Goal: Task Accomplishment & Management: Manage account settings

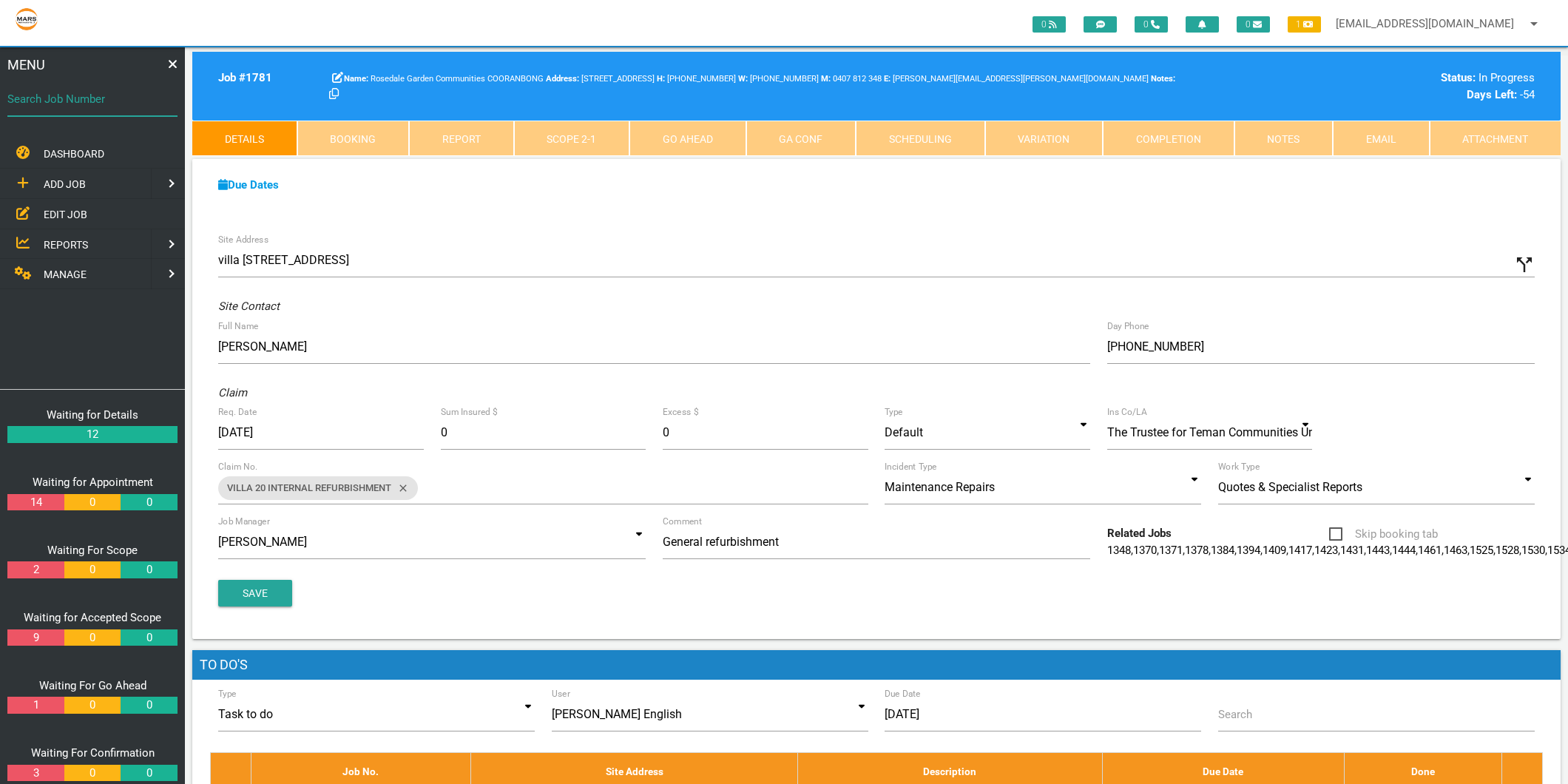
drag, startPoint x: 0, startPoint y: 0, endPoint x: 47, endPoint y: 89, distance: 100.6
click at [47, 89] on div "Search Job Number" at bounding box center [92, 102] width 170 height 40
type input "1746"
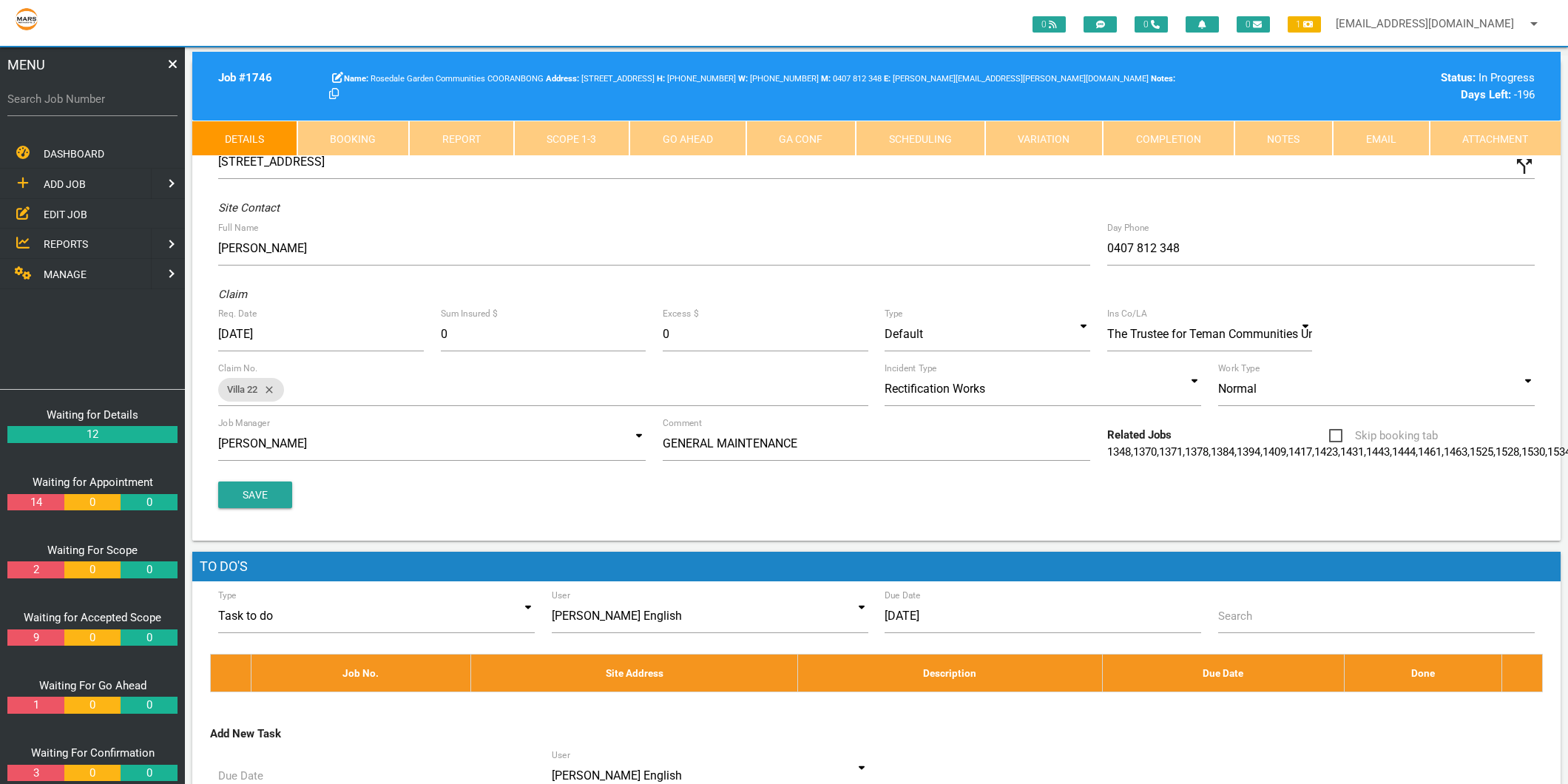
click at [567, 145] on link "Scope 1 - 3" at bounding box center [572, 138] width 116 height 35
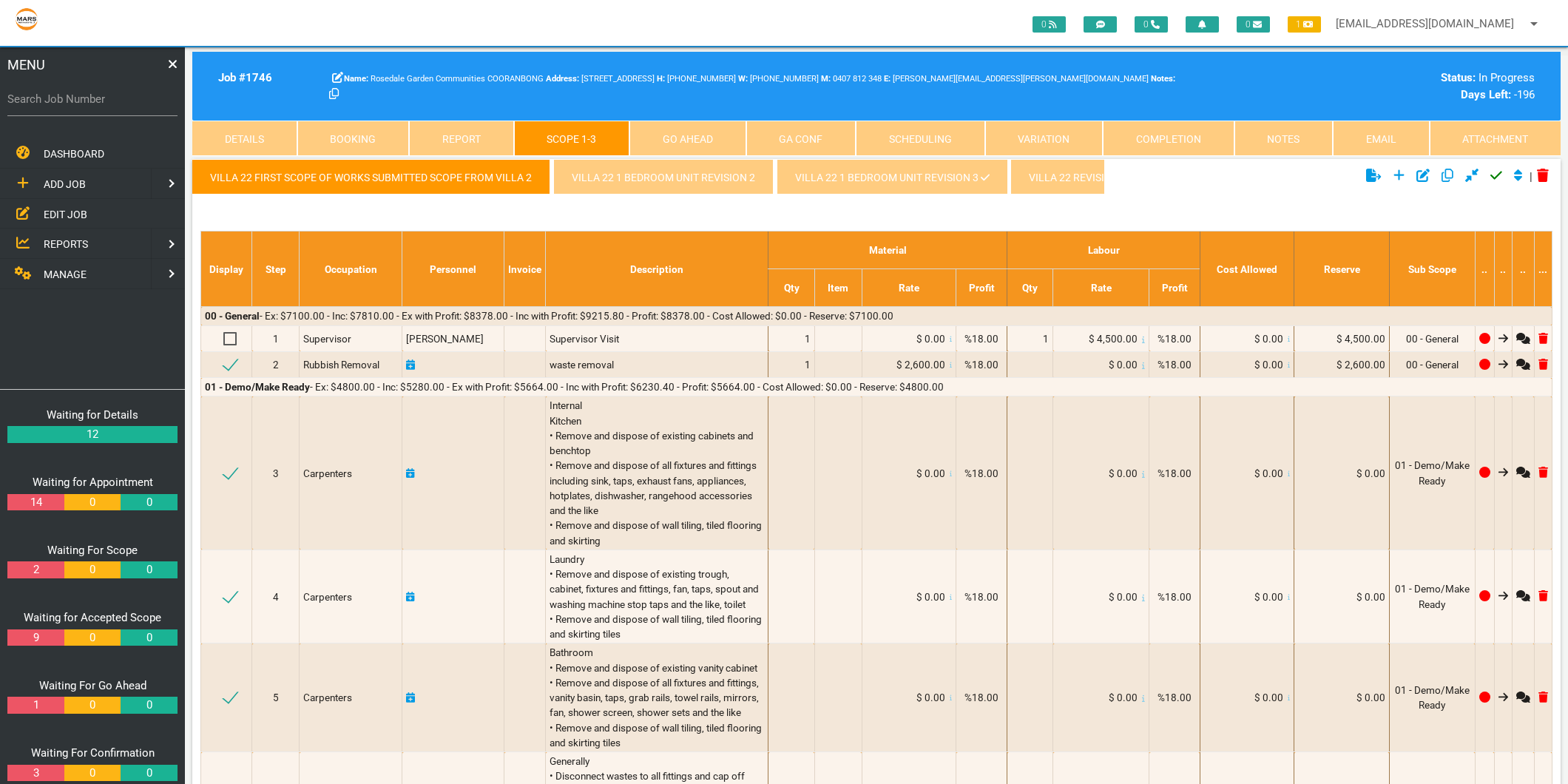
click at [802, 187] on link "Villa 22 1 Bedroom Unit revision 3" at bounding box center [892, 176] width 231 height 35
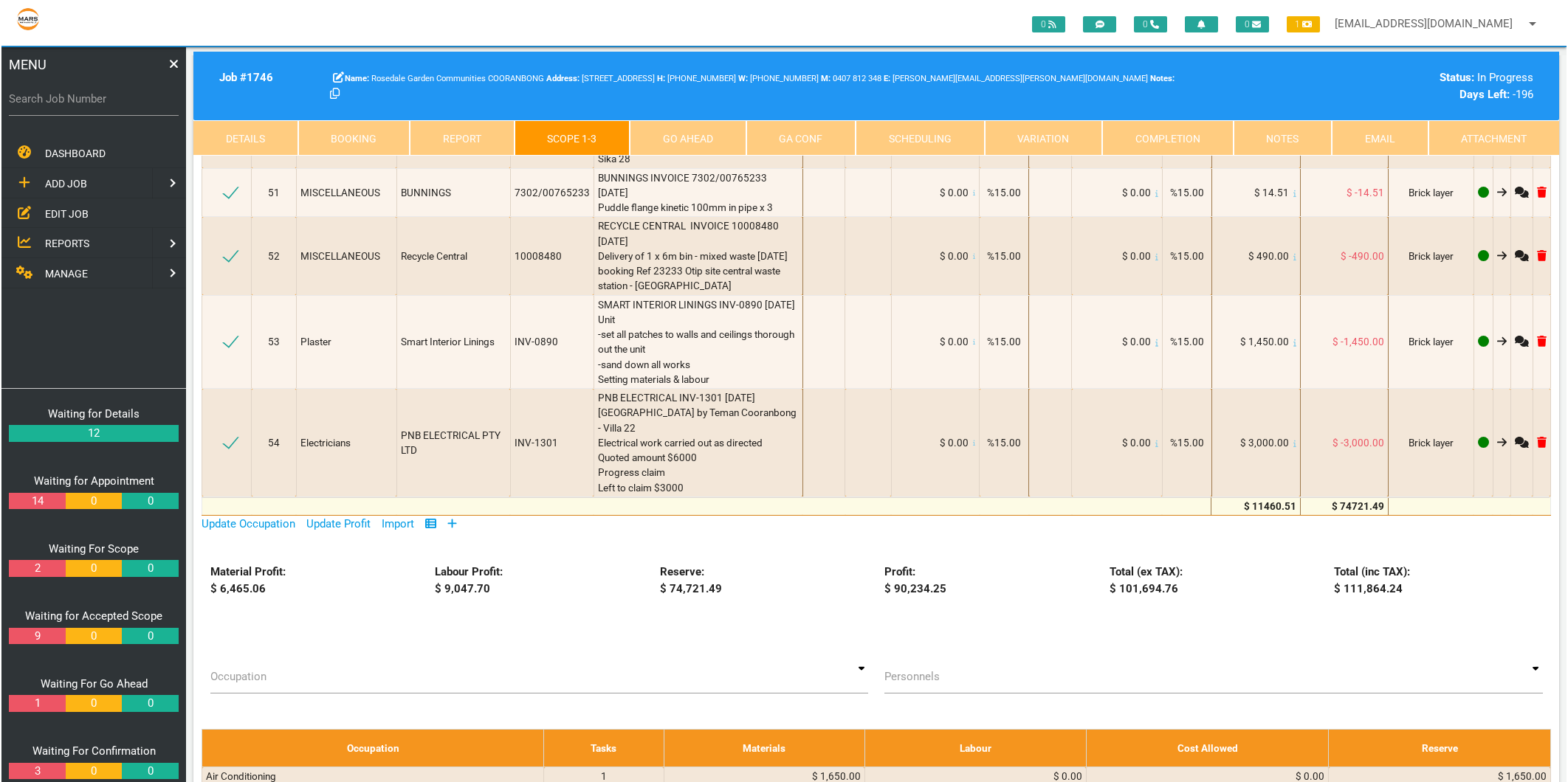
scroll to position [7460, 0]
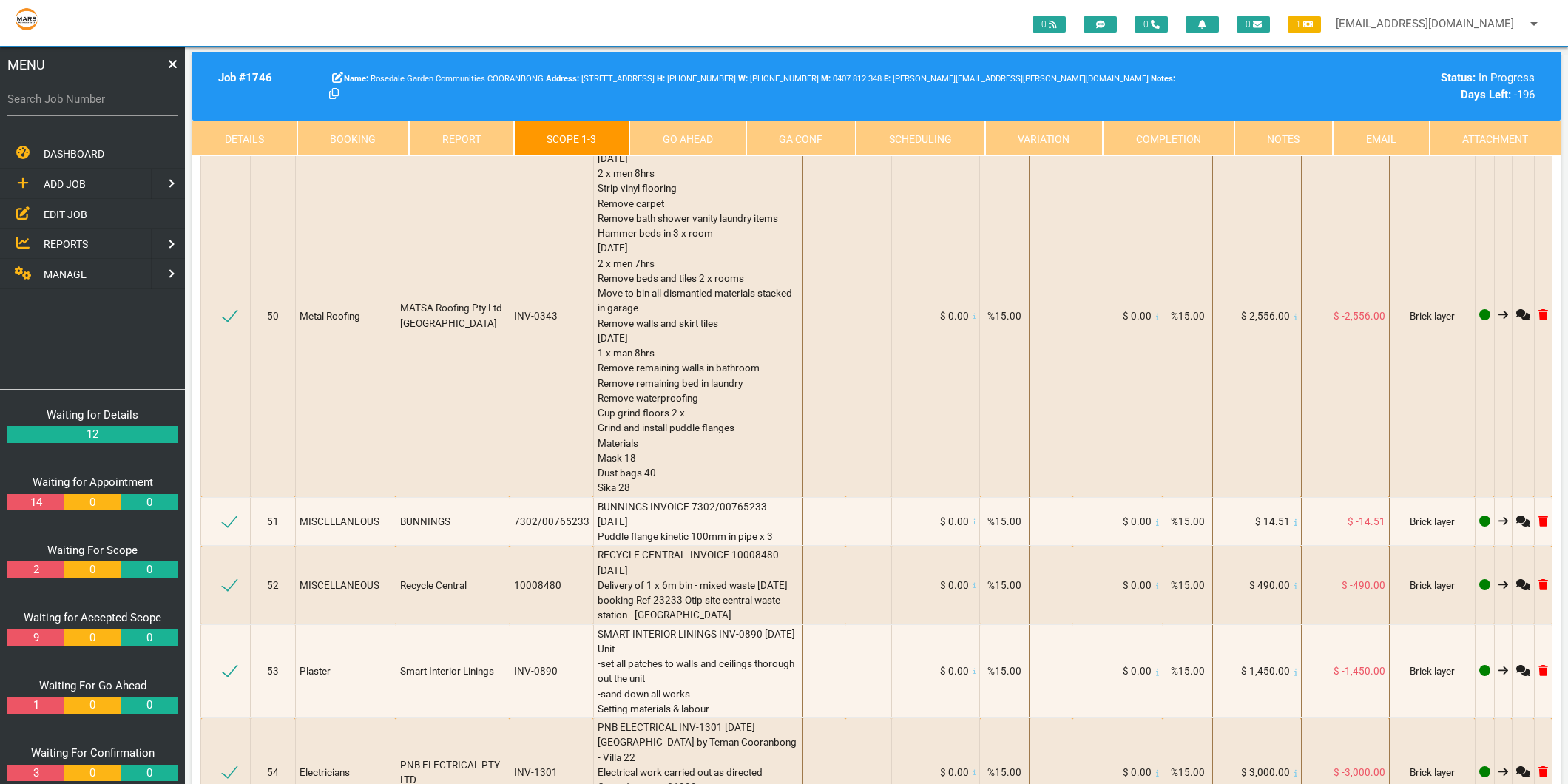
select select "MISCELLANEOUS"
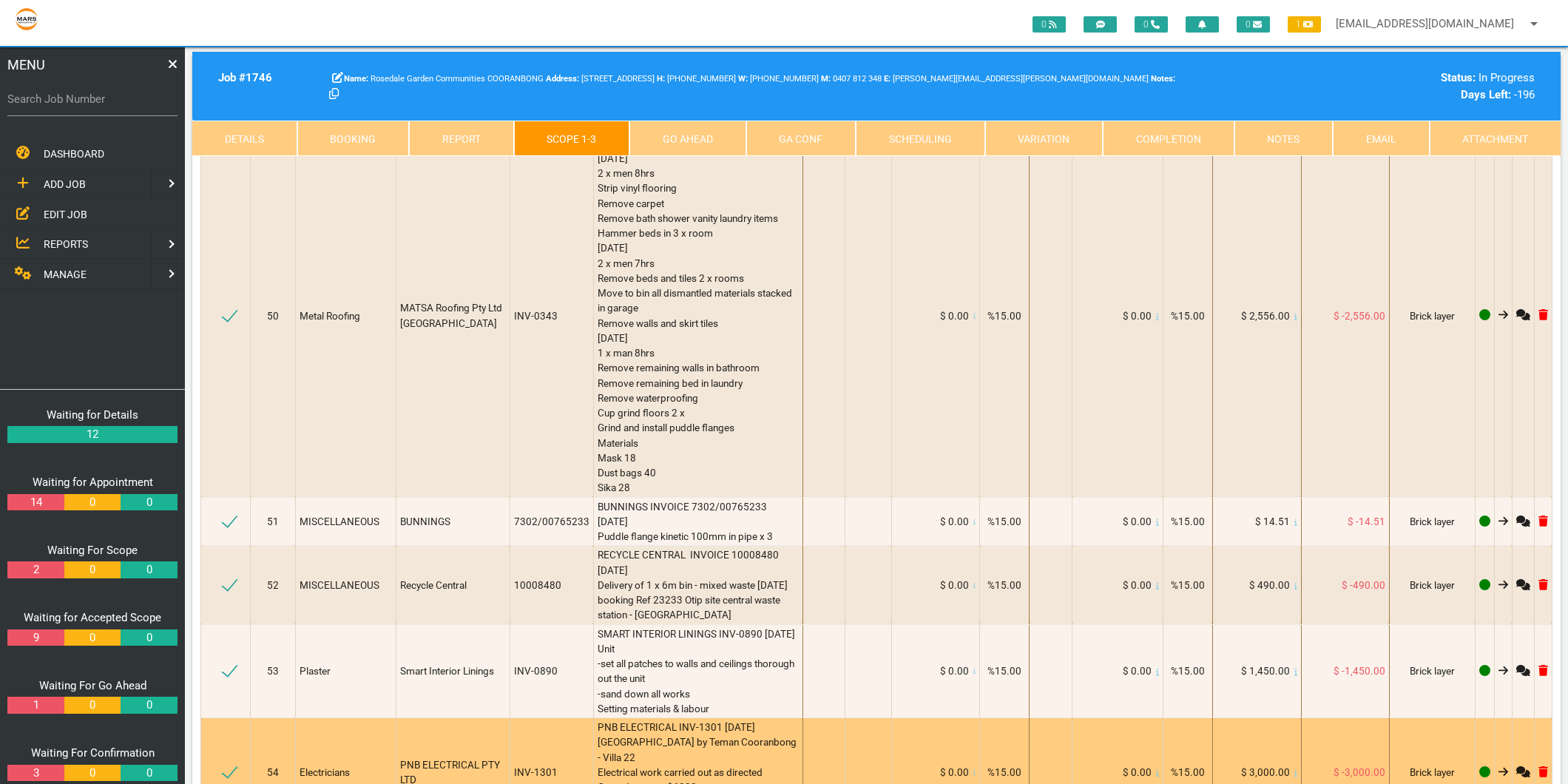
type textarea "BUNNINGS INVOICE 7302/00765692 [DATE] Puddle flange kinetic 100mm in pipe 347100"
click at [763, 720] on div "PNB ELECTRICAL INV-1301 [DATE] [GEOGRAPHIC_DATA] by Teman Cooranbong - Villa 22…" at bounding box center [699, 773] width 201 height 105
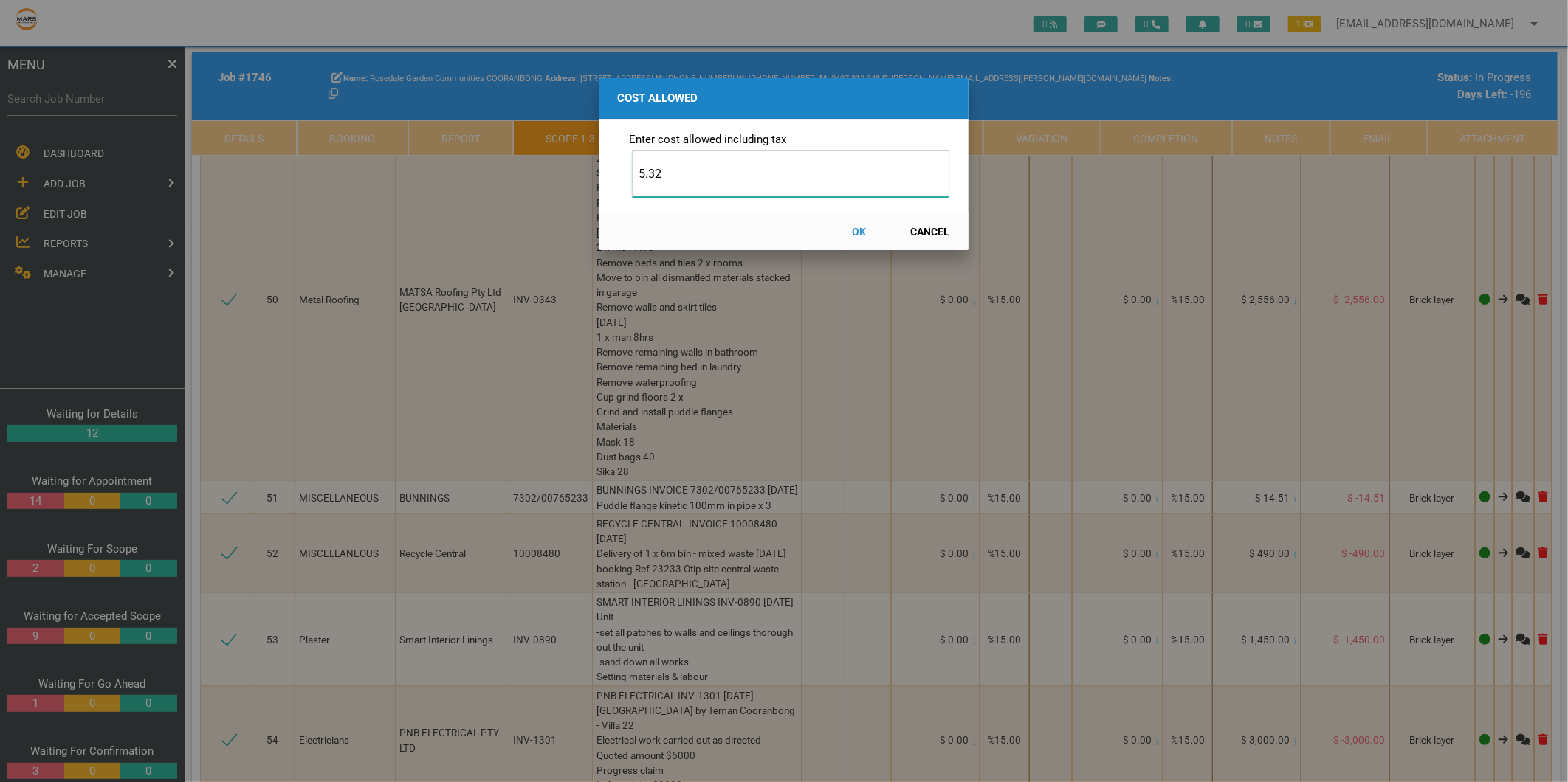
type input "5.32"
click at [859, 237] on button "OK" at bounding box center [860, 231] width 65 height 25
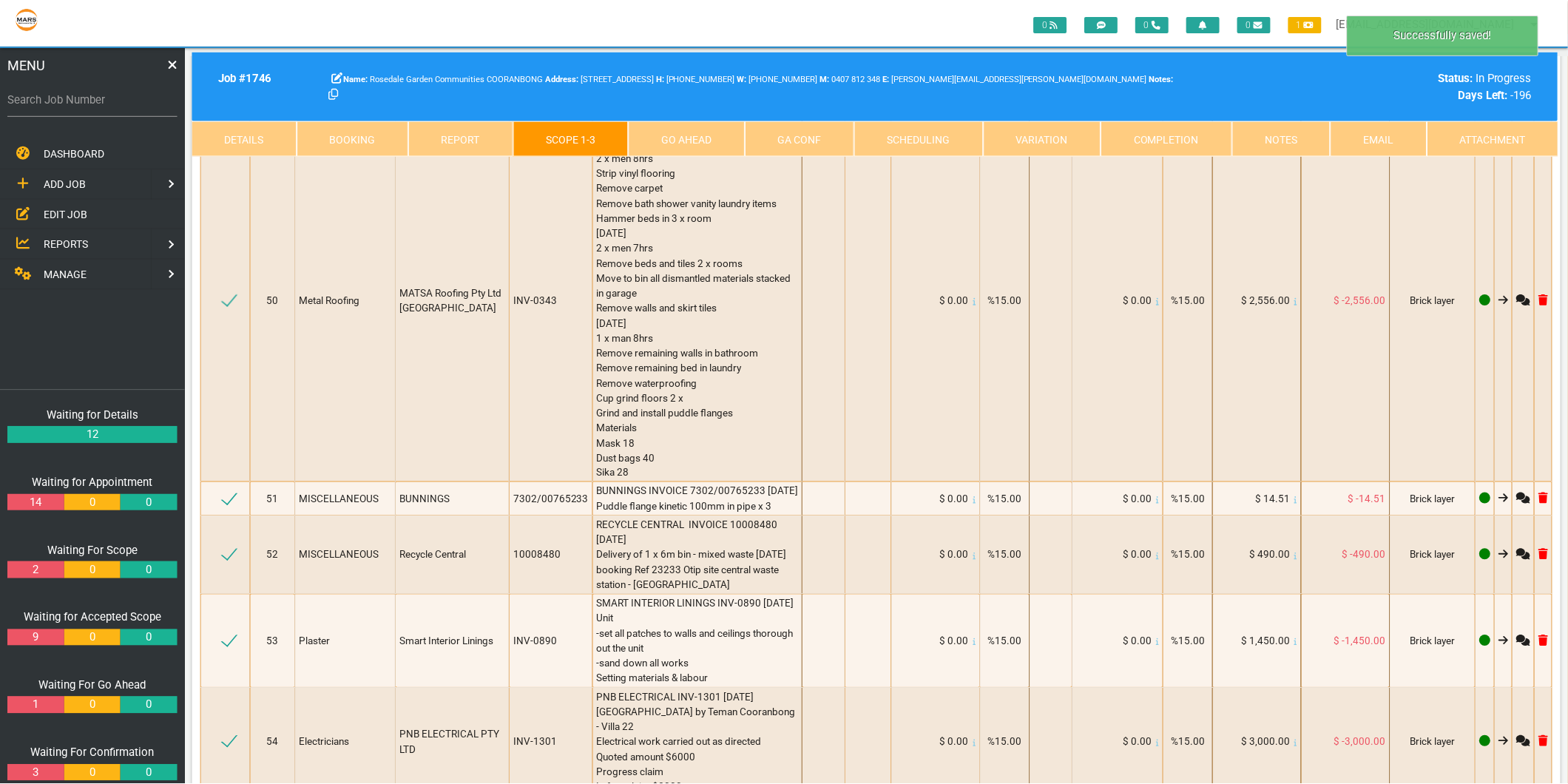
scroll to position [7494, 0]
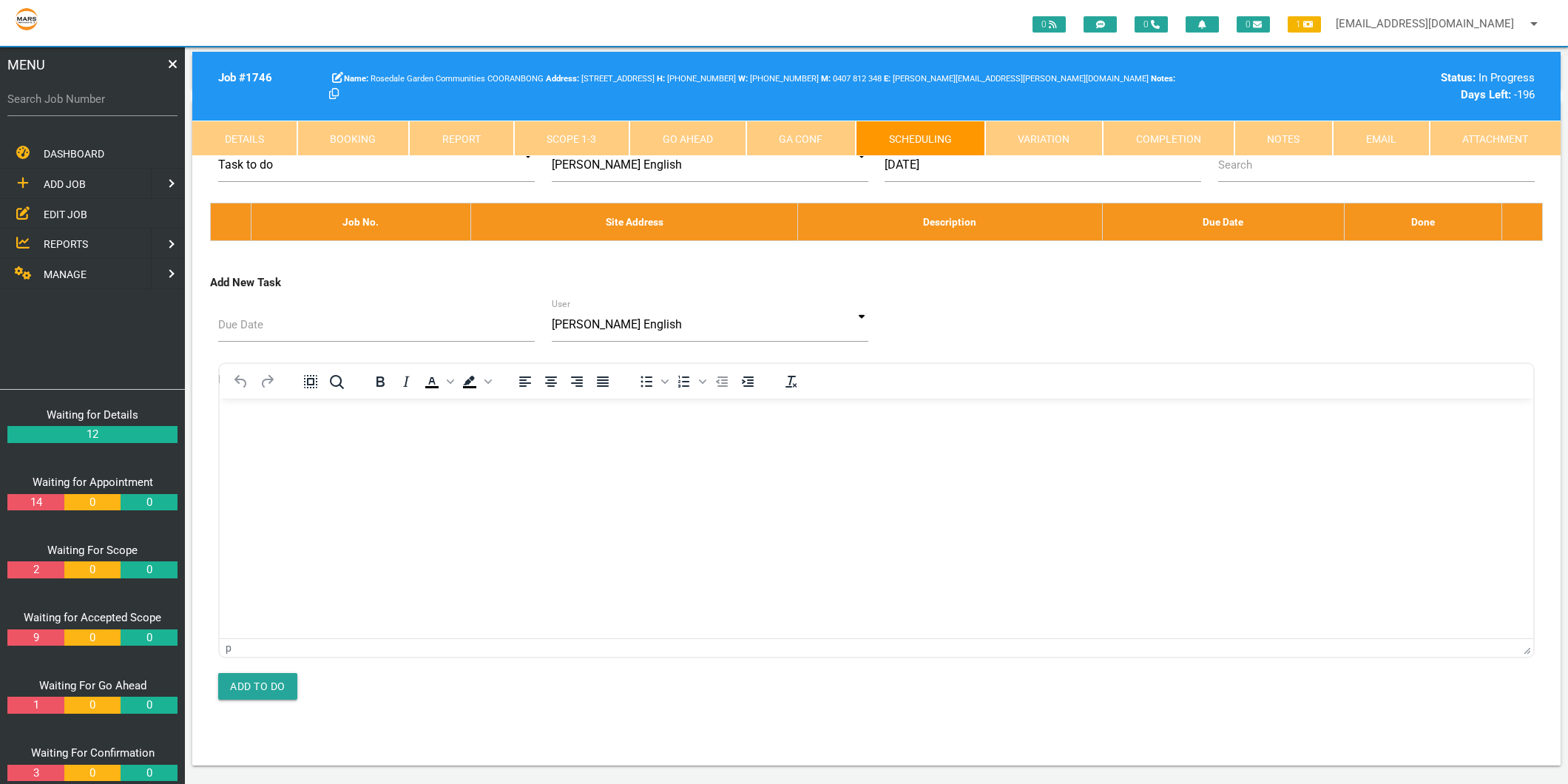
scroll to position [0, 0]
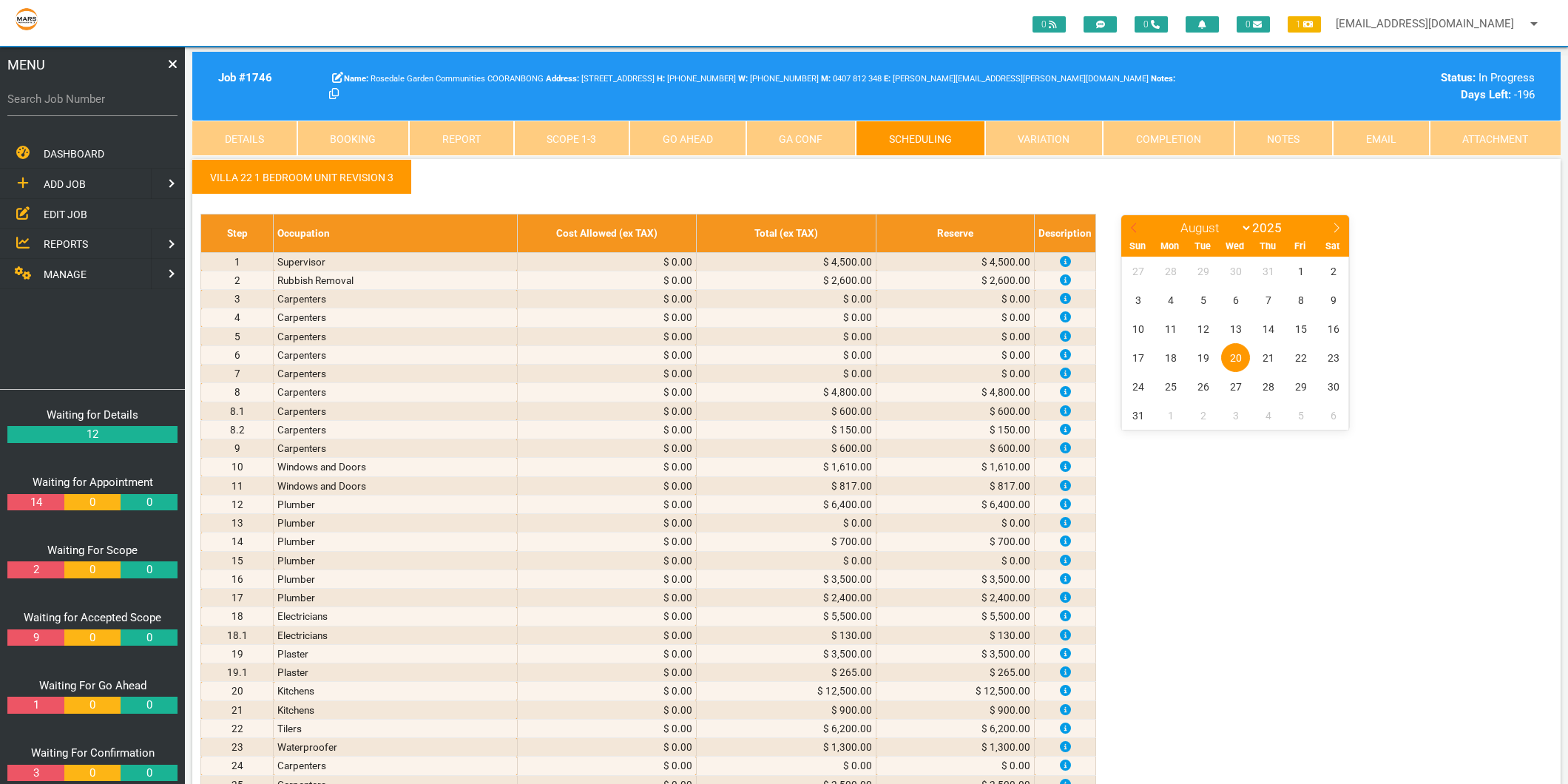
click at [1133, 231] on icon at bounding box center [1134, 228] width 10 height 10
select select "6"
click at [1202, 268] on span "1" at bounding box center [1203, 271] width 29 height 29
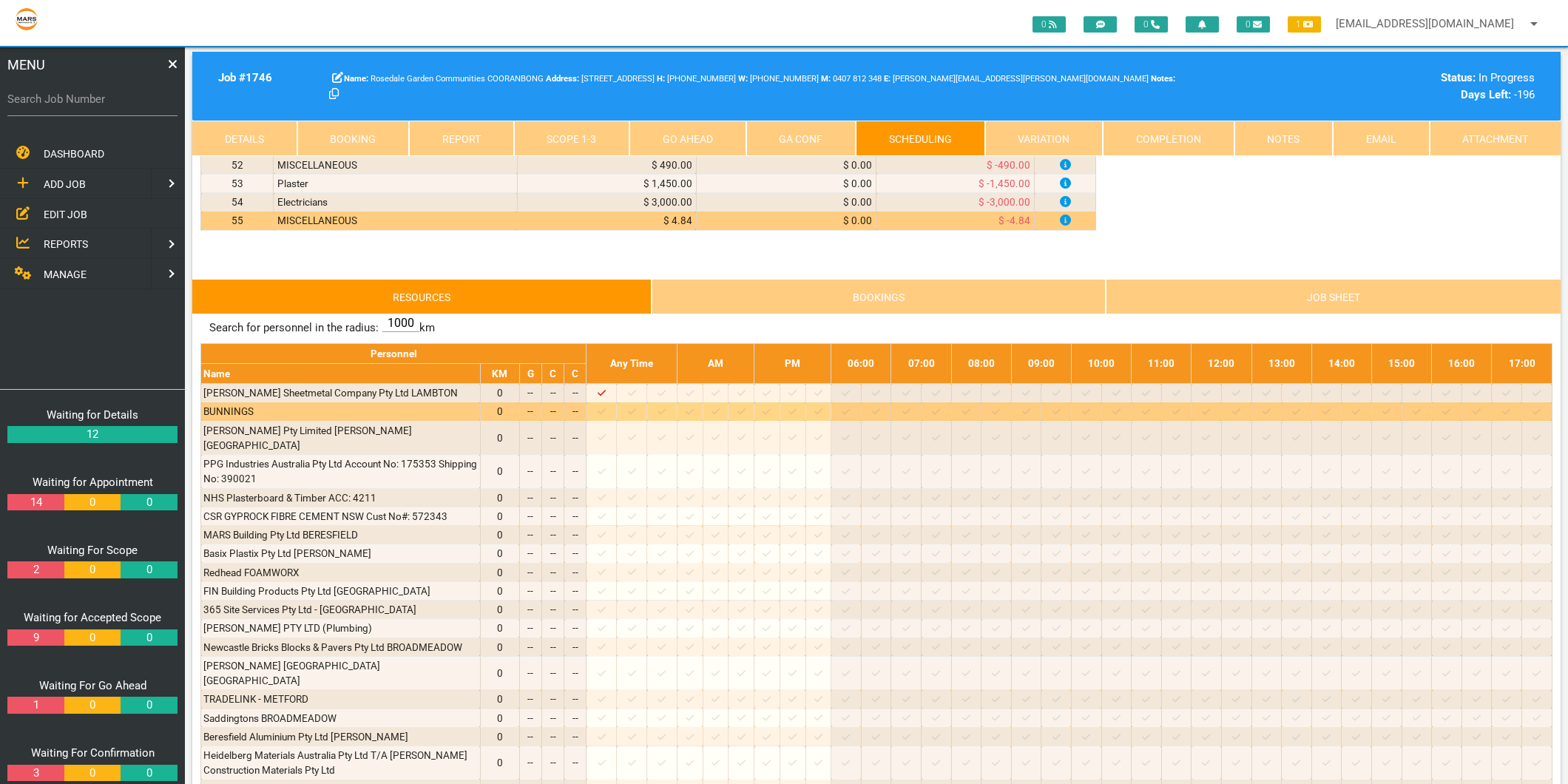
click at [636, 414] on icon at bounding box center [632, 412] width 8 height 10
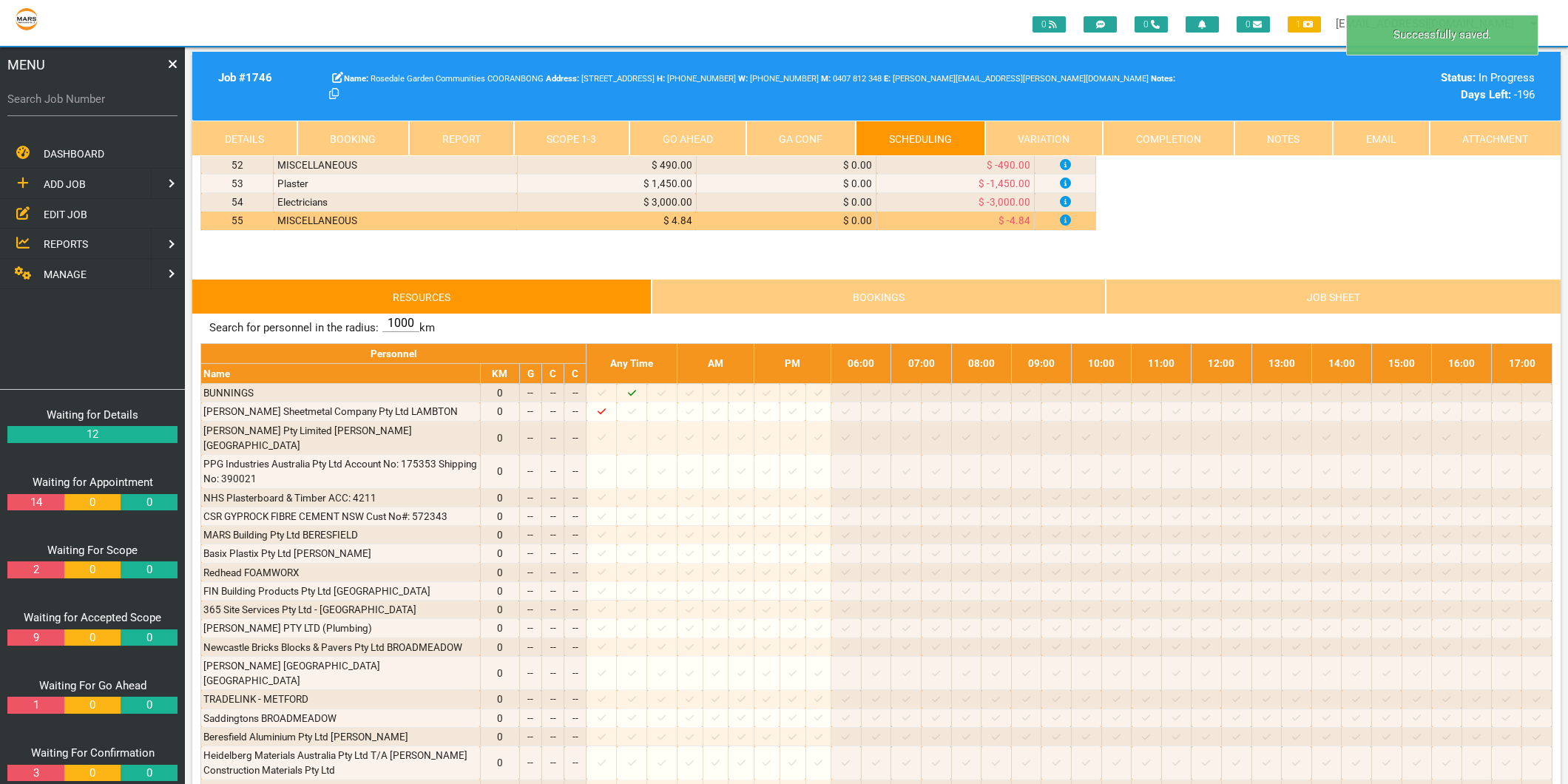
click at [575, 152] on link "Scope 1 - 3" at bounding box center [572, 138] width 116 height 35
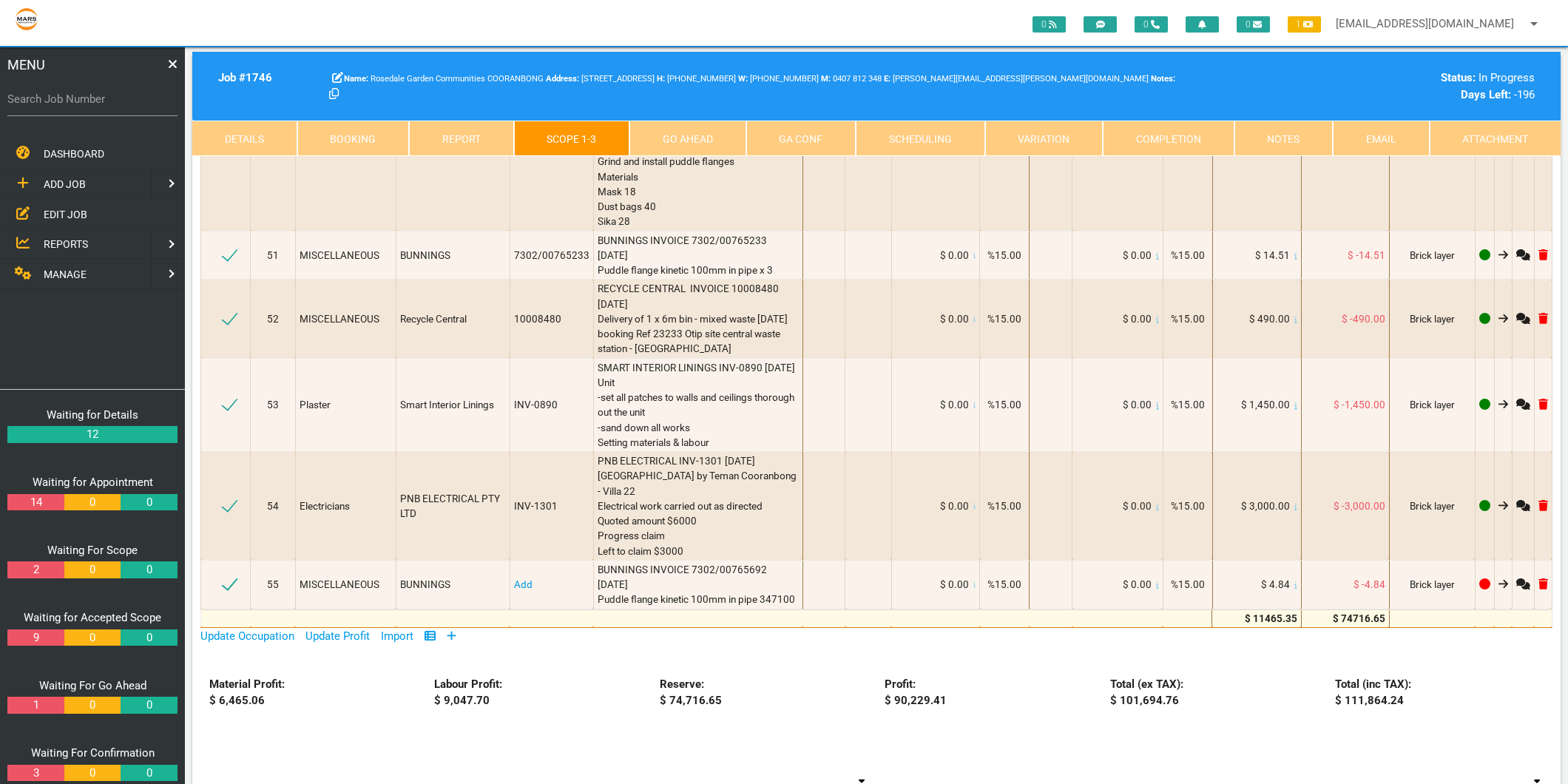
scroll to position [7726, 0]
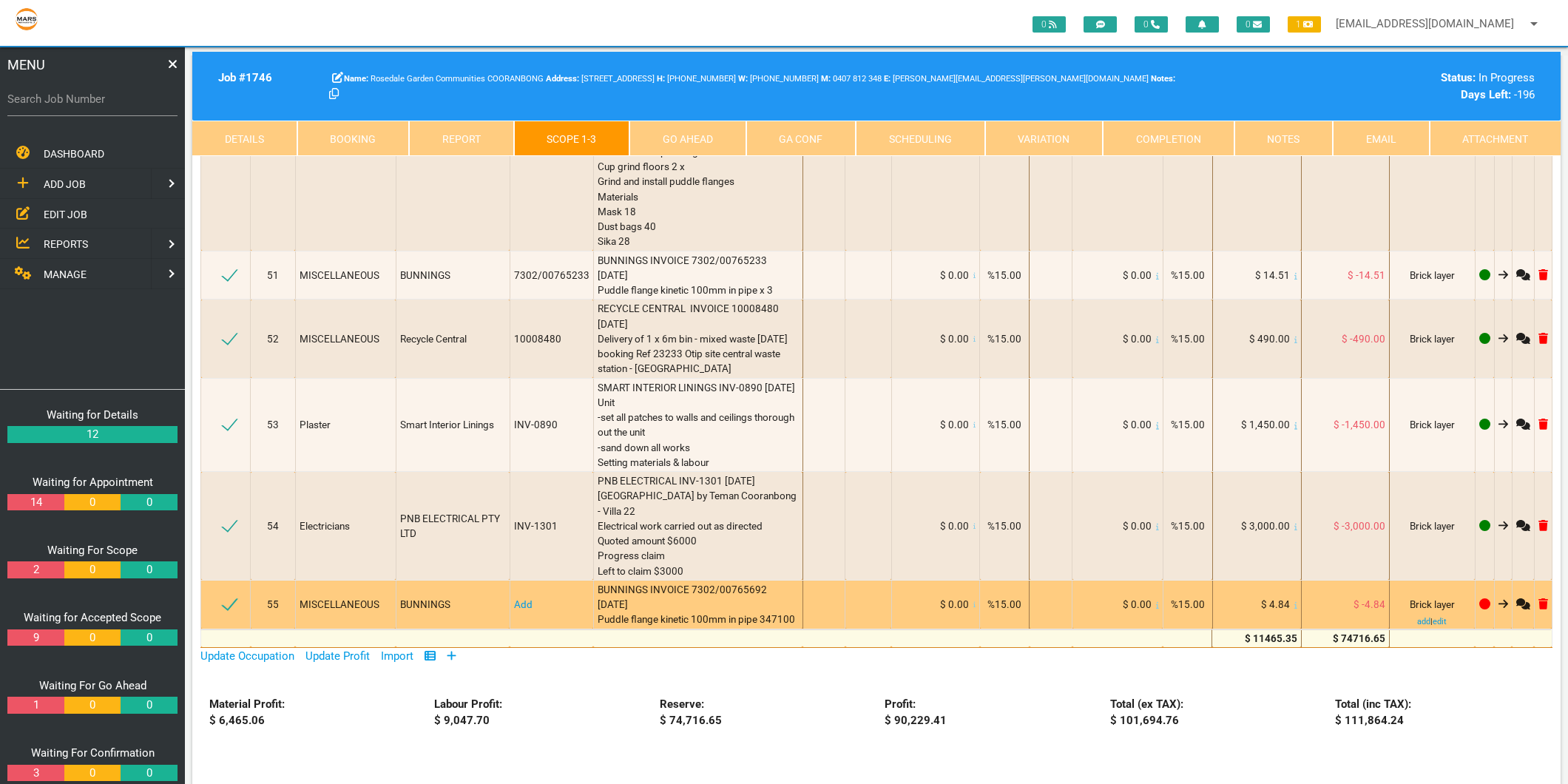
click at [514, 599] on link "Add" at bounding box center [523, 604] width 18 height 12
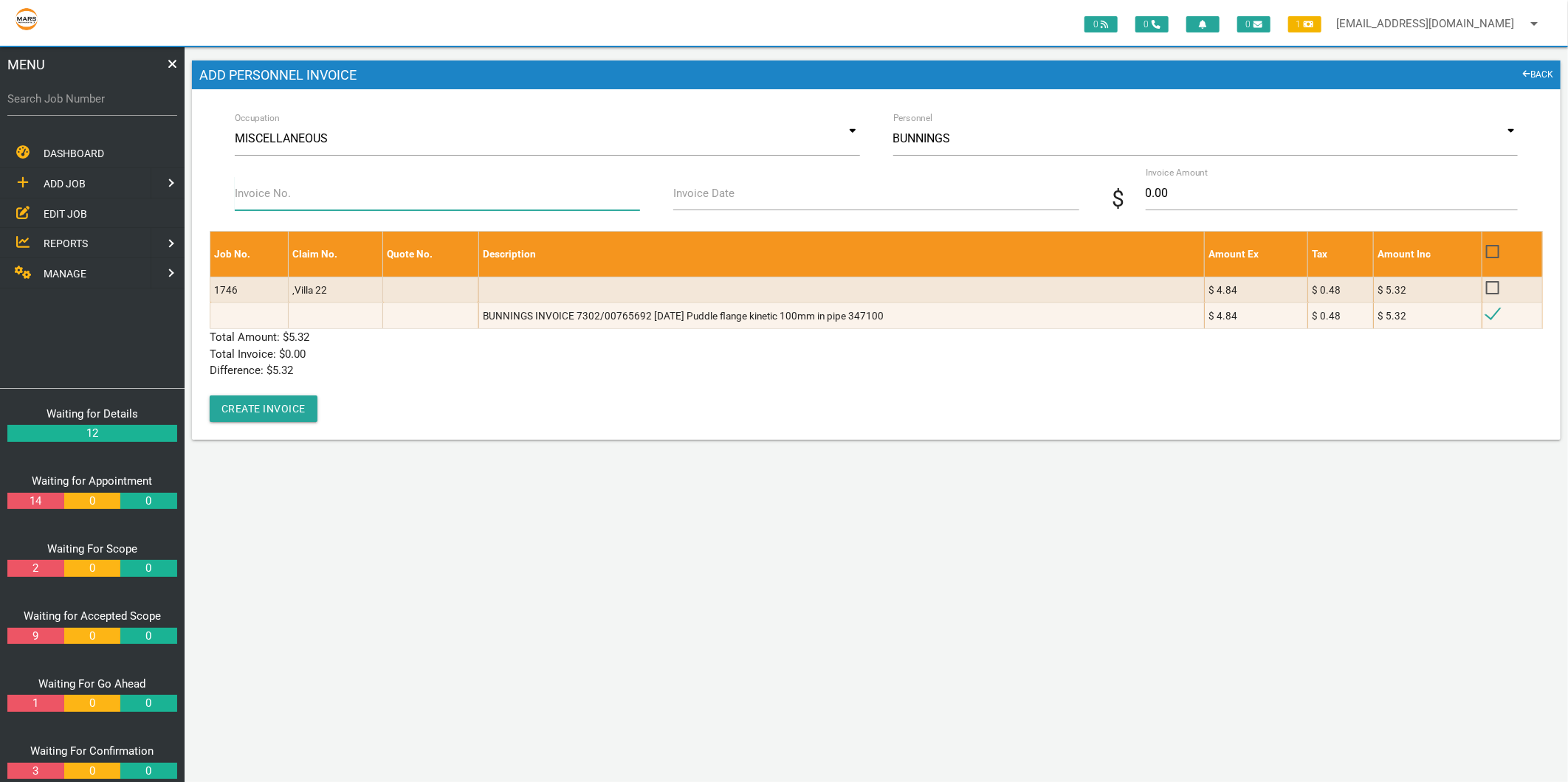
click at [311, 194] on input "Invoice No." at bounding box center [437, 193] width 406 height 34
type input "7302/00765692"
click at [719, 197] on label "Invoice Date" at bounding box center [704, 194] width 61 height 17
click at [719, 197] on input "Invoice Date" at bounding box center [876, 193] width 406 height 34
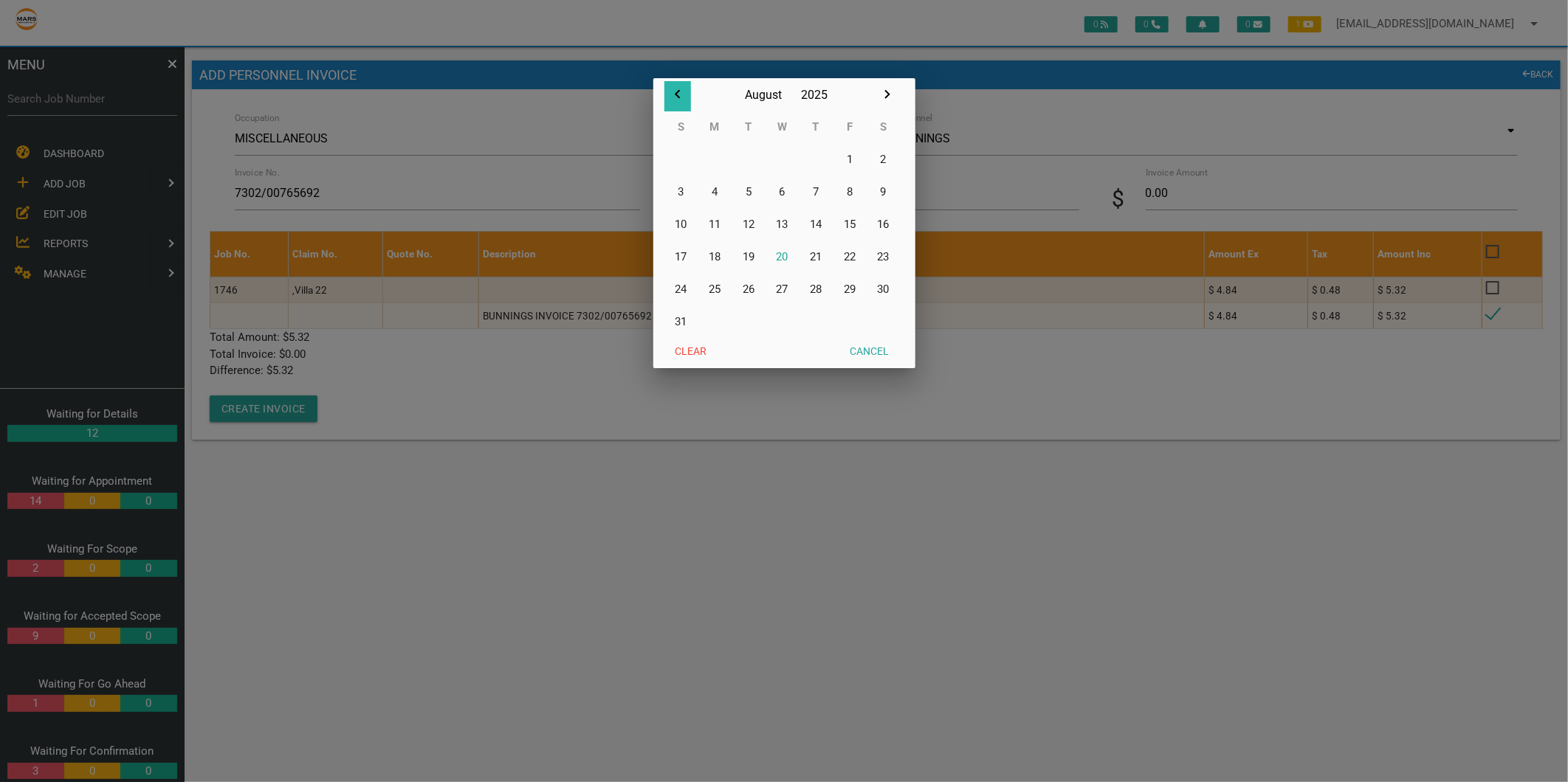
click at [678, 91] on icon "button" at bounding box center [677, 94] width 18 height 18
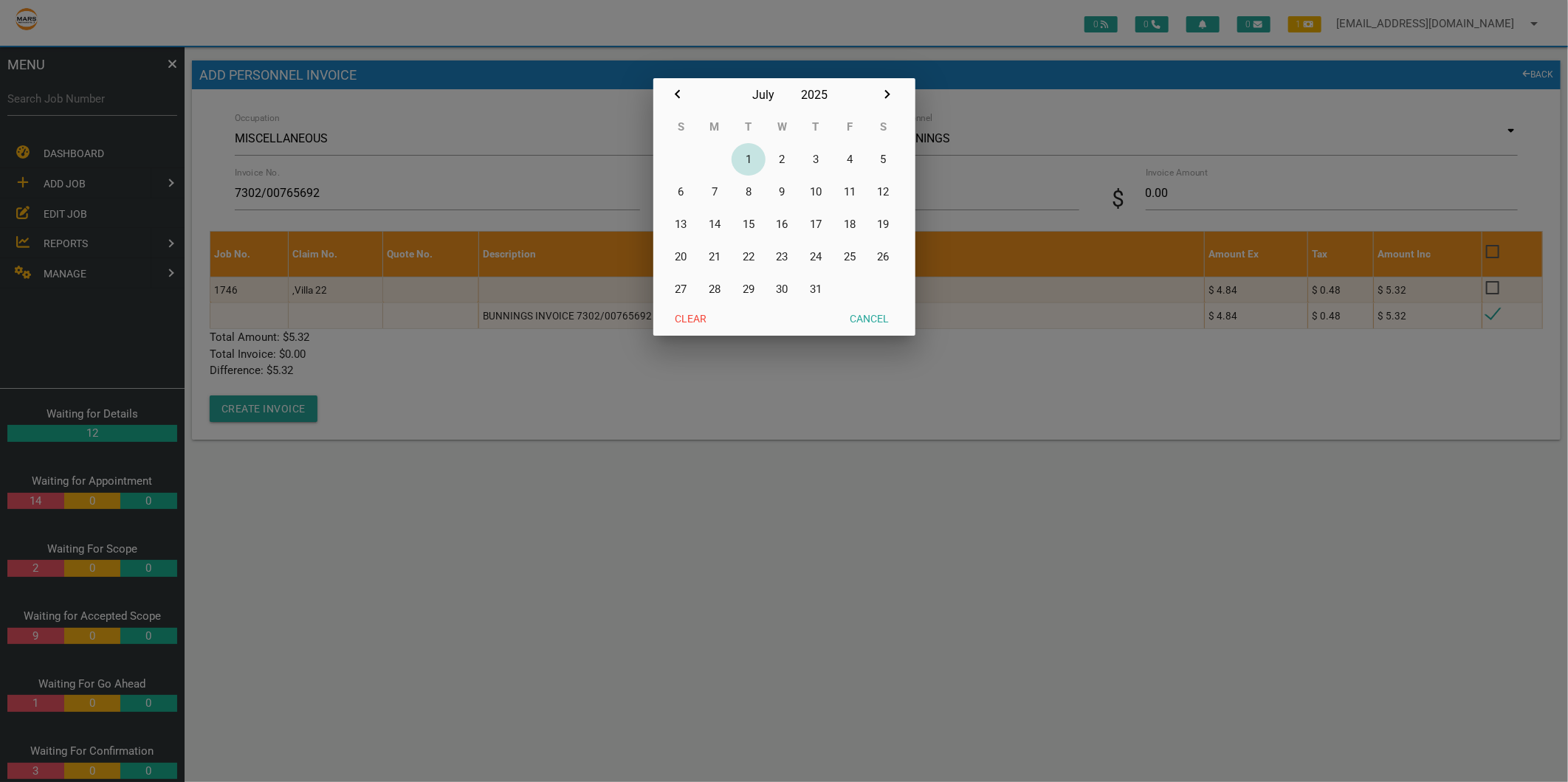
click at [747, 155] on button "1" at bounding box center [748, 159] width 34 height 33
type input "[DATE]"
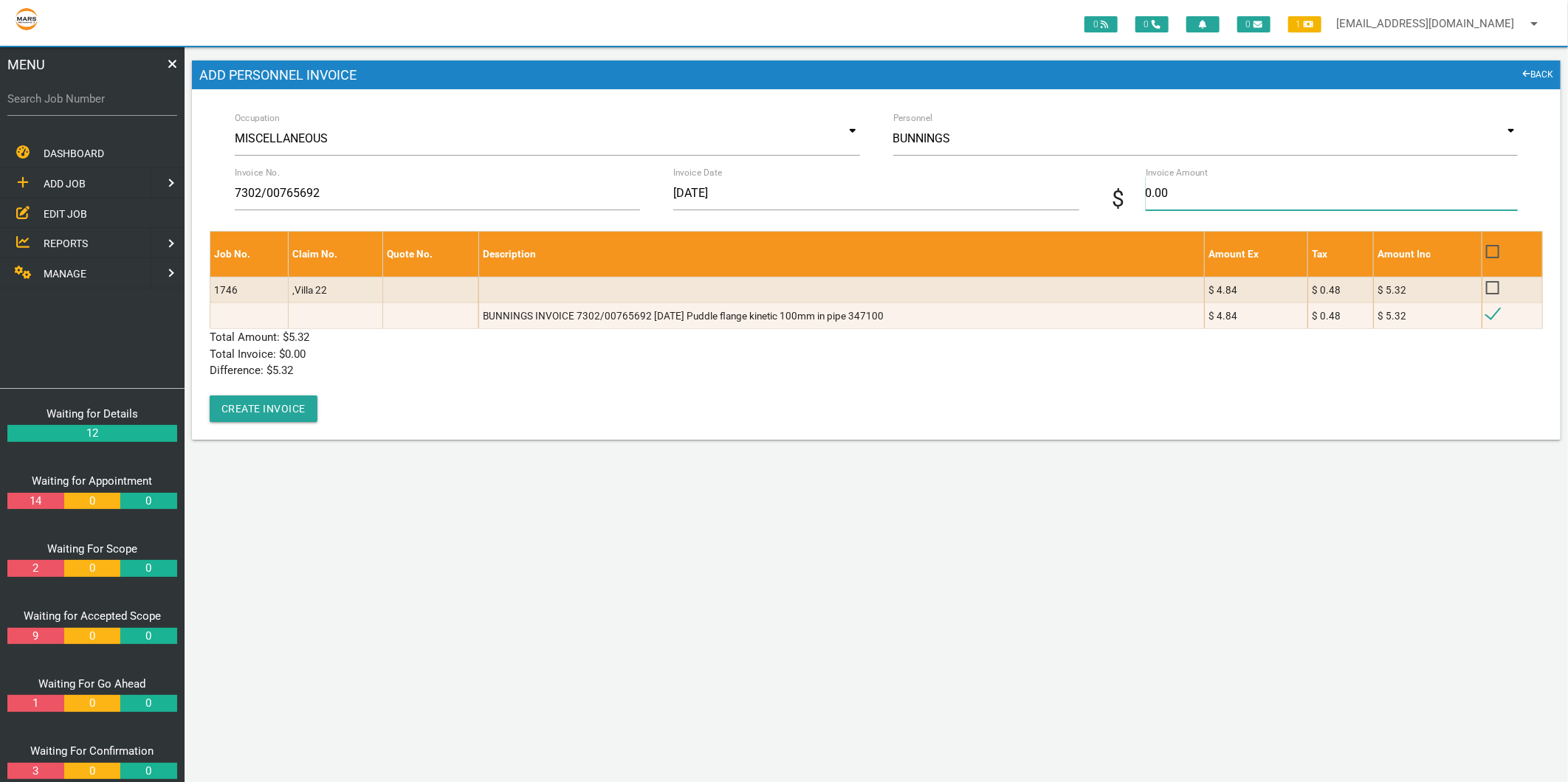
click at [1214, 199] on input "0.00" at bounding box center [1331, 193] width 372 height 34
type input "5.32"
click at [473, 332] on p "Total Amount: $ 5.32" at bounding box center [876, 337] width 1333 height 17
click at [315, 404] on div "Job No. Claim No. Quote No. Description Amount Ex Tax Amount Inc 1746 ,Villa 22…" at bounding box center [876, 326] width 1333 height 191
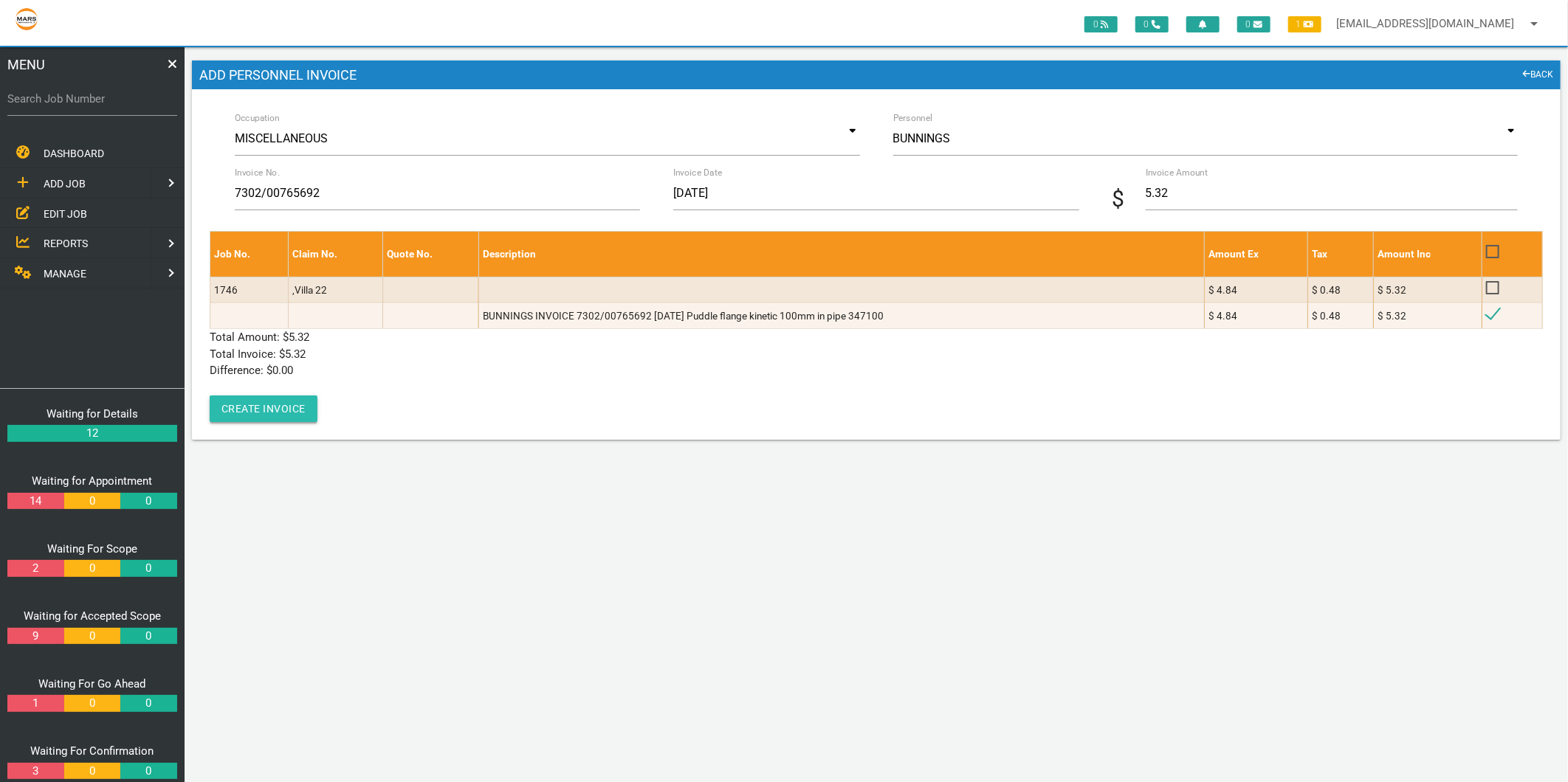
click at [294, 407] on button "Create Invoice" at bounding box center [263, 409] width 108 height 26
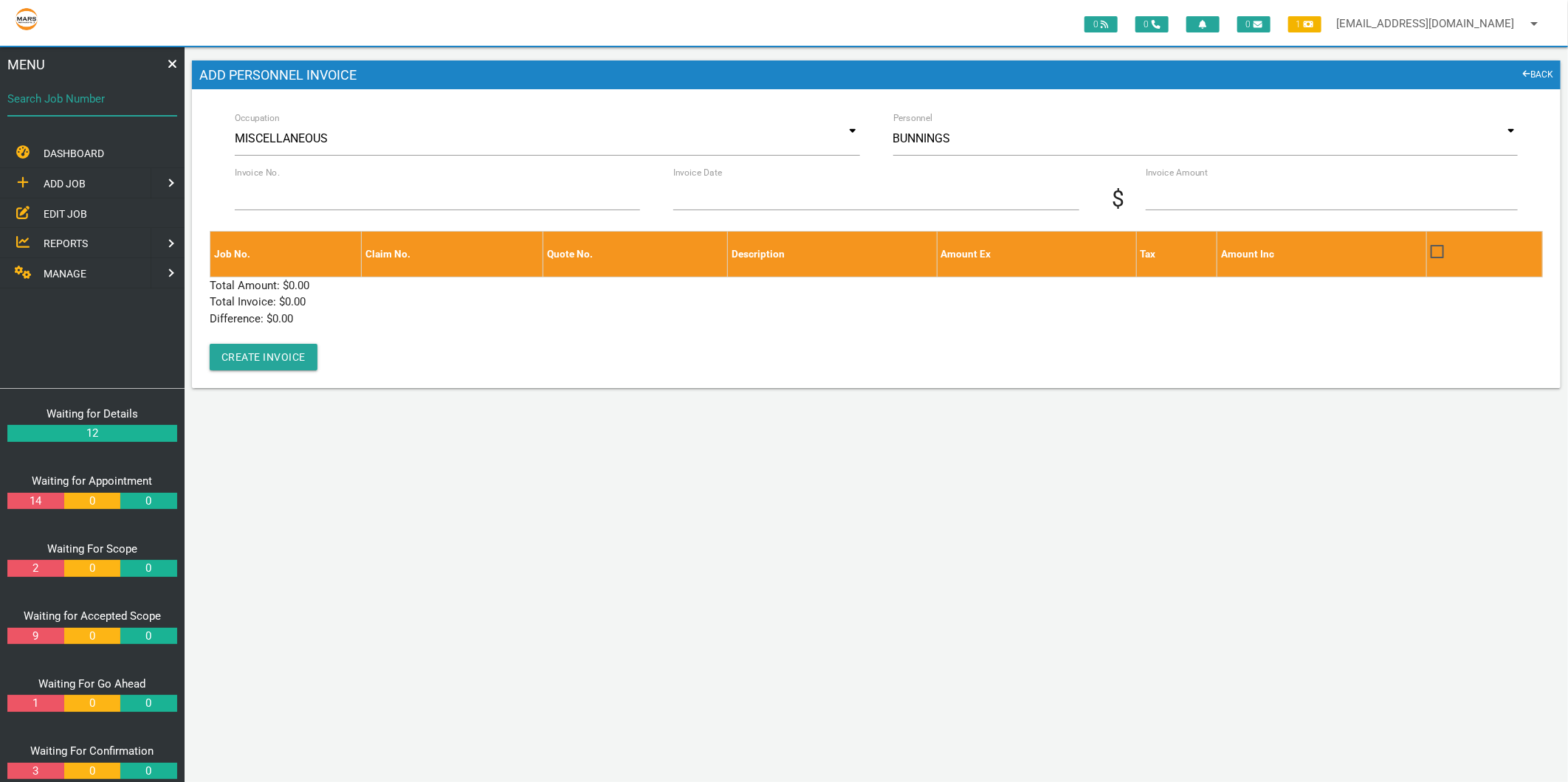
click at [73, 83] on div "Search Job Number" at bounding box center [92, 102] width 170 height 40
type input "1743"
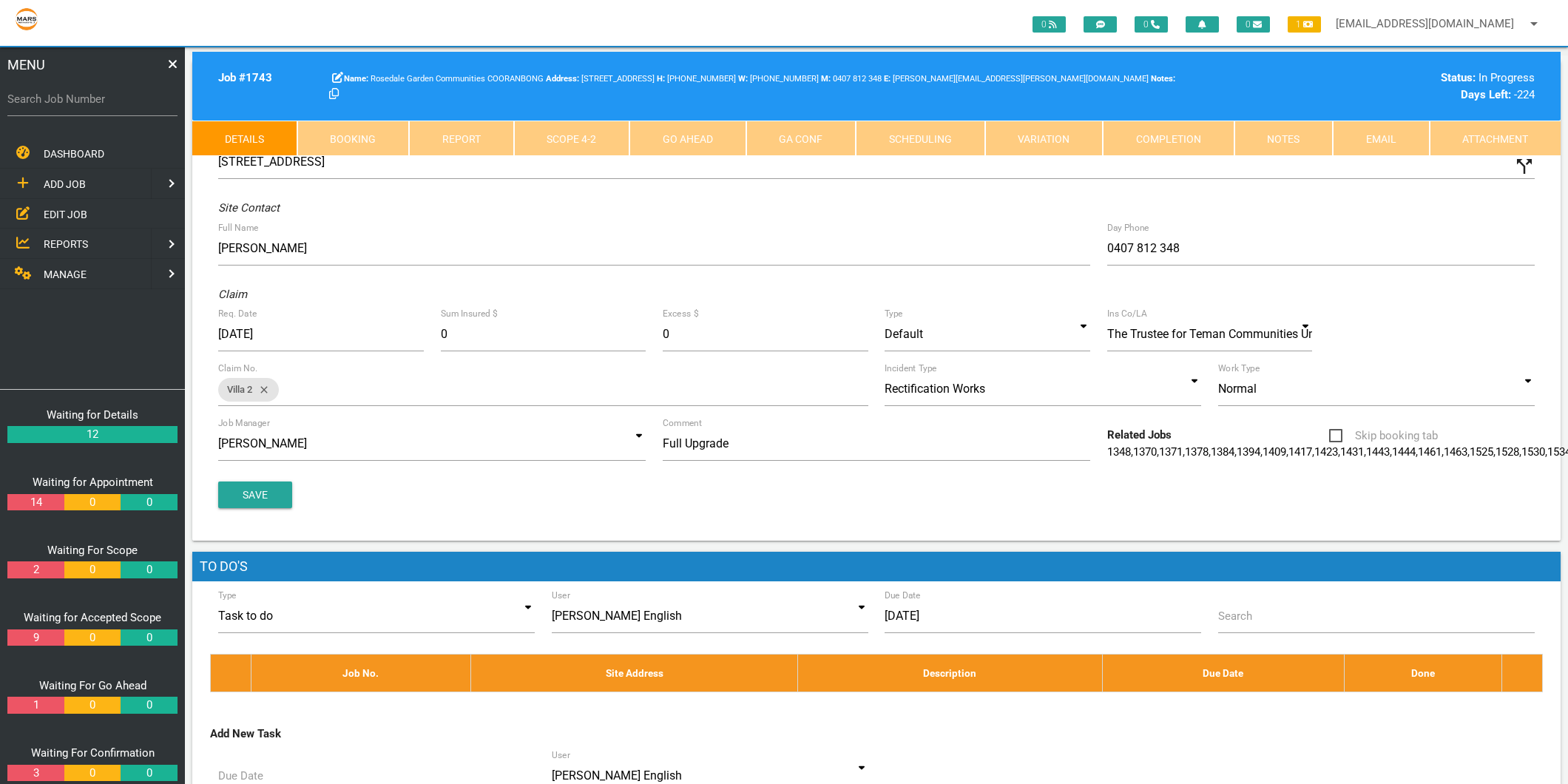
click at [585, 121] on link "Scope 4 - 2" at bounding box center [572, 138] width 116 height 35
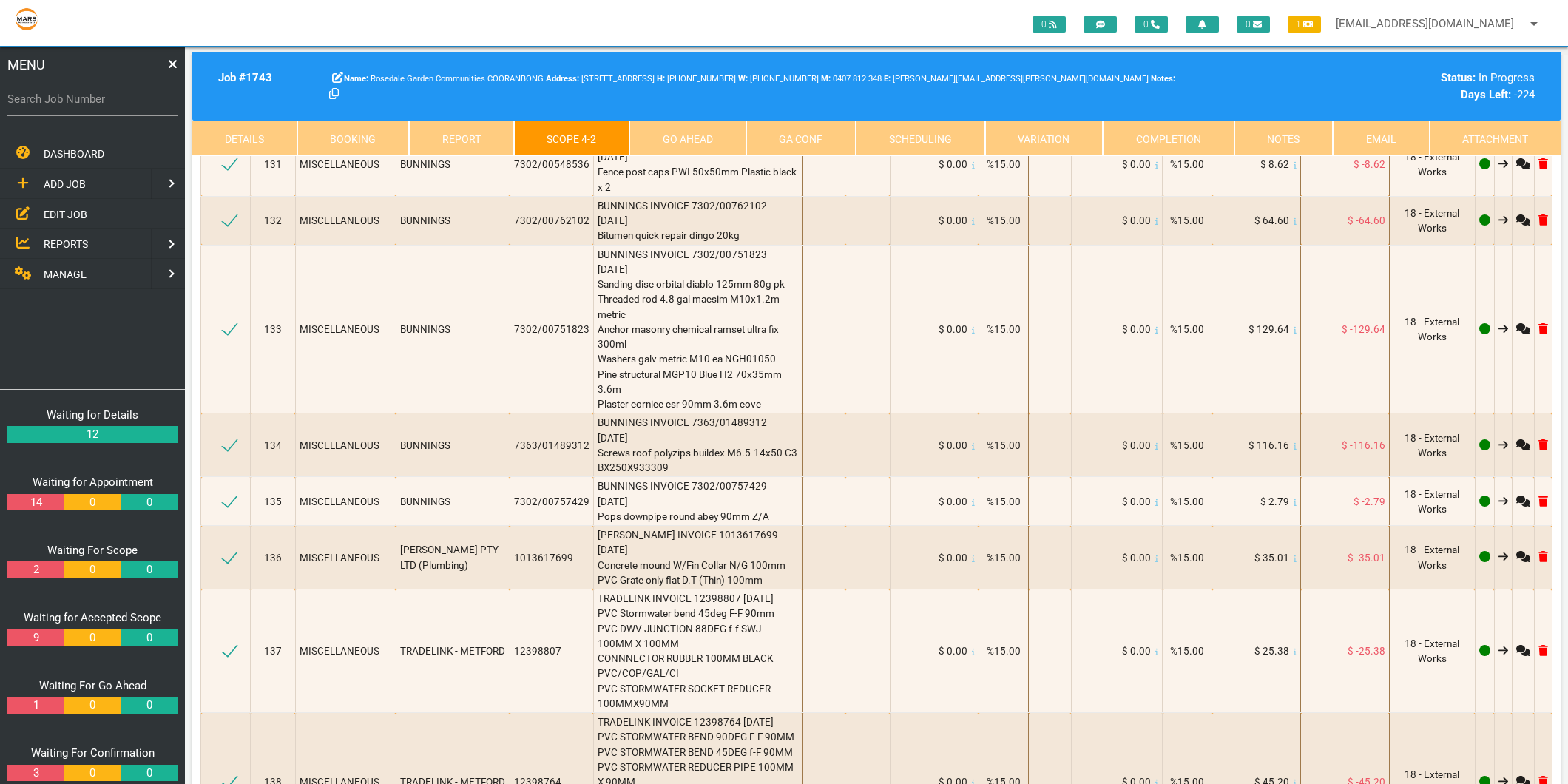
scroll to position [16109, 0]
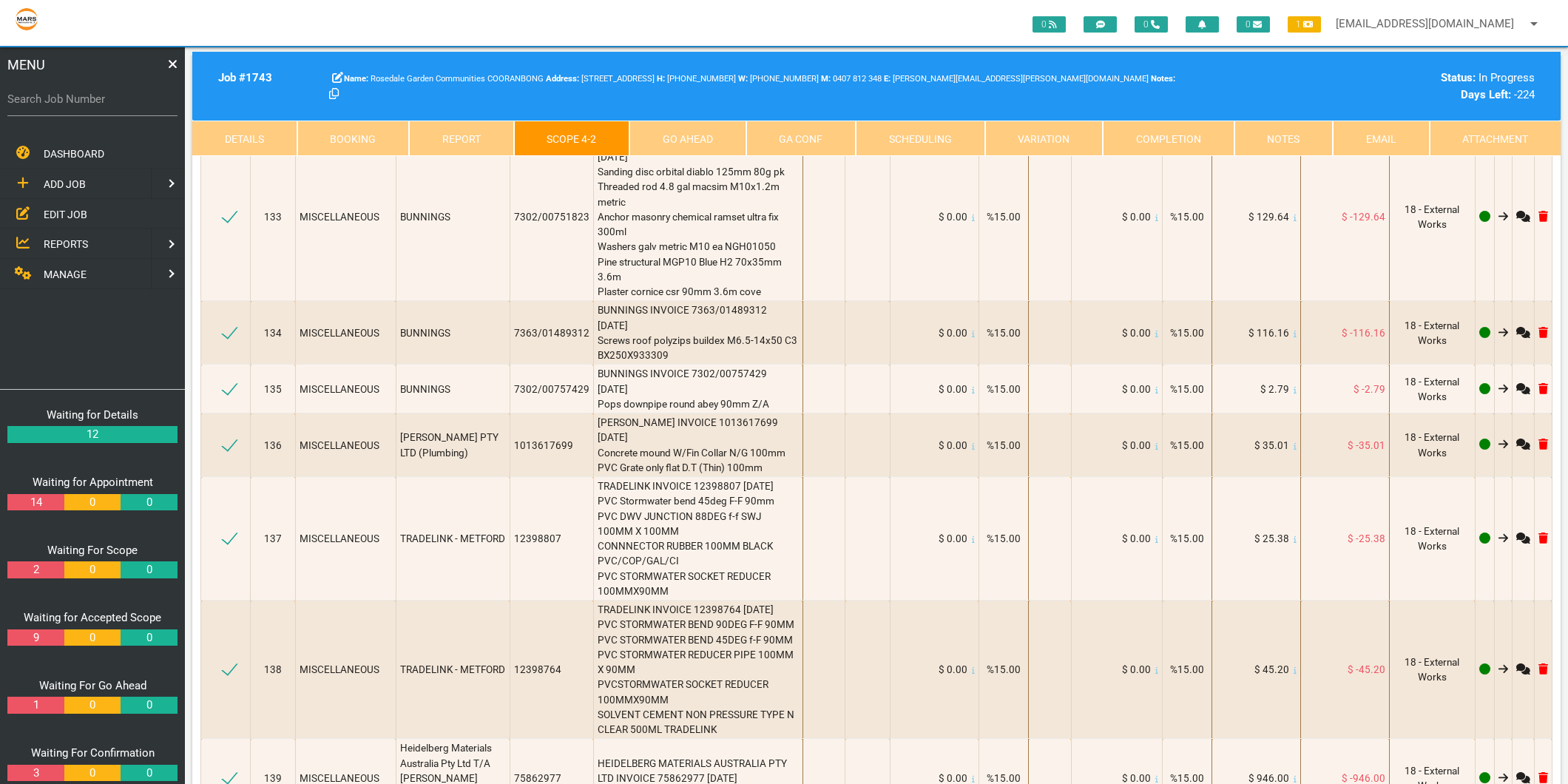
select select "MISCELLANEOUS"
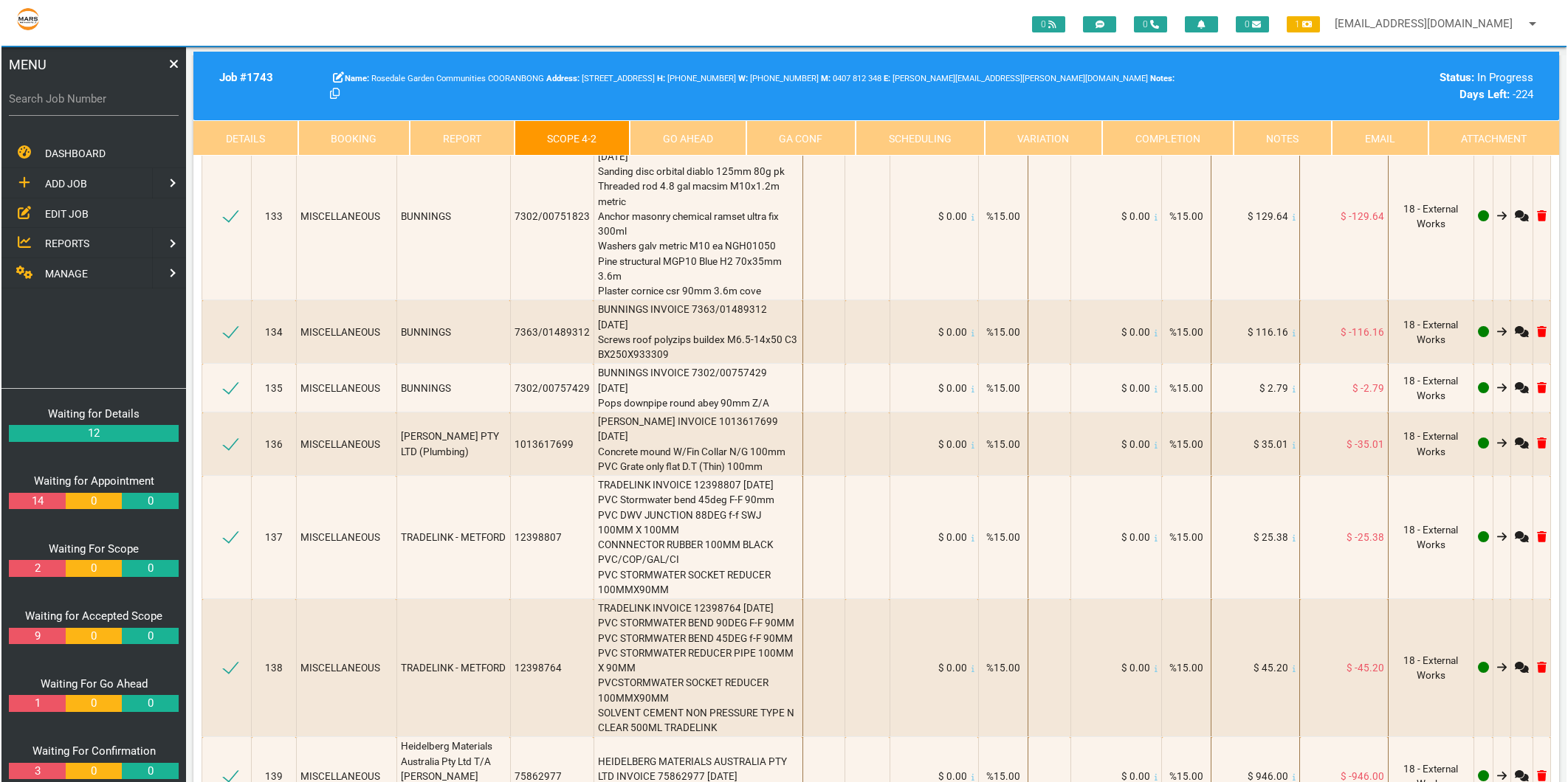
scroll to position [1, 0]
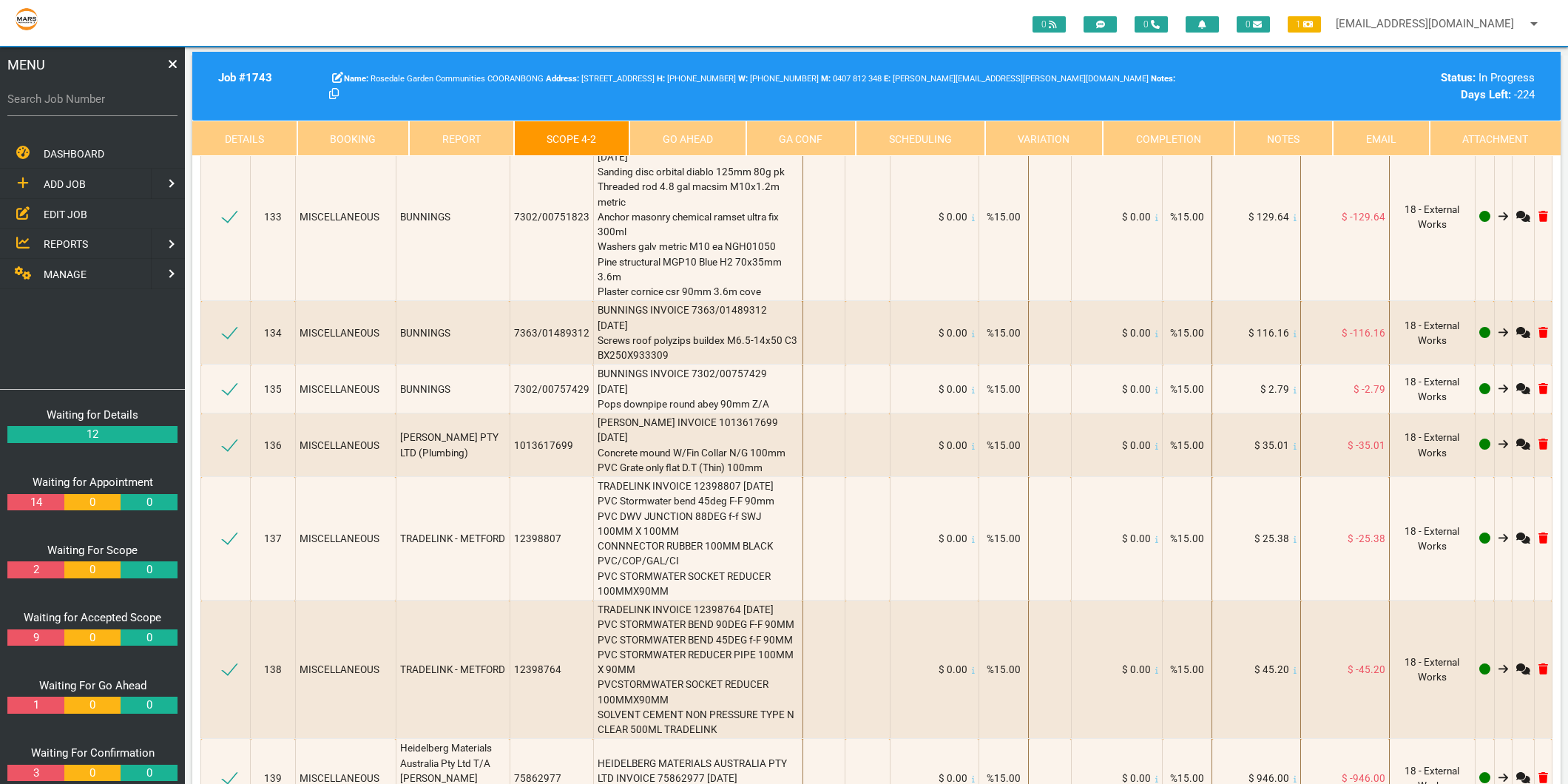
type textarea "BUNNINGS INVOICE 7088/01383469 [DATE] Tube clear vinyl [PERSON_NAME] 10mm x 5m …"
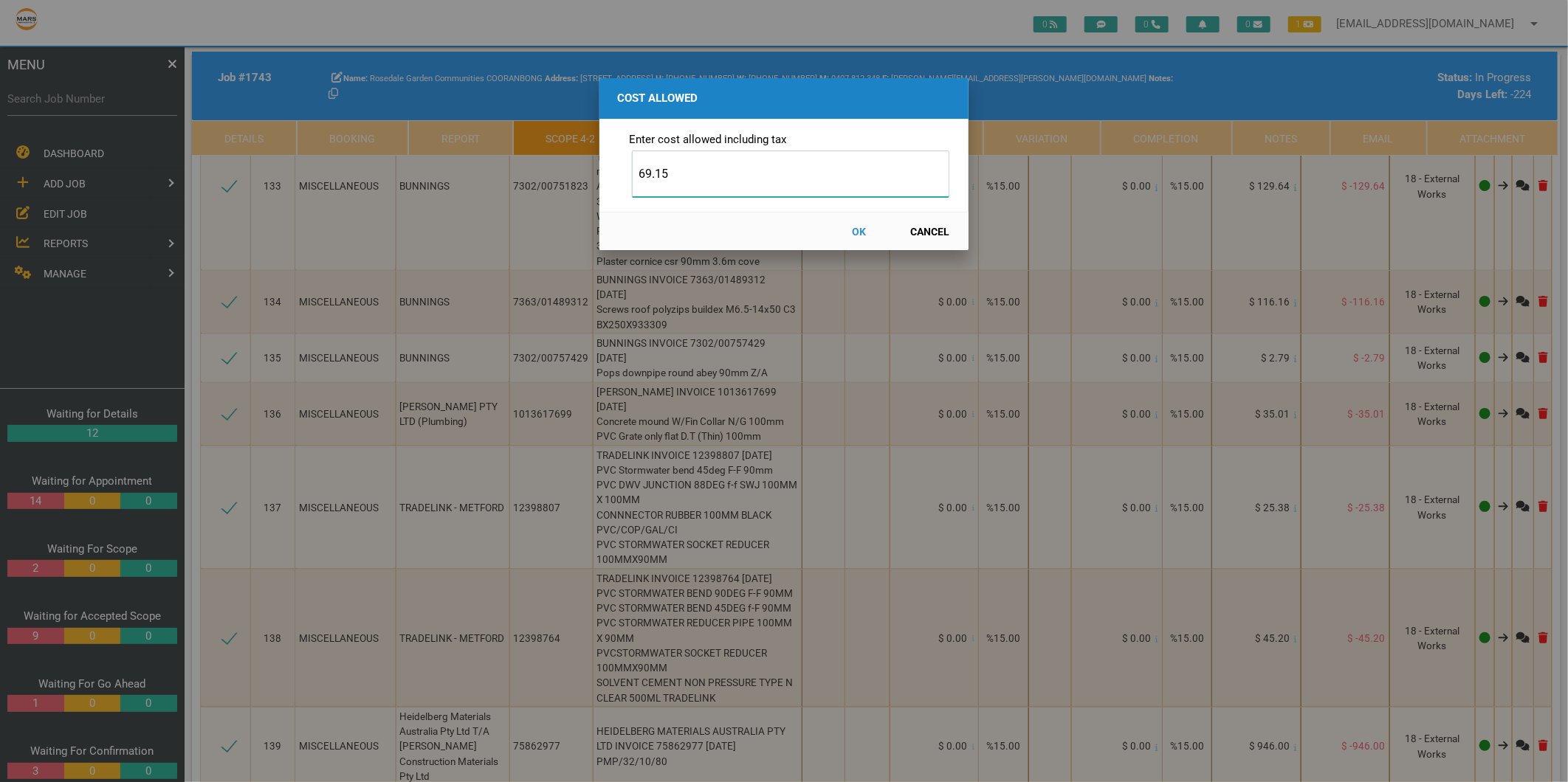
type input "69.15"
click at [857, 229] on button "OK" at bounding box center [860, 231] width 65 height 25
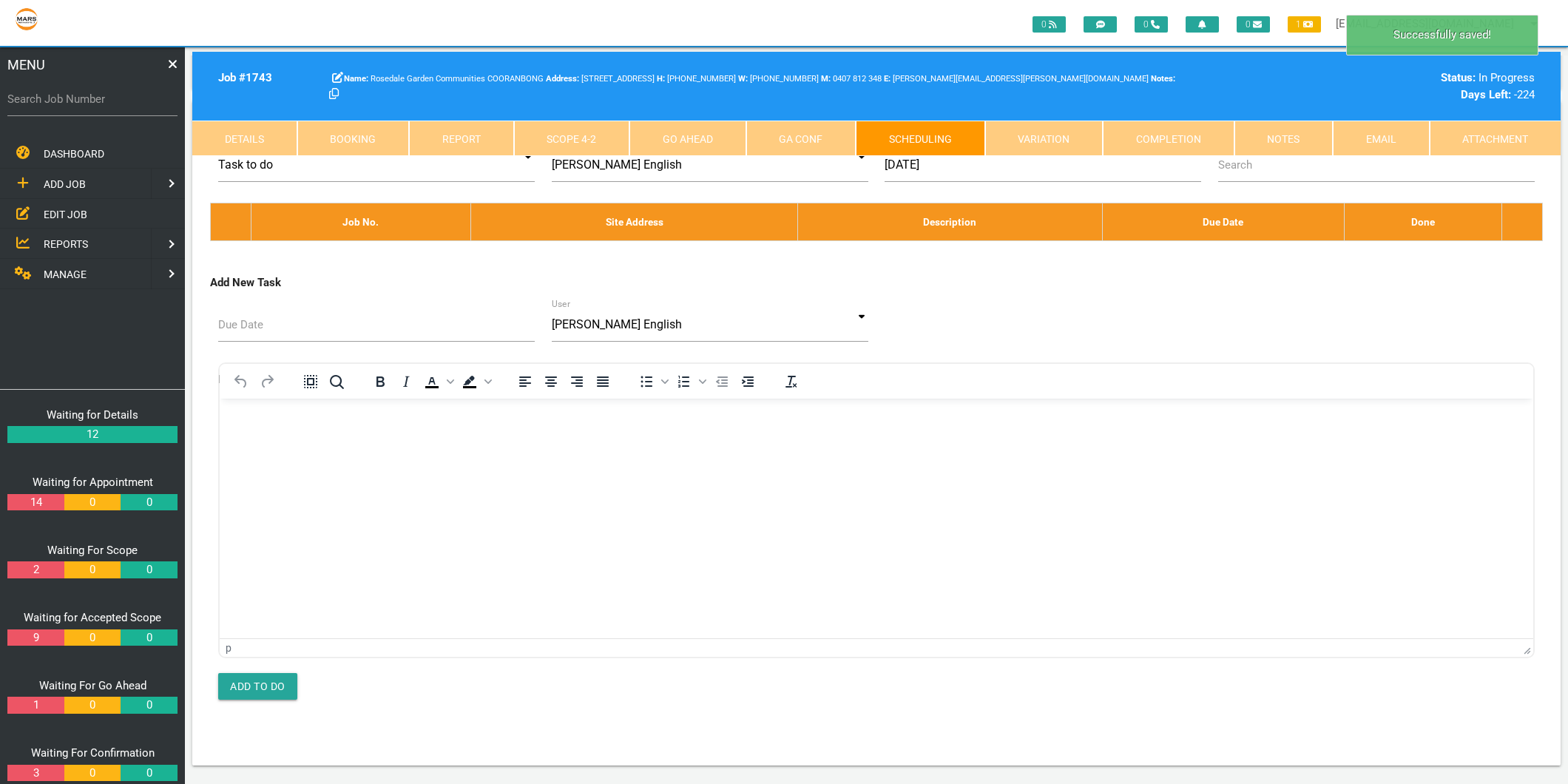
scroll to position [0, 0]
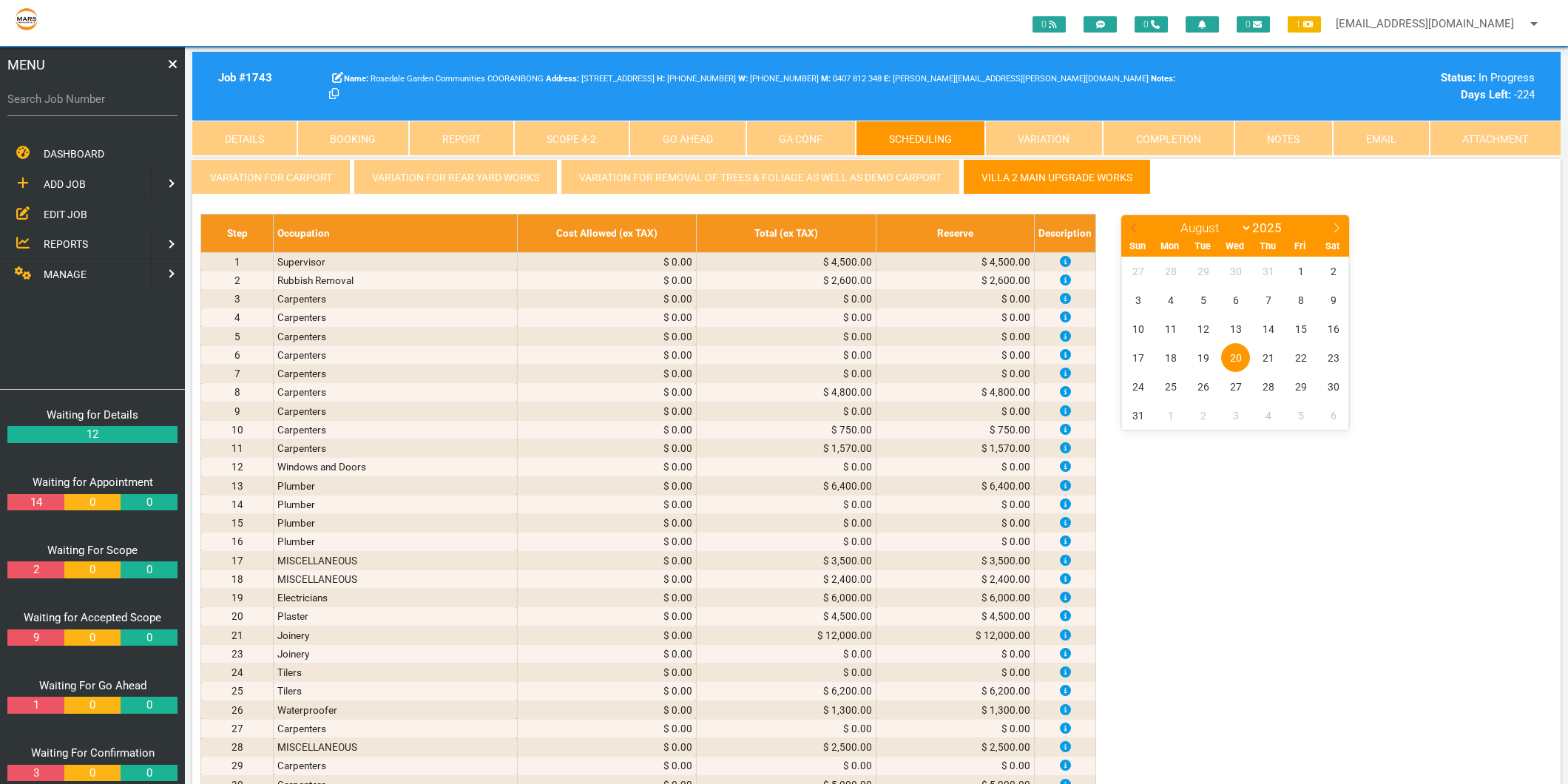
click at [1134, 223] on icon at bounding box center [1134, 228] width 10 height 10
select select "6"
click at [1302, 272] on span "4" at bounding box center [1301, 271] width 29 height 29
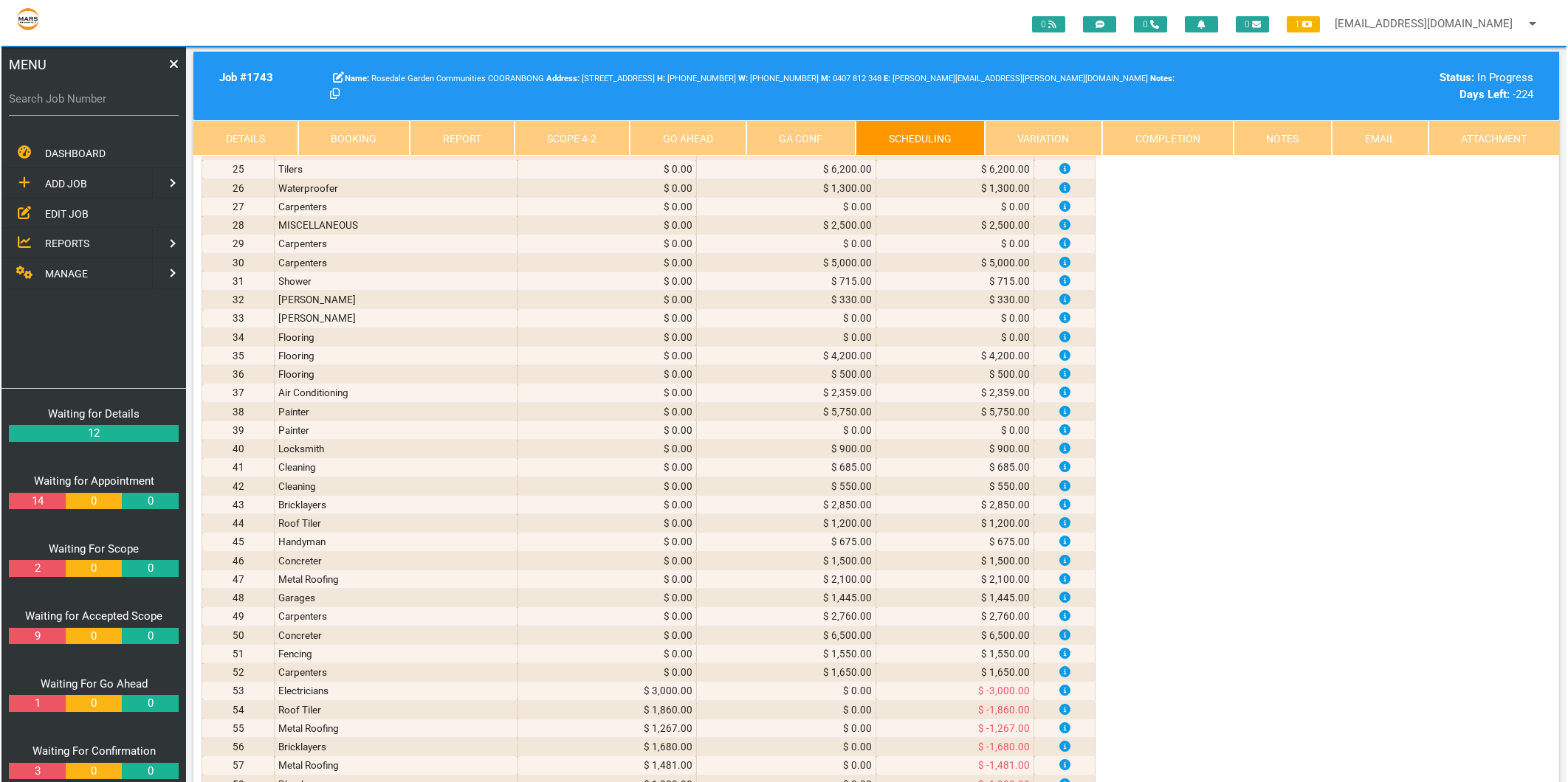
scroll to position [2868, 0]
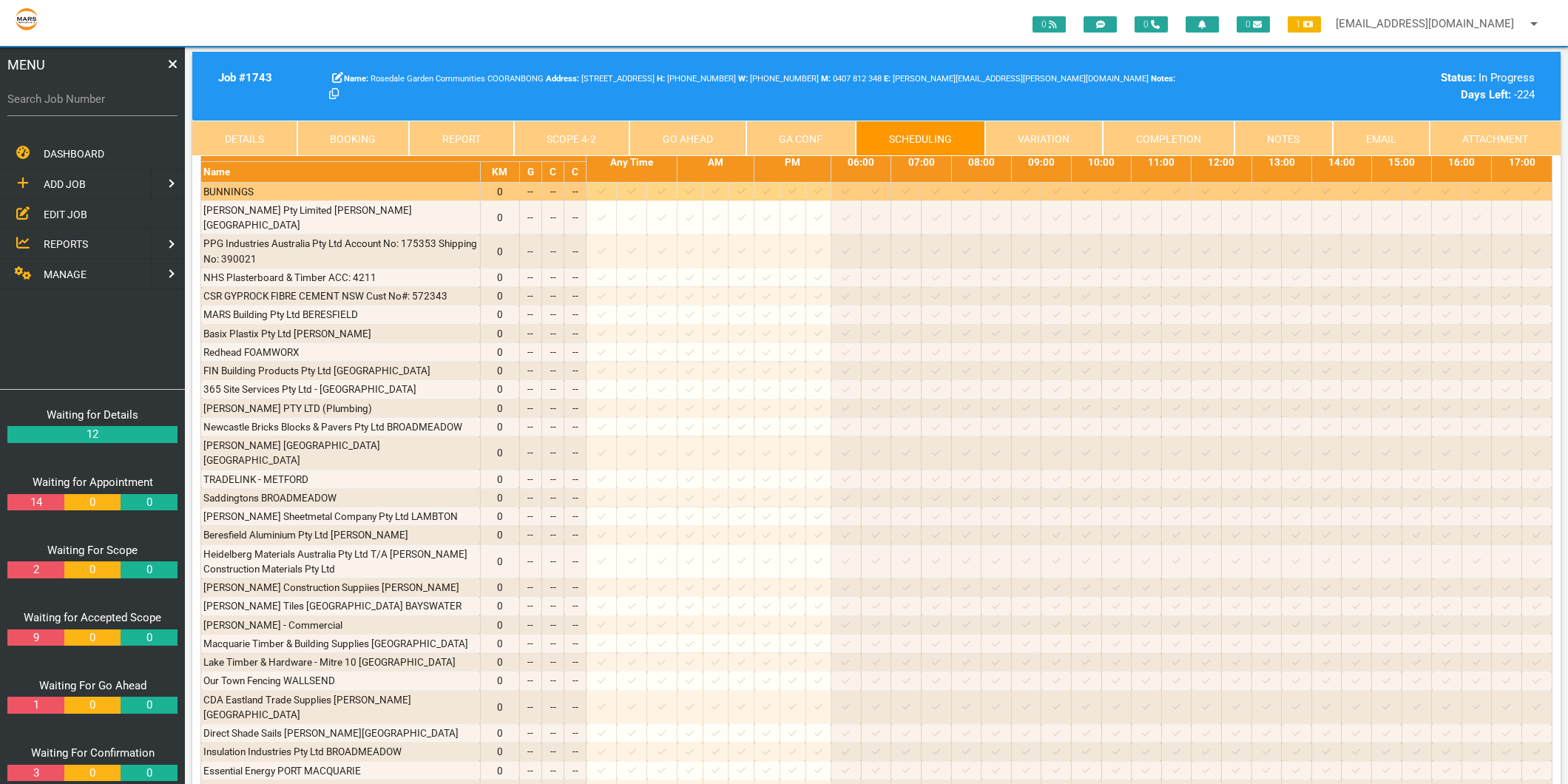
click at [608, 199] on div at bounding box center [602, 192] width 26 height 15
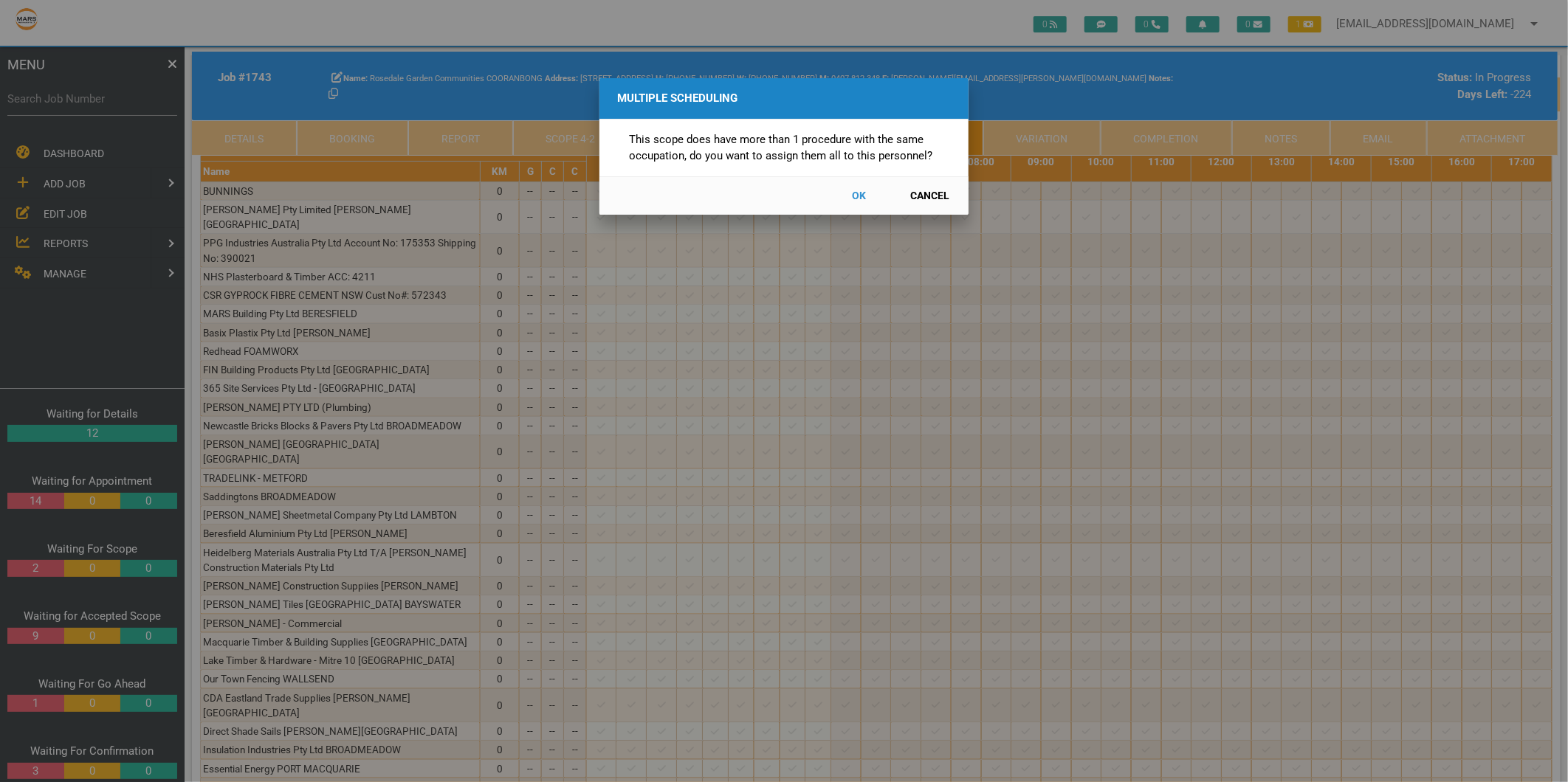
click at [921, 197] on button "Cancel" at bounding box center [931, 196] width 65 height 25
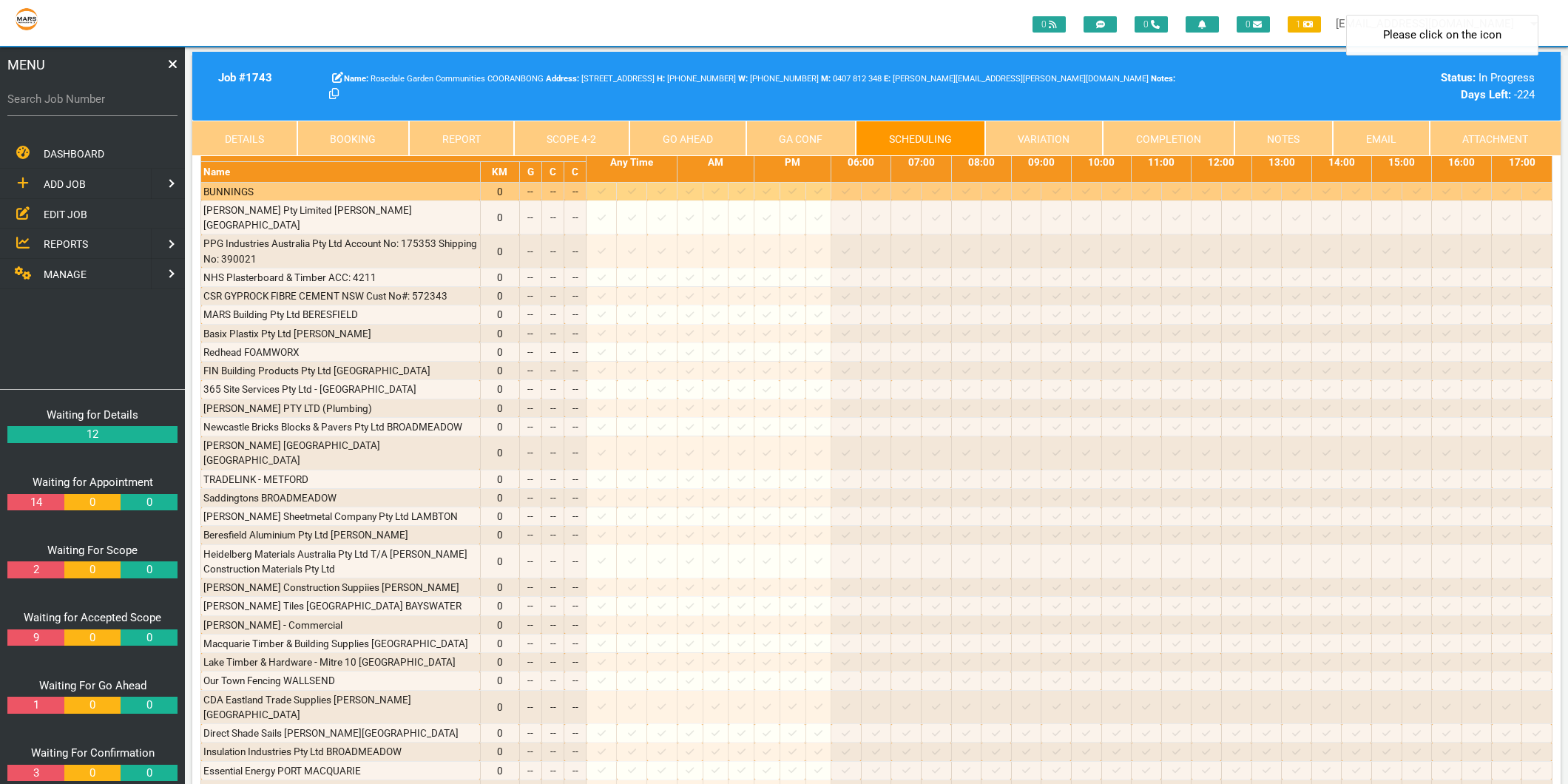
click at [606, 196] on icon at bounding box center [602, 191] width 8 height 10
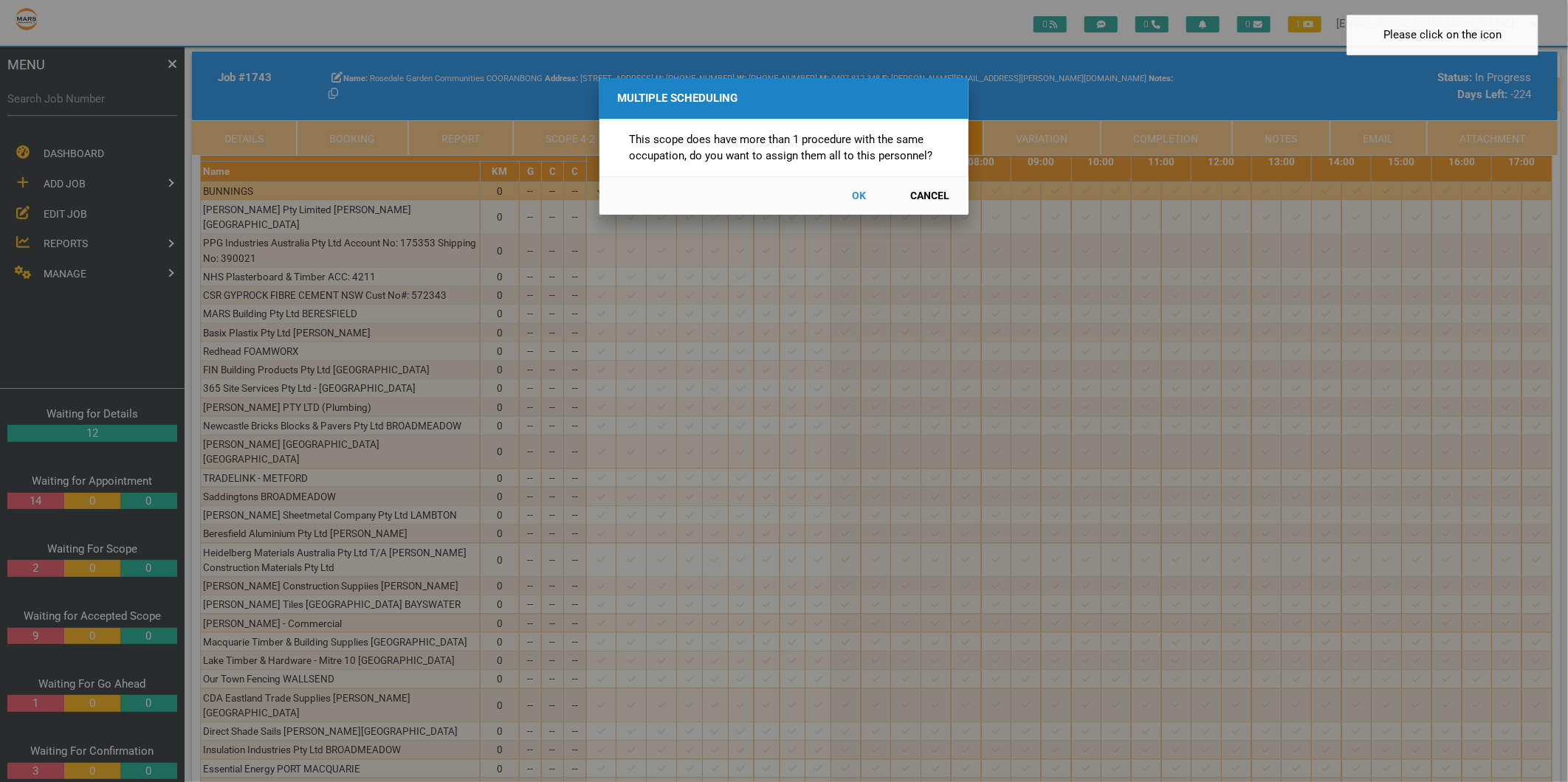
click at [939, 190] on button "Cancel" at bounding box center [931, 196] width 65 height 25
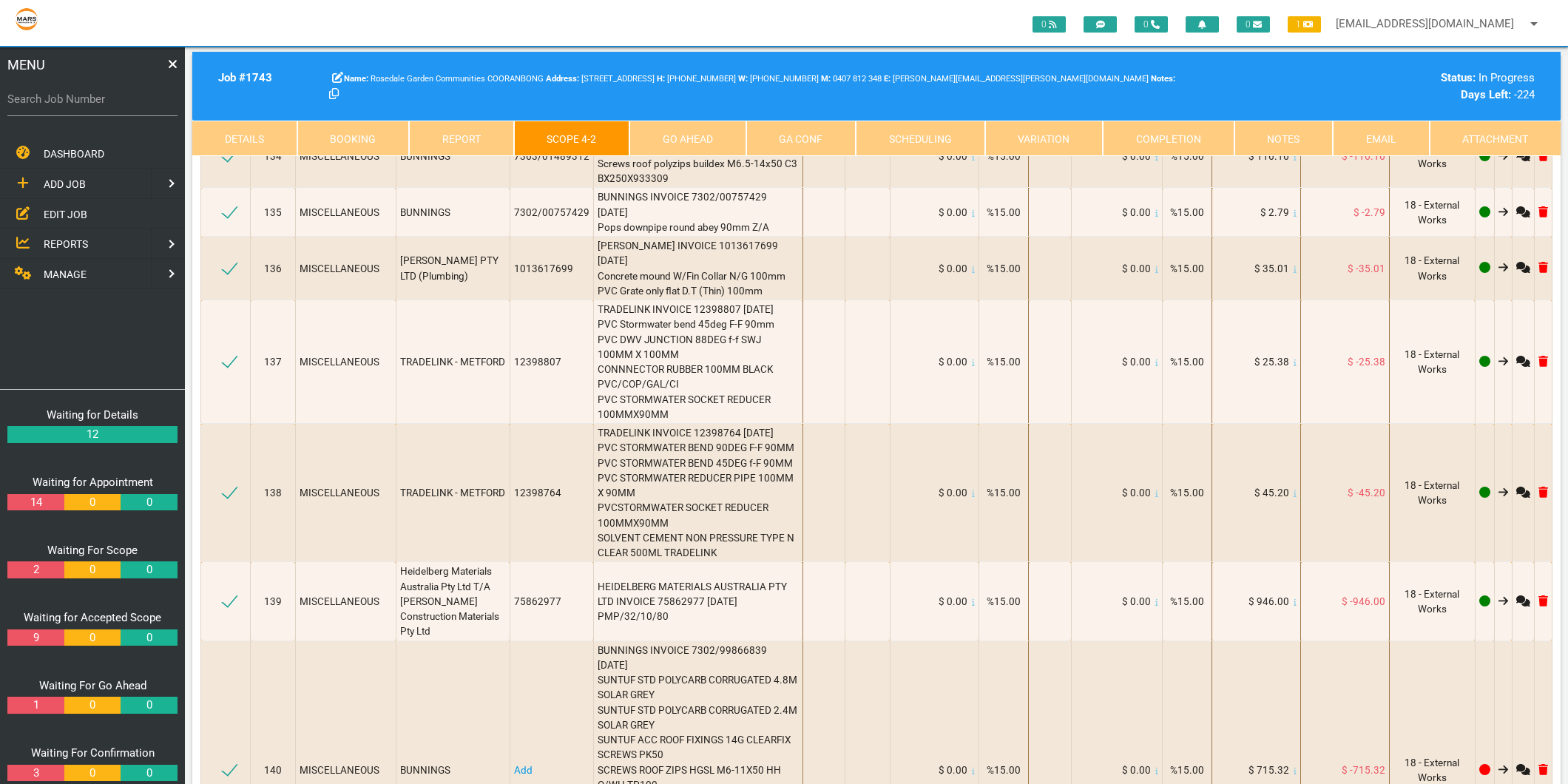
scroll to position [16228, 0]
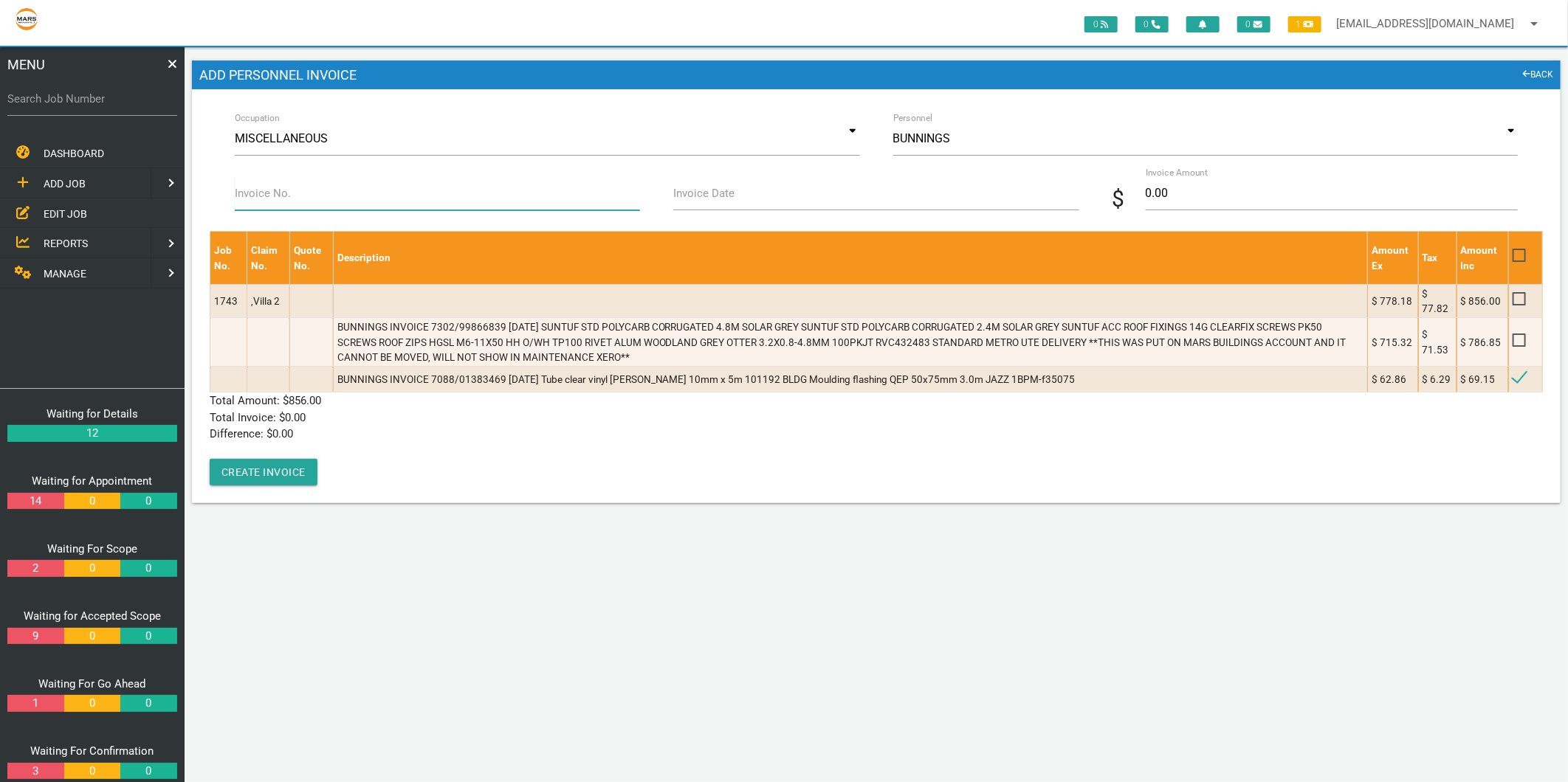
click at [313, 207] on input "Invoice No." at bounding box center [437, 193] width 406 height 34
type input "7088/01383469"
click at [731, 183] on input "Invoice Date" at bounding box center [876, 193] width 406 height 34
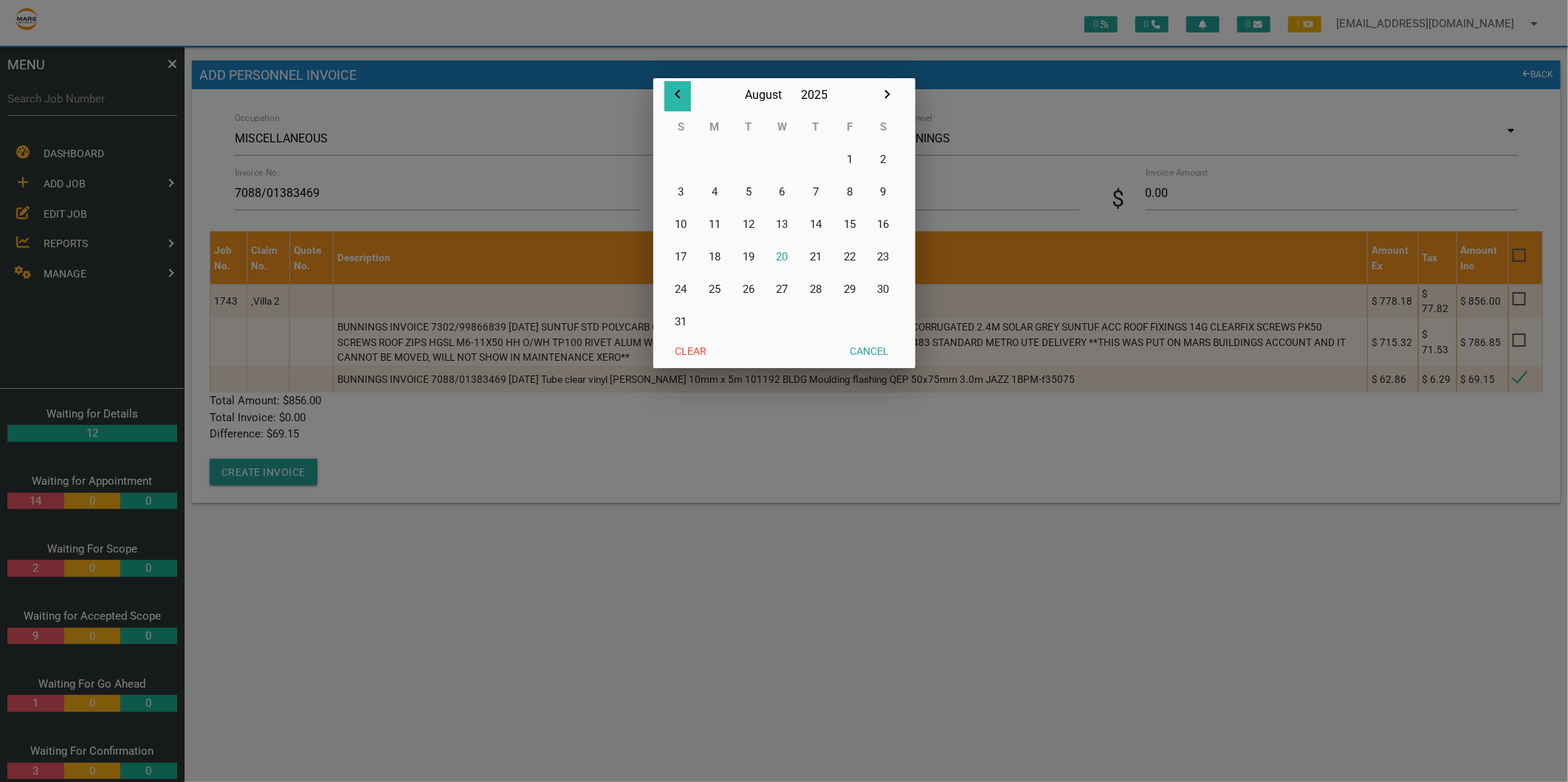
click at [676, 92] on icon "button" at bounding box center [677, 94] width 18 height 18
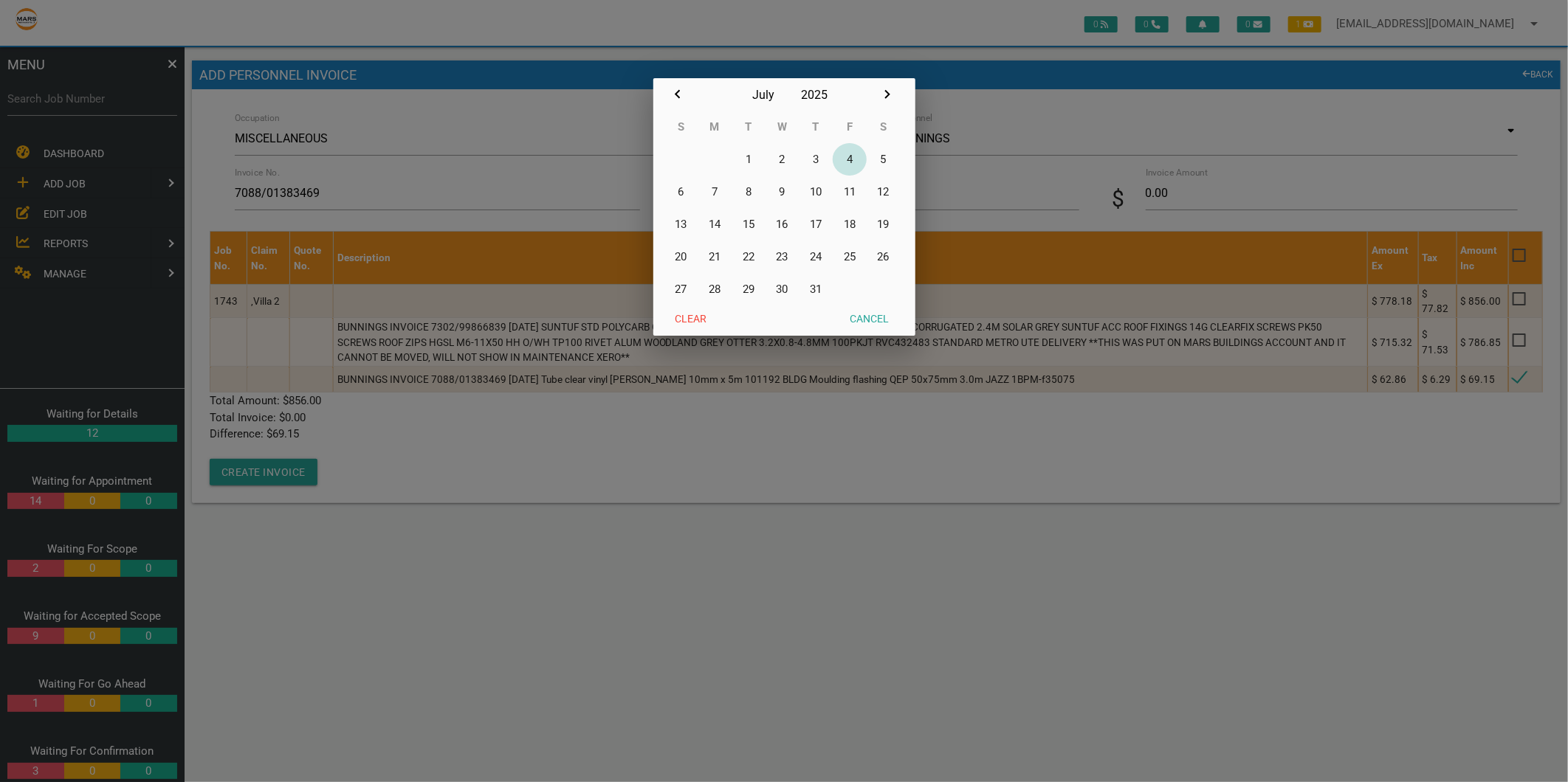
click at [849, 154] on button "4" at bounding box center [849, 159] width 34 height 33
type input "[DATE]"
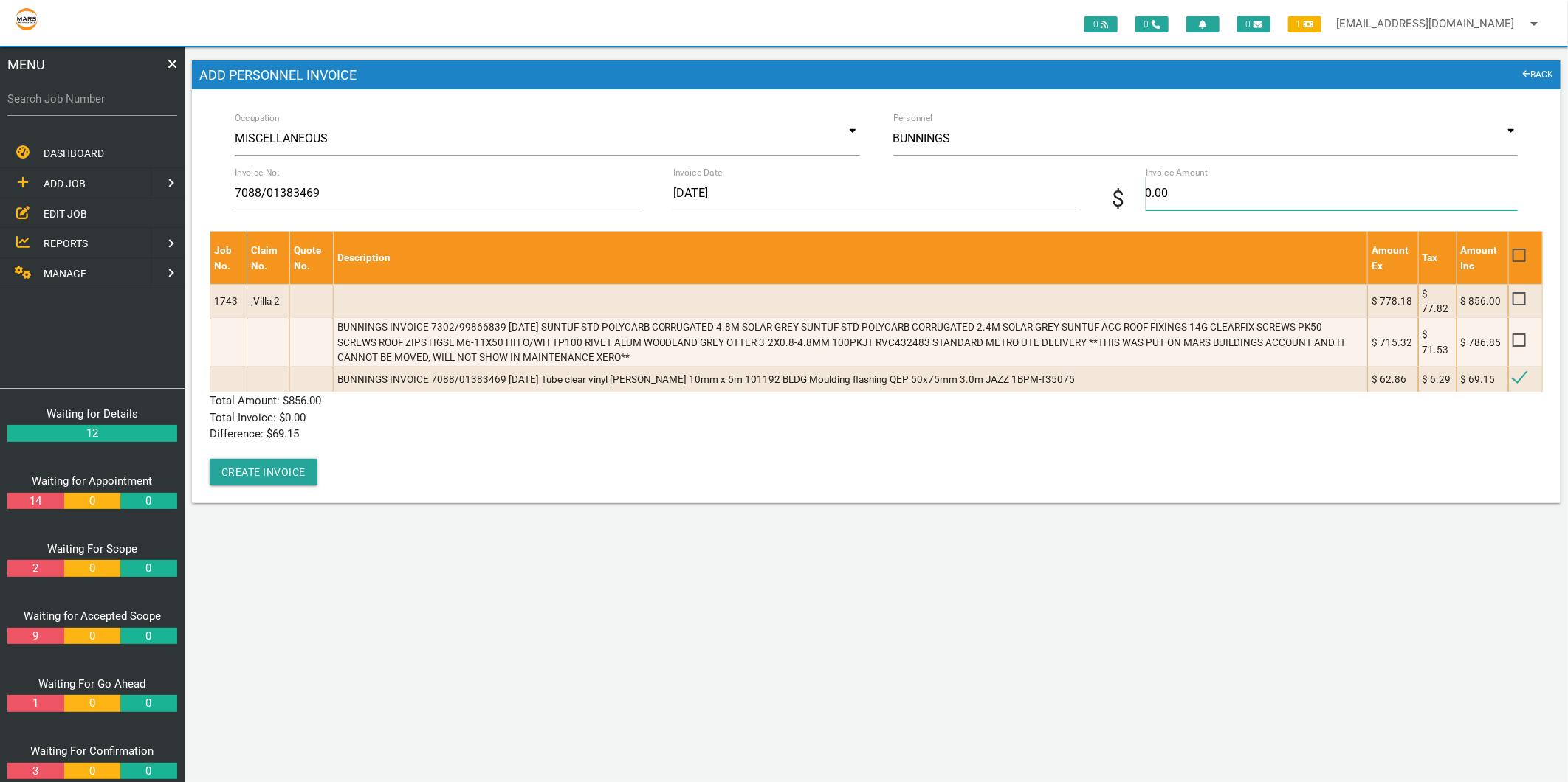
click at [1164, 196] on input "0.00" at bounding box center [1331, 193] width 372 height 34
type input "69.15"
click at [554, 434] on p "Difference: $ 69.15" at bounding box center [876, 434] width 1333 height 17
click at [257, 475] on button "Create Invoice" at bounding box center [263, 471] width 108 height 26
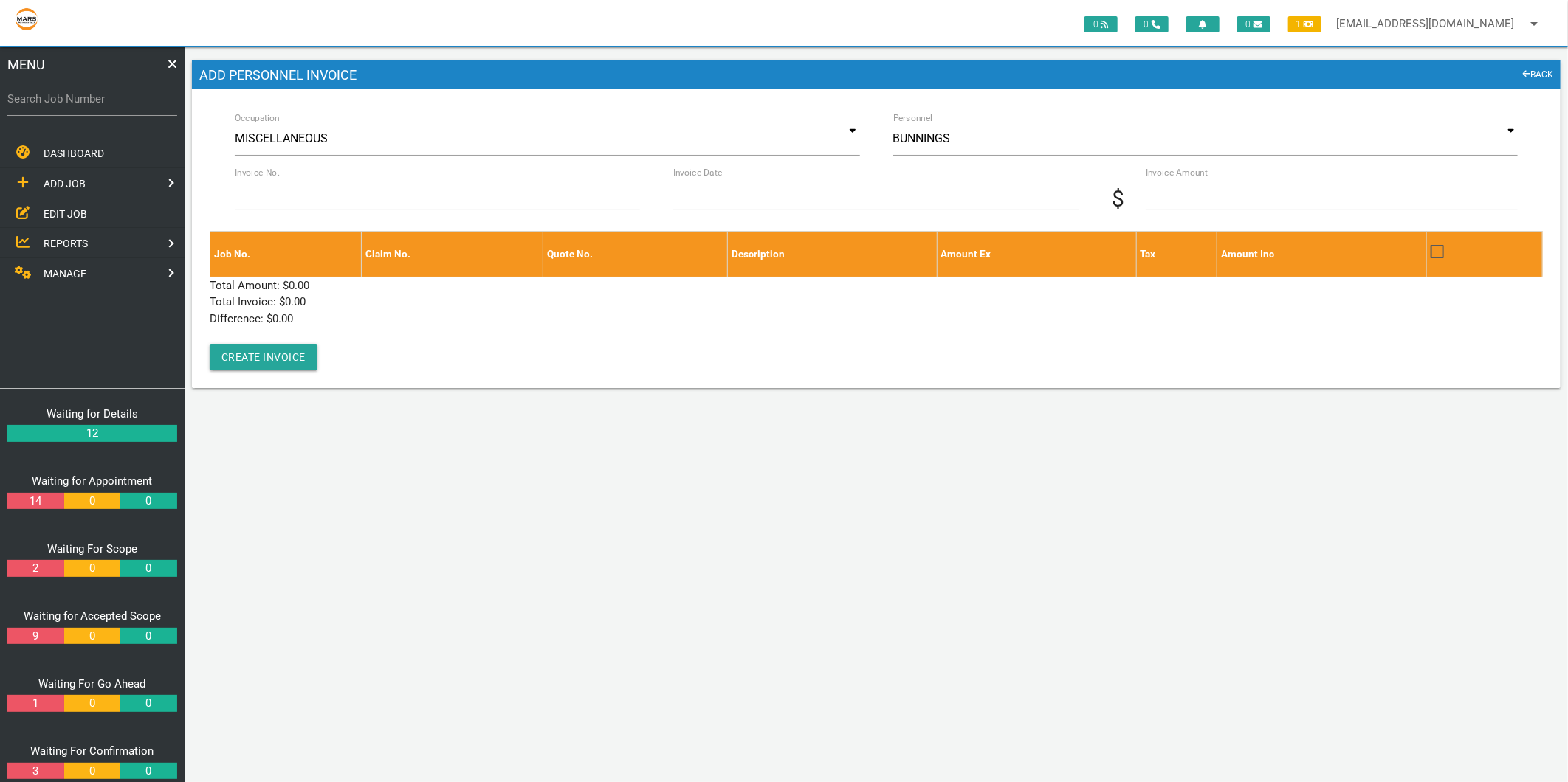
click at [114, 105] on label "Search Job Number" at bounding box center [92, 99] width 170 height 17
click at [114, 105] on input "Search Job Number" at bounding box center [92, 99] width 170 height 34
type input "1743"
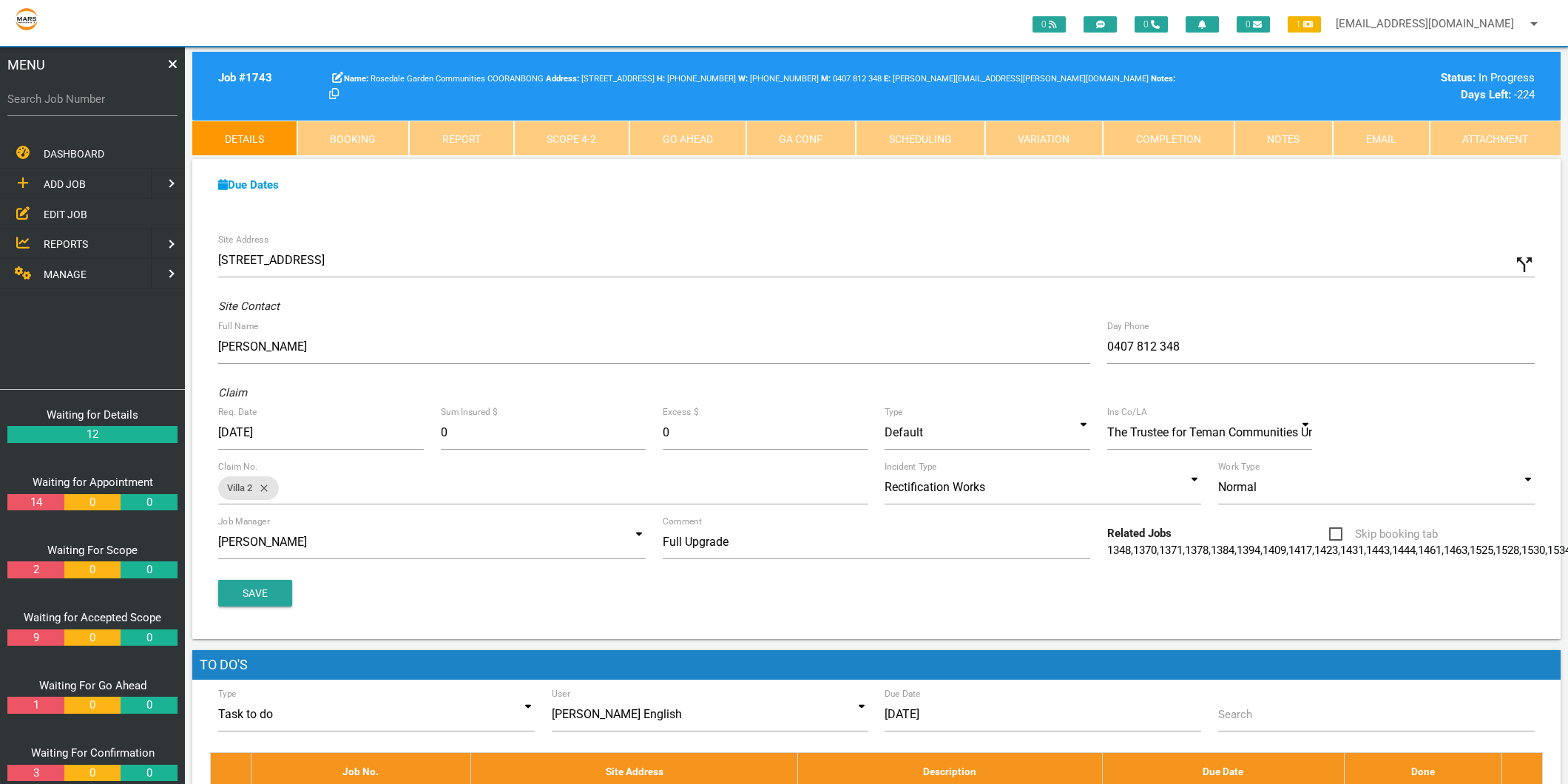
click at [128, 106] on label "Search Job Number" at bounding box center [92, 99] width 170 height 17
click at [128, 106] on input "Search Job Number" at bounding box center [92, 99] width 170 height 34
click at [589, 146] on link "Scope 4 - 2" at bounding box center [572, 138] width 116 height 35
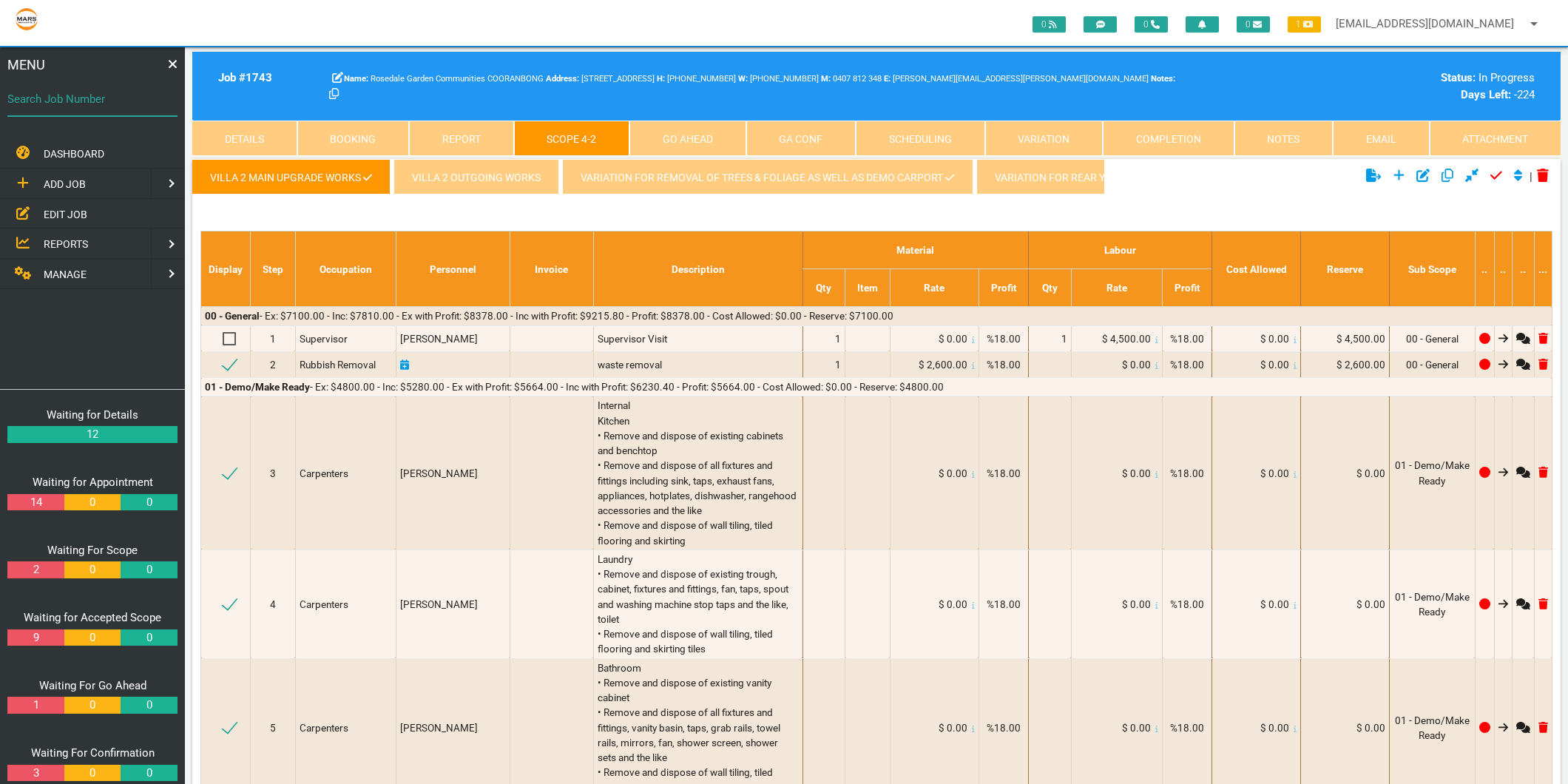
click at [65, 116] on input "Search Job Number" at bounding box center [92, 99] width 170 height 34
type input "1747"
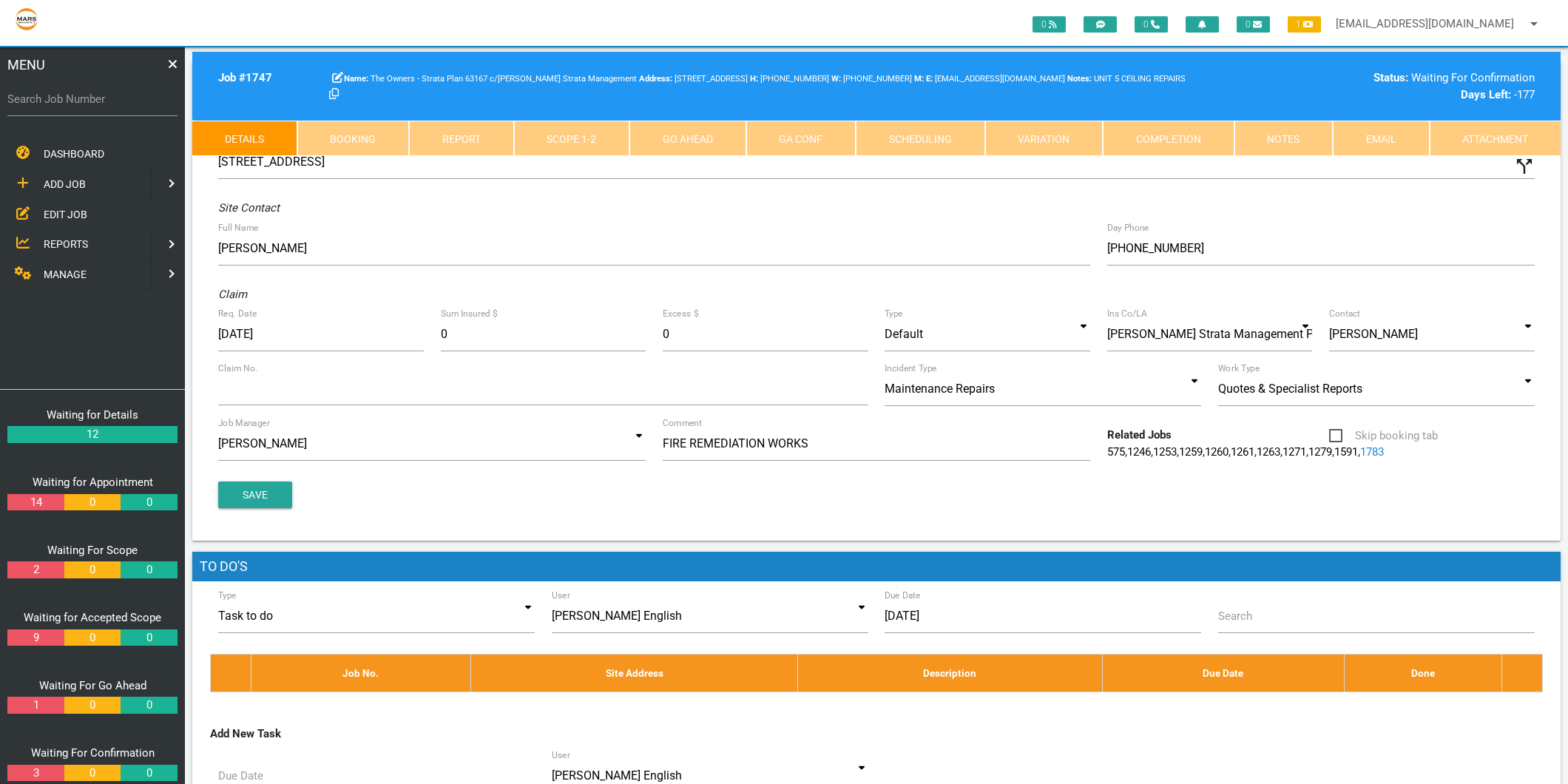
click at [1172, 136] on link "Completion" at bounding box center [1168, 138] width 132 height 35
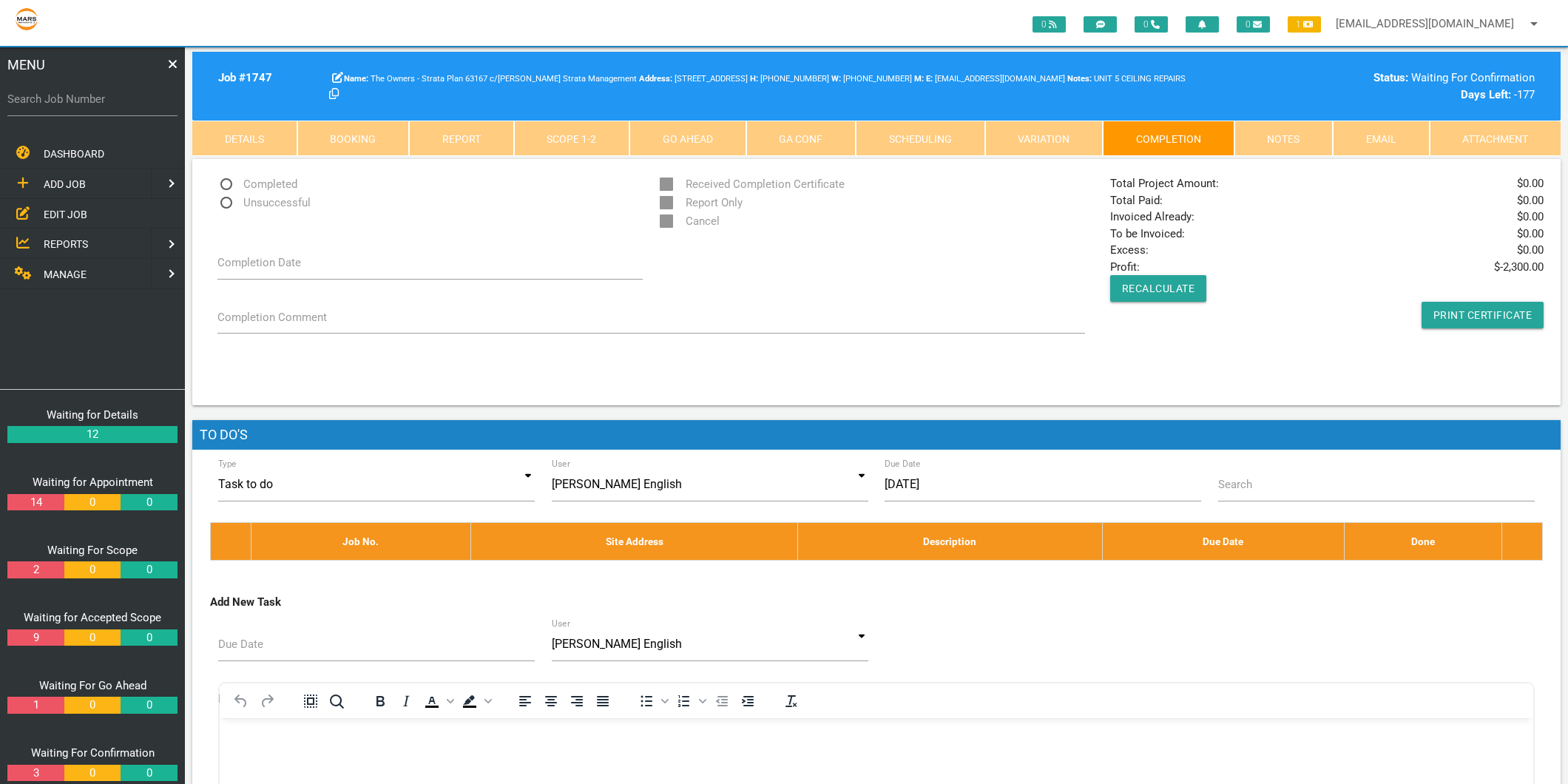
click at [553, 138] on link "Scope 1 - 2" at bounding box center [572, 138] width 116 height 35
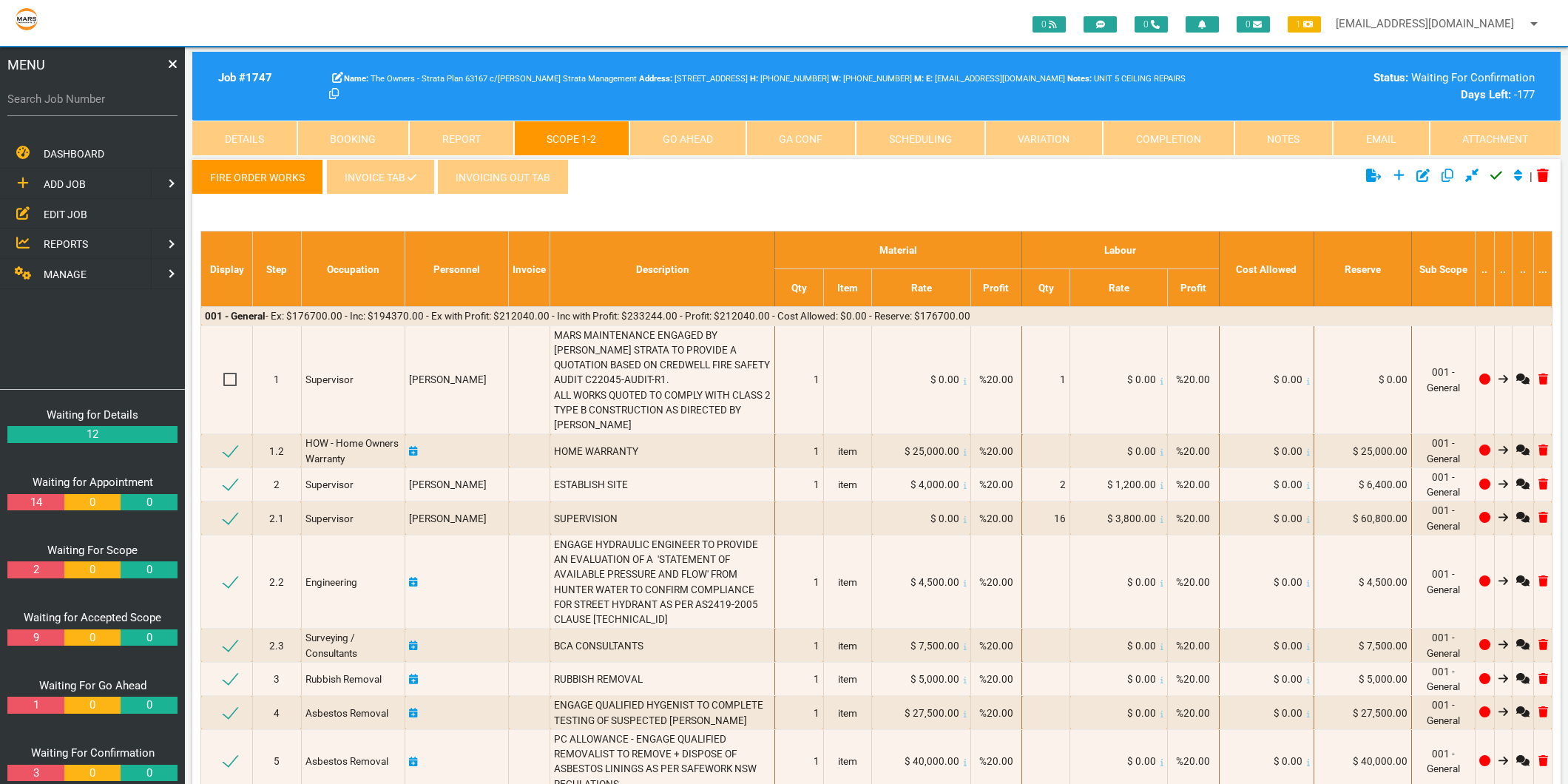
click at [379, 173] on link "INVOICE TAB" at bounding box center [380, 176] width 108 height 35
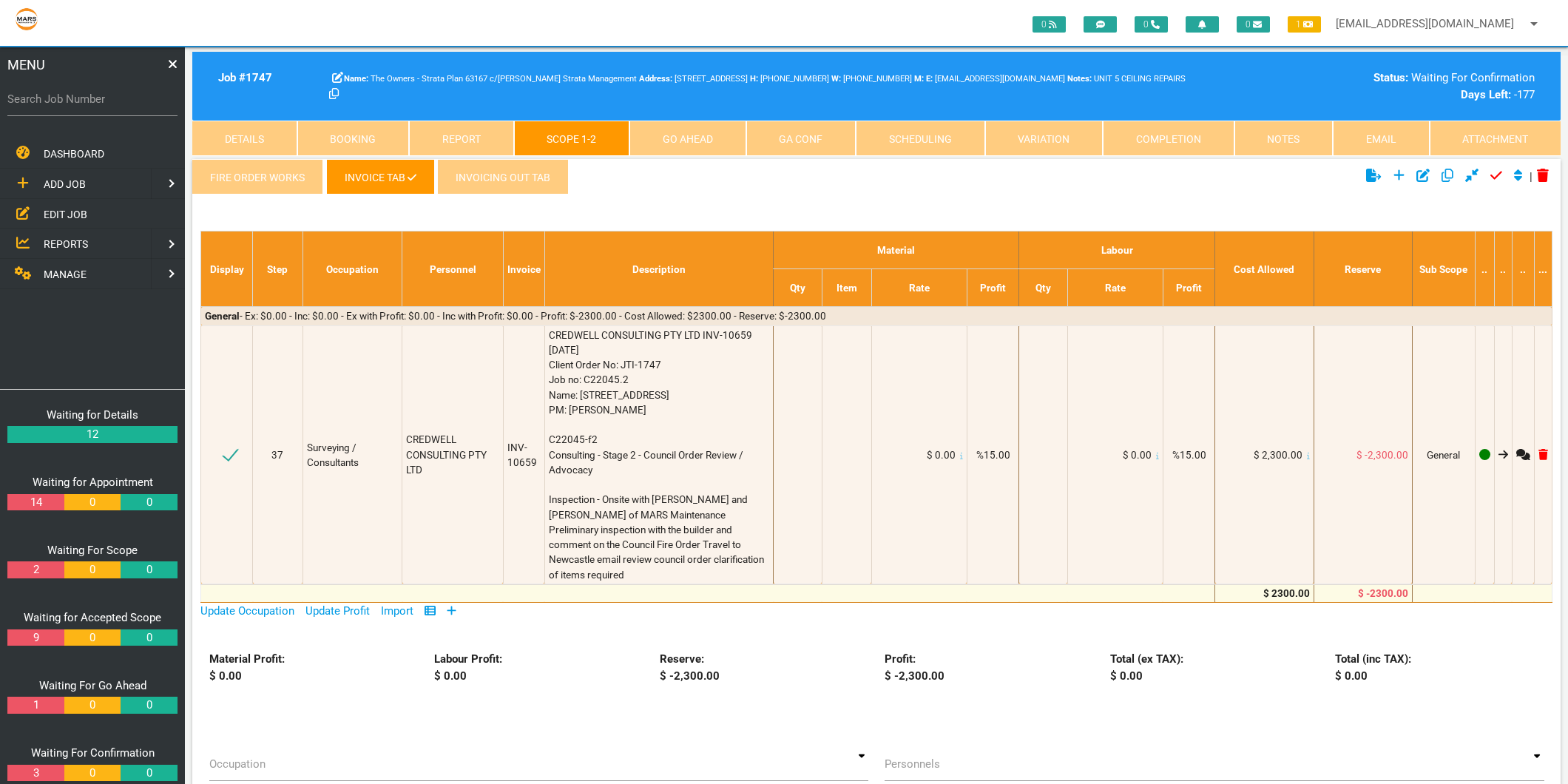
click at [129, 93] on label "Search Job Number" at bounding box center [92, 99] width 170 height 17
click at [129, 93] on input "Search Job Number" at bounding box center [92, 99] width 170 height 34
click at [1190, 134] on link "Completion" at bounding box center [1168, 138] width 132 height 35
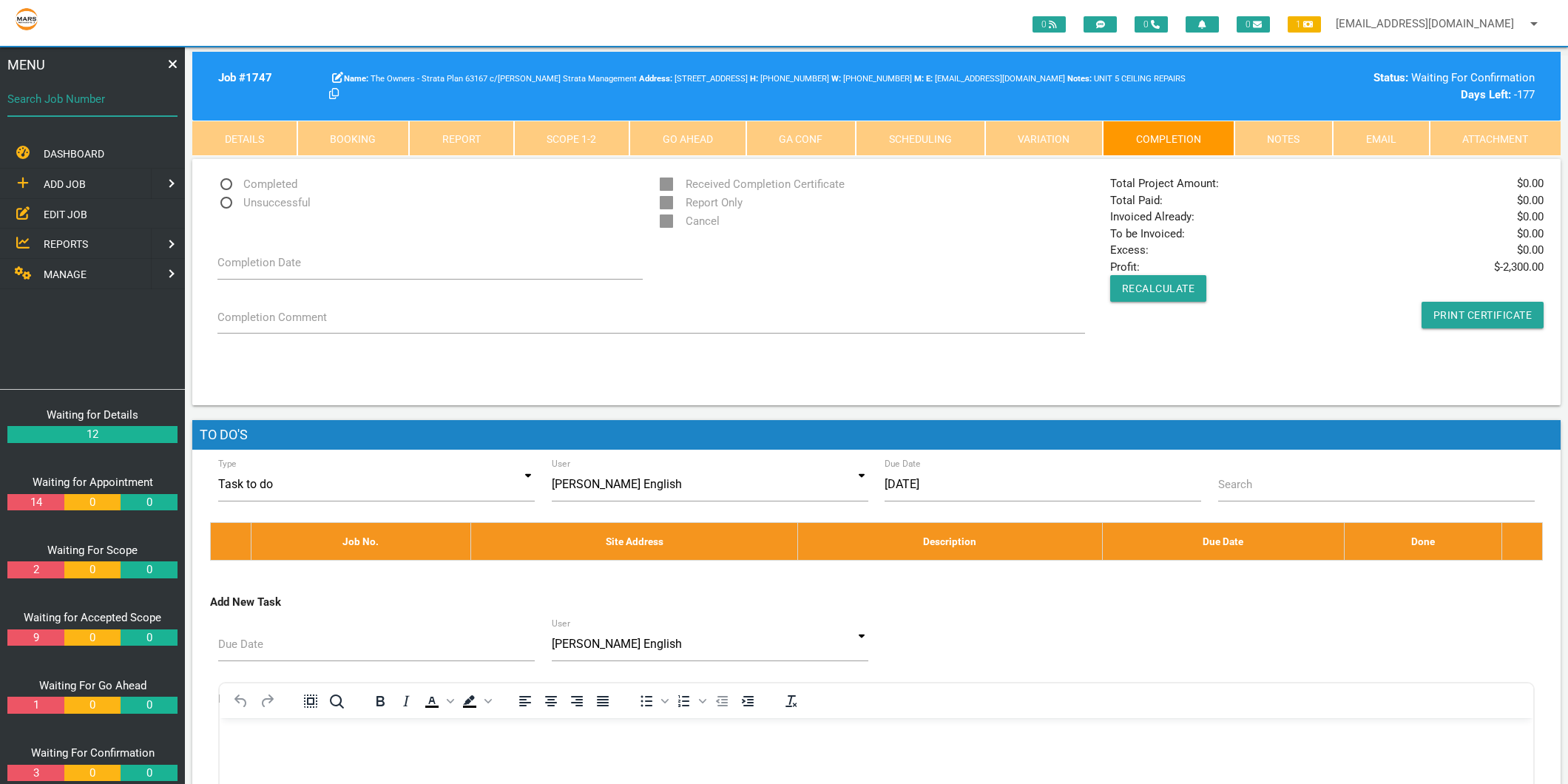
click at [107, 107] on input "Search Job Number" at bounding box center [92, 99] width 170 height 34
click at [485, 230] on div "Completed Unsuccessful Received Completion Certificate Report Only Cancel" at bounding box center [651, 203] width 885 height 55
click at [593, 133] on link "Scope 1 - 2" at bounding box center [572, 138] width 116 height 35
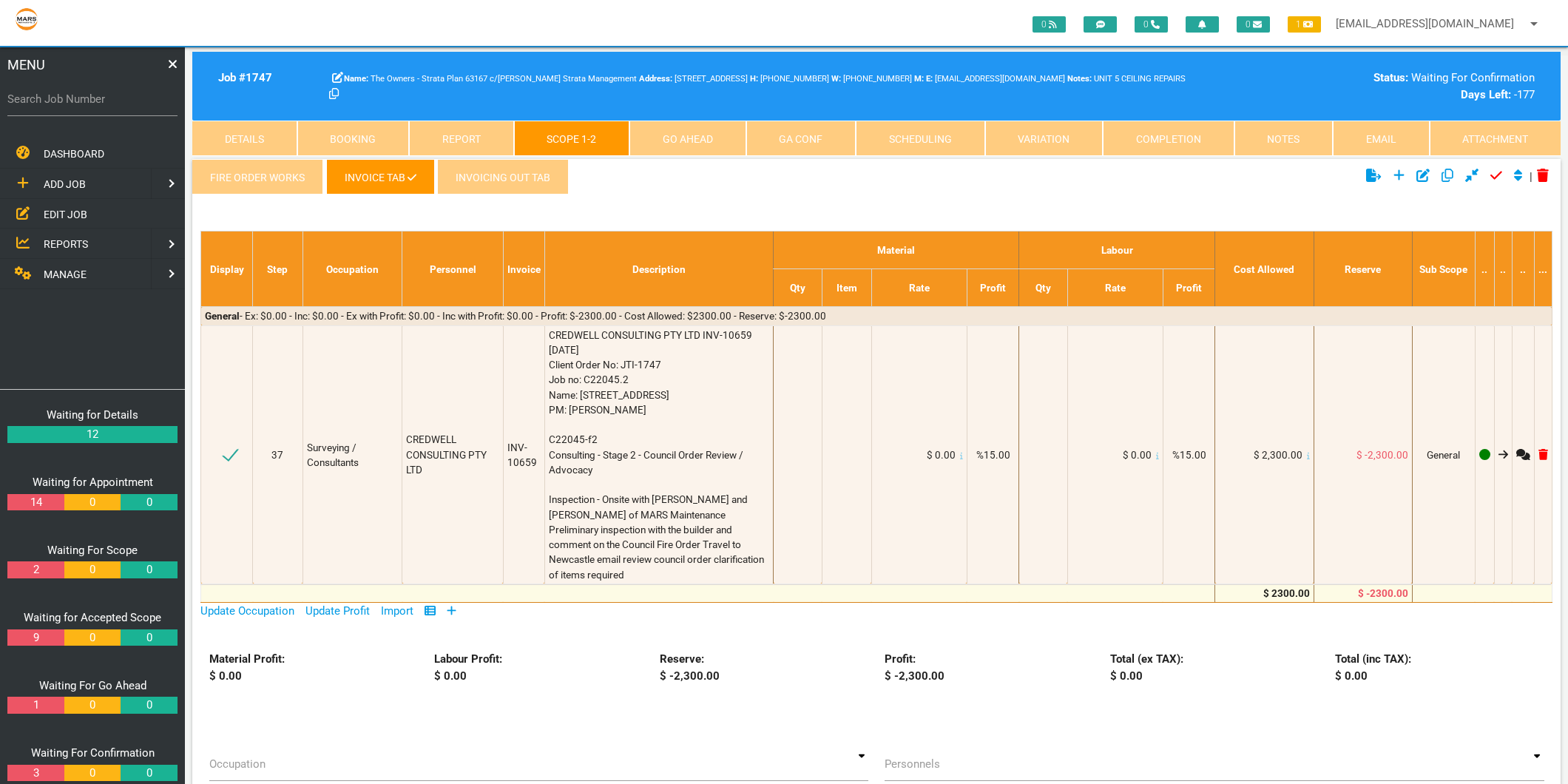
click at [250, 177] on link "FIRE ORDER WORKS" at bounding box center [258, 176] width 131 height 35
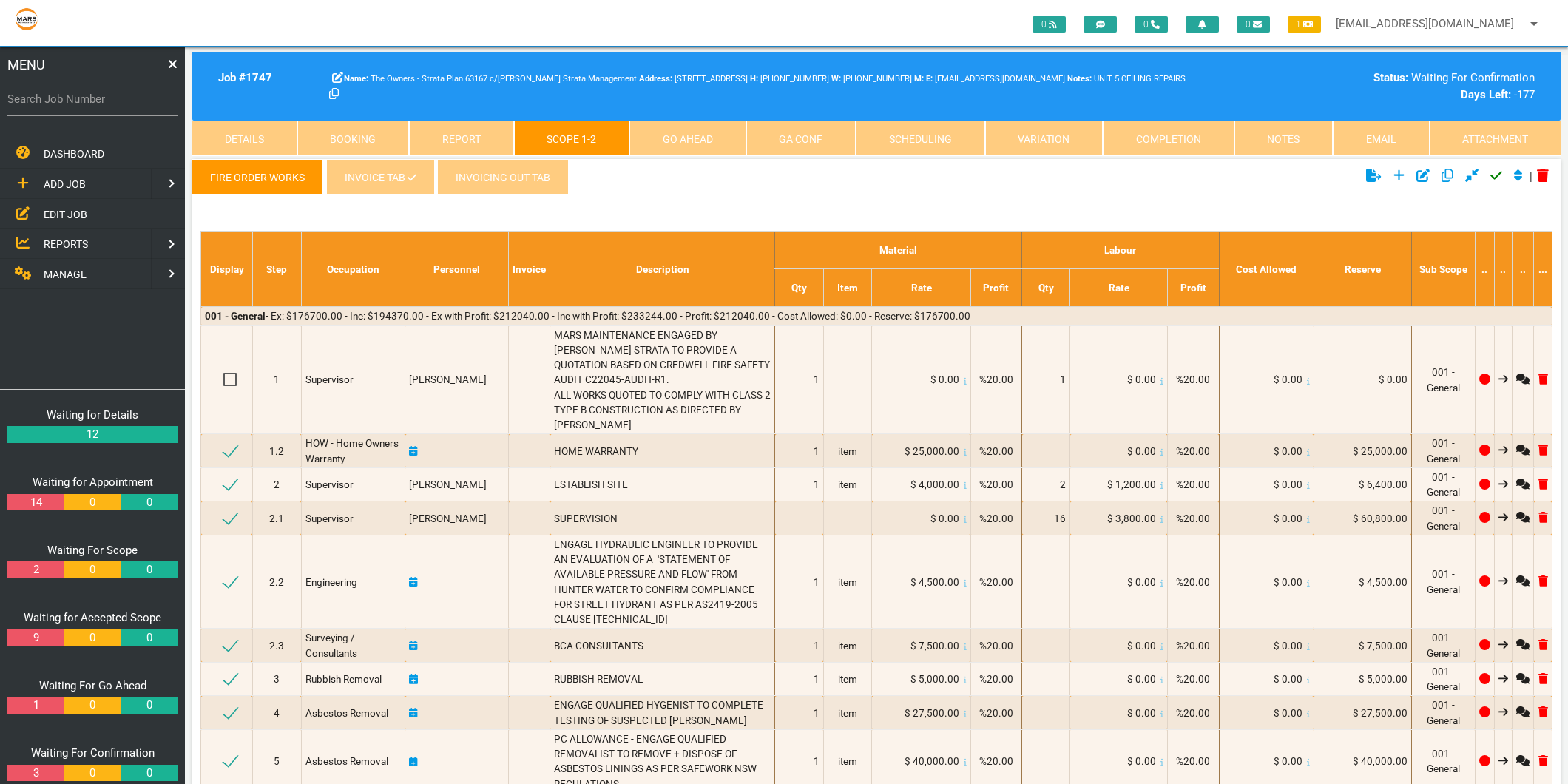
click at [543, 178] on link "INVOICING OUT TAB" at bounding box center [503, 176] width 132 height 35
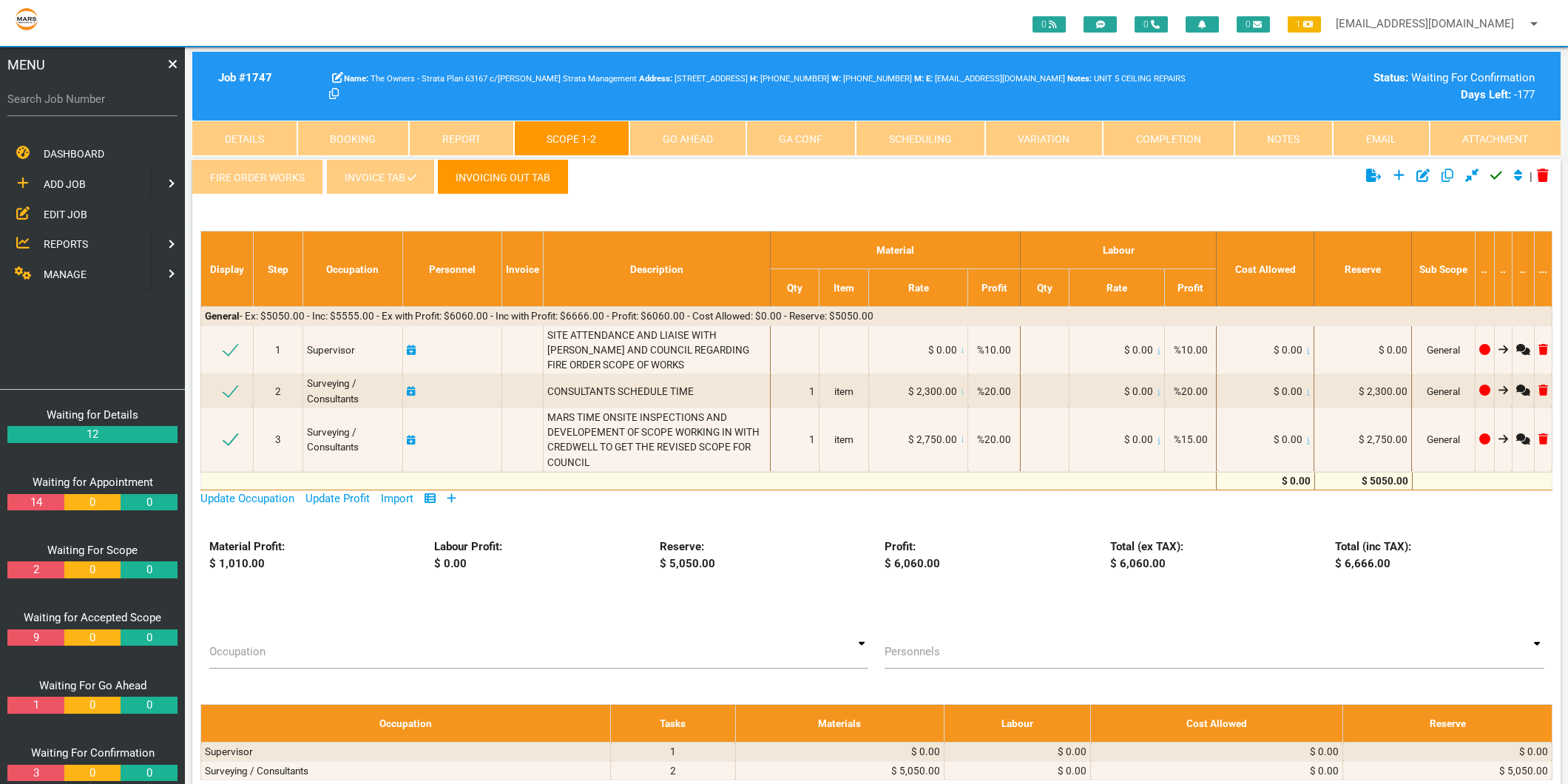
click at [257, 176] on link "FIRE ORDER WORKS" at bounding box center [258, 176] width 131 height 35
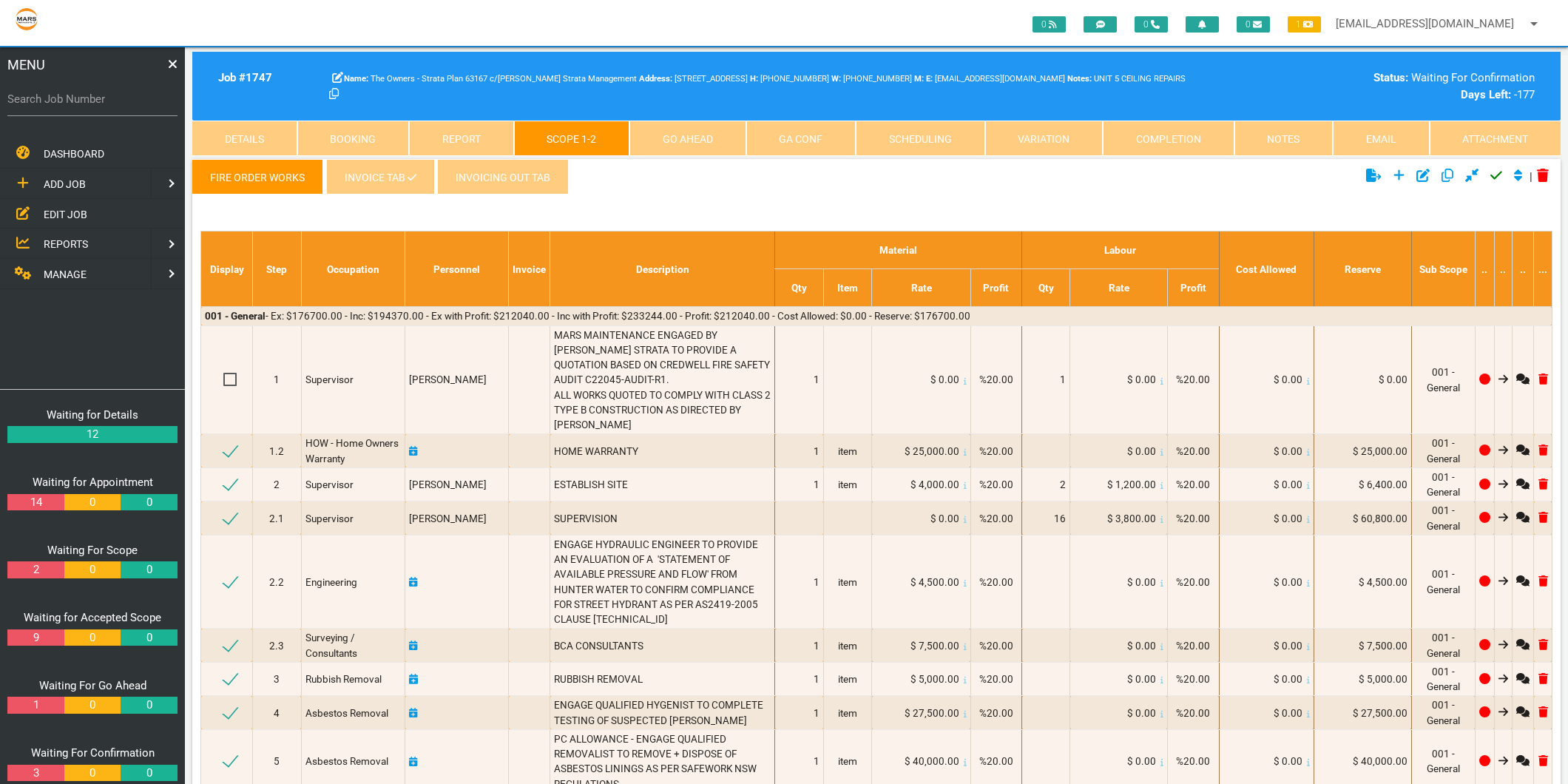
click at [357, 178] on link "INVOICE TAB" at bounding box center [380, 176] width 108 height 35
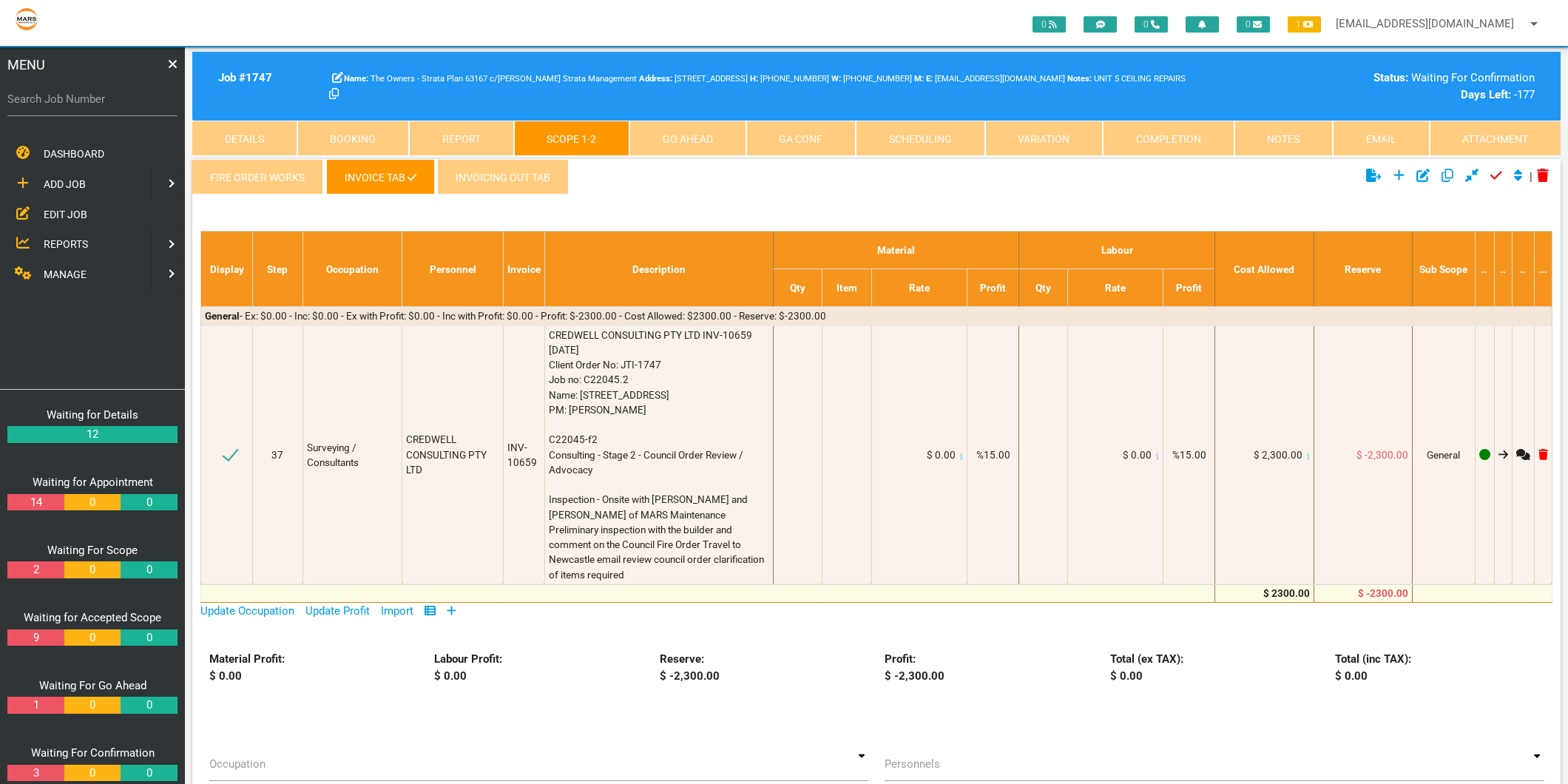
click at [1164, 136] on link "Completion" at bounding box center [1168, 138] width 132 height 35
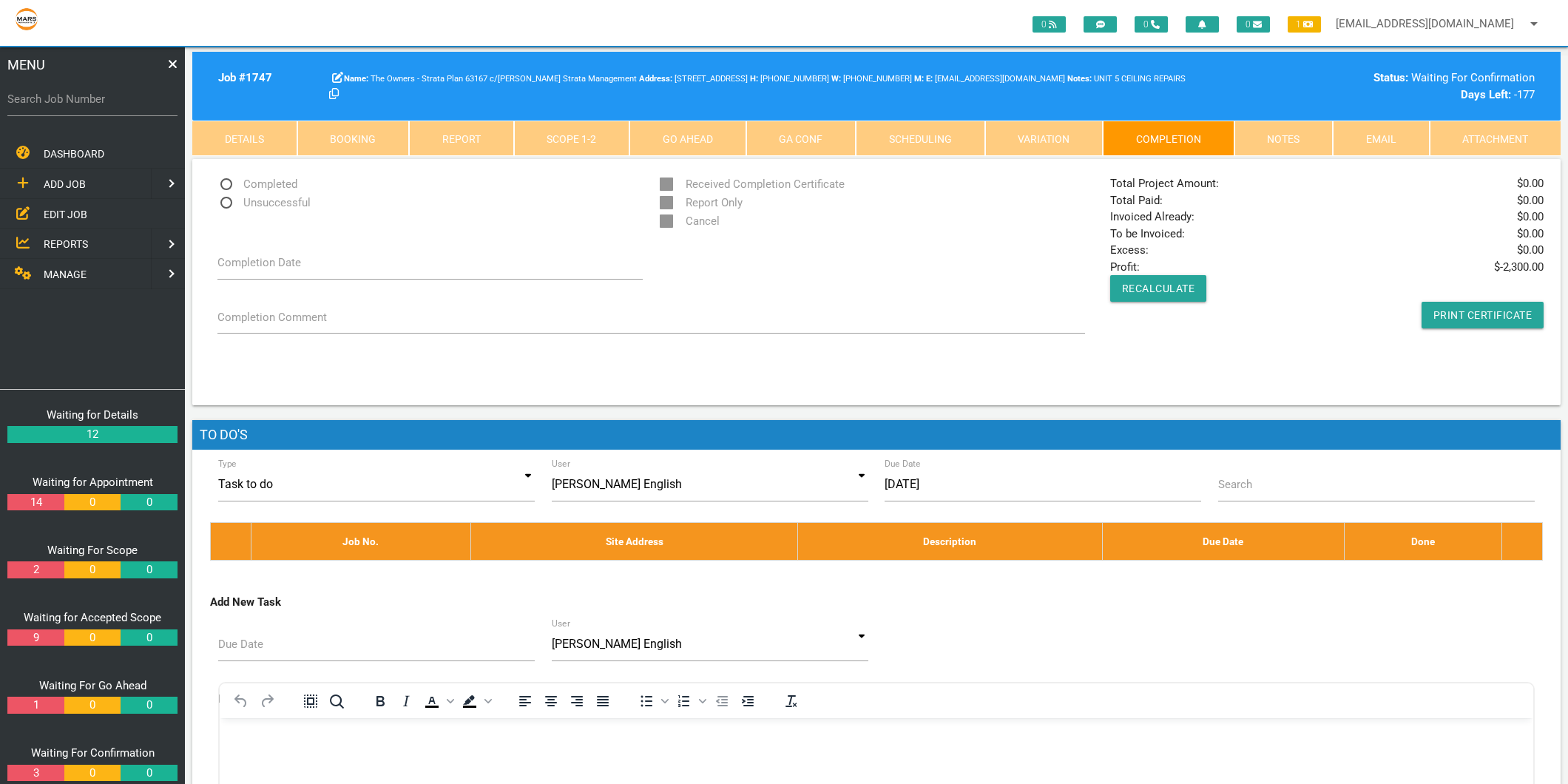
click at [557, 138] on link "Scope 1 - 2" at bounding box center [572, 138] width 116 height 35
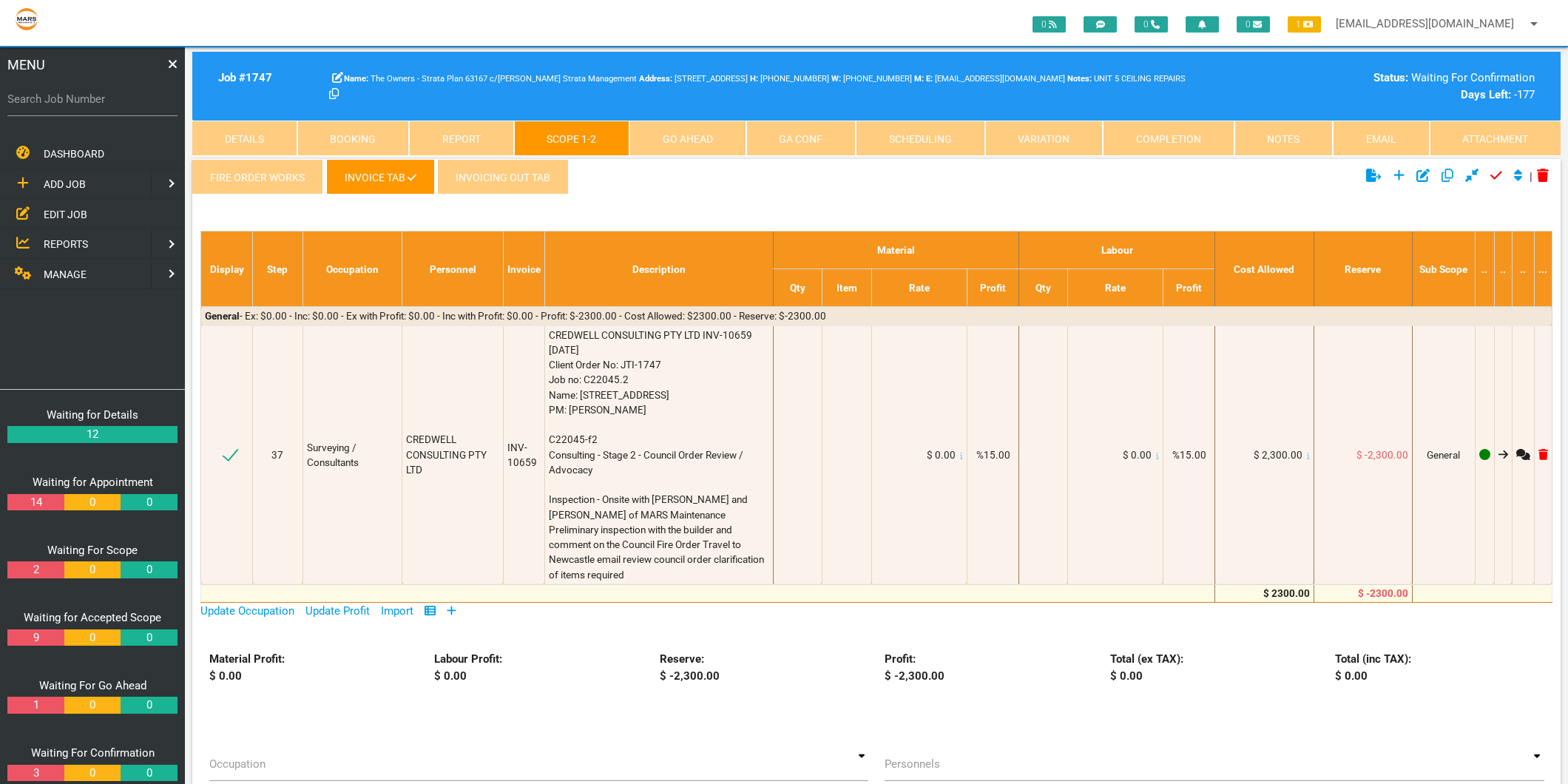
click at [537, 183] on link "INVOICING OUT TAB" at bounding box center [503, 176] width 132 height 35
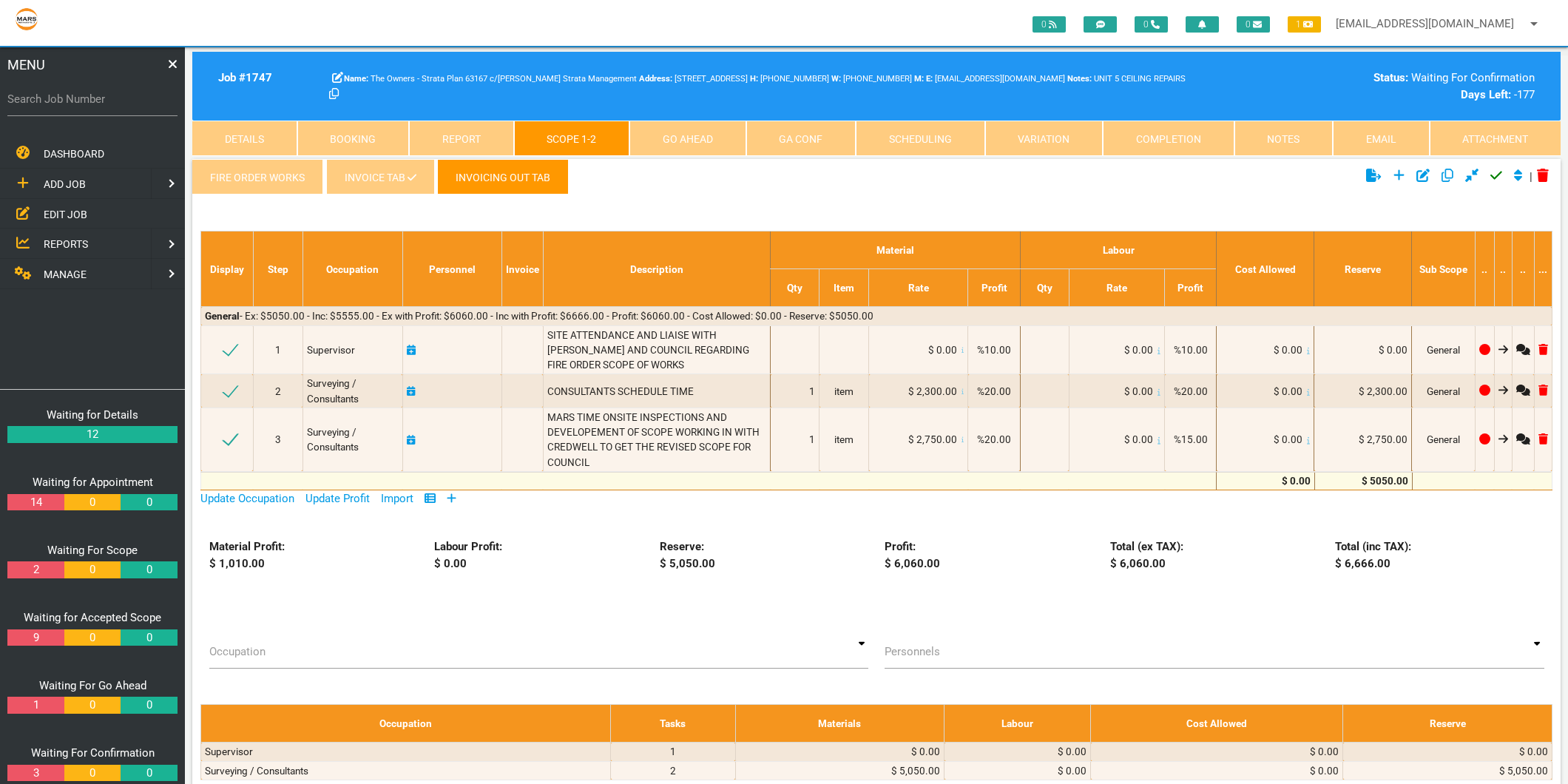
click at [410, 182] on icon at bounding box center [412, 177] width 9 height 10
click at [408, 180] on icon at bounding box center [412, 177] width 9 height 6
click at [386, 172] on link "INVOICE TAB" at bounding box center [380, 176] width 108 height 35
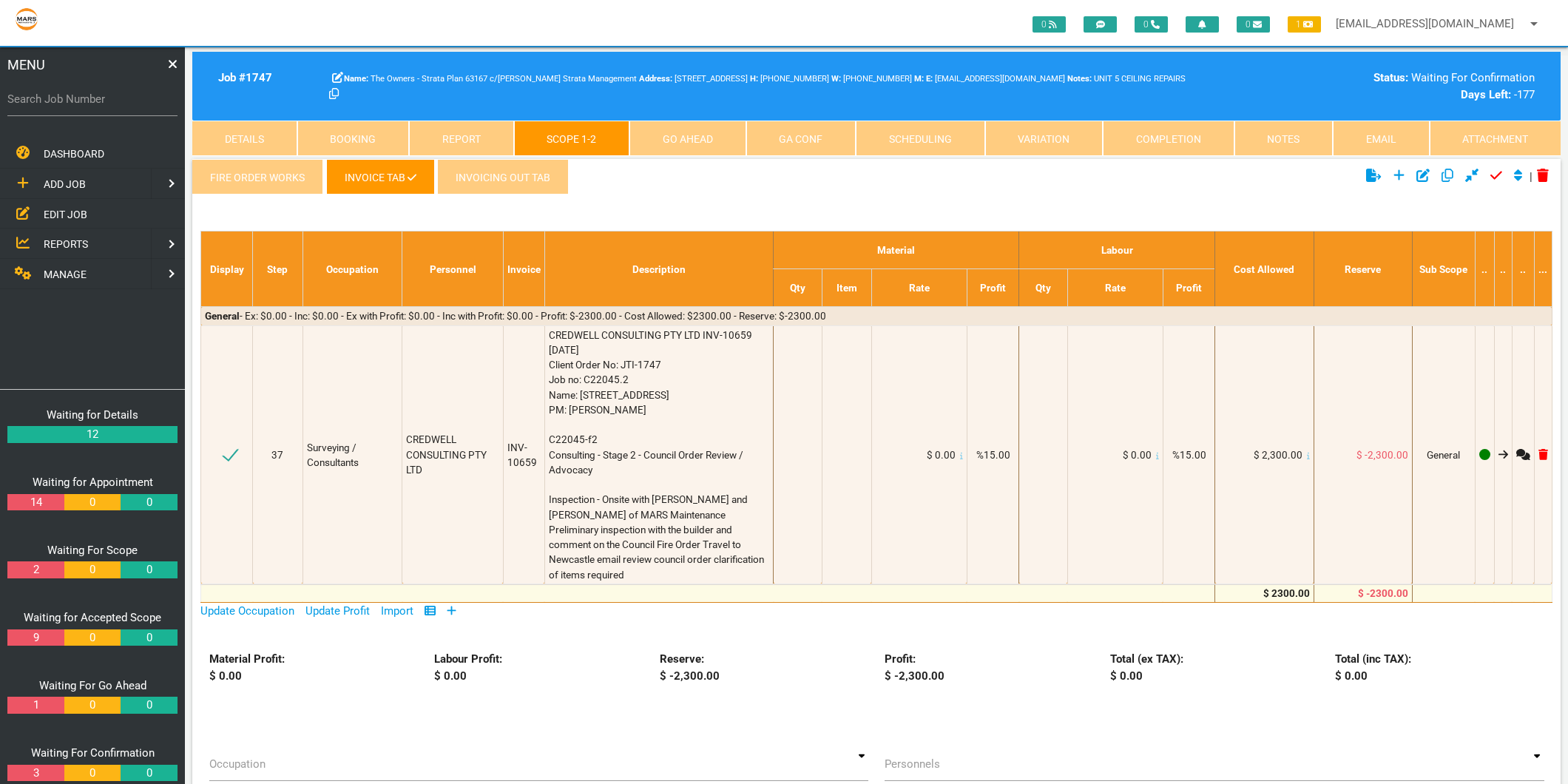
click at [1201, 146] on link "Completion" at bounding box center [1168, 138] width 132 height 35
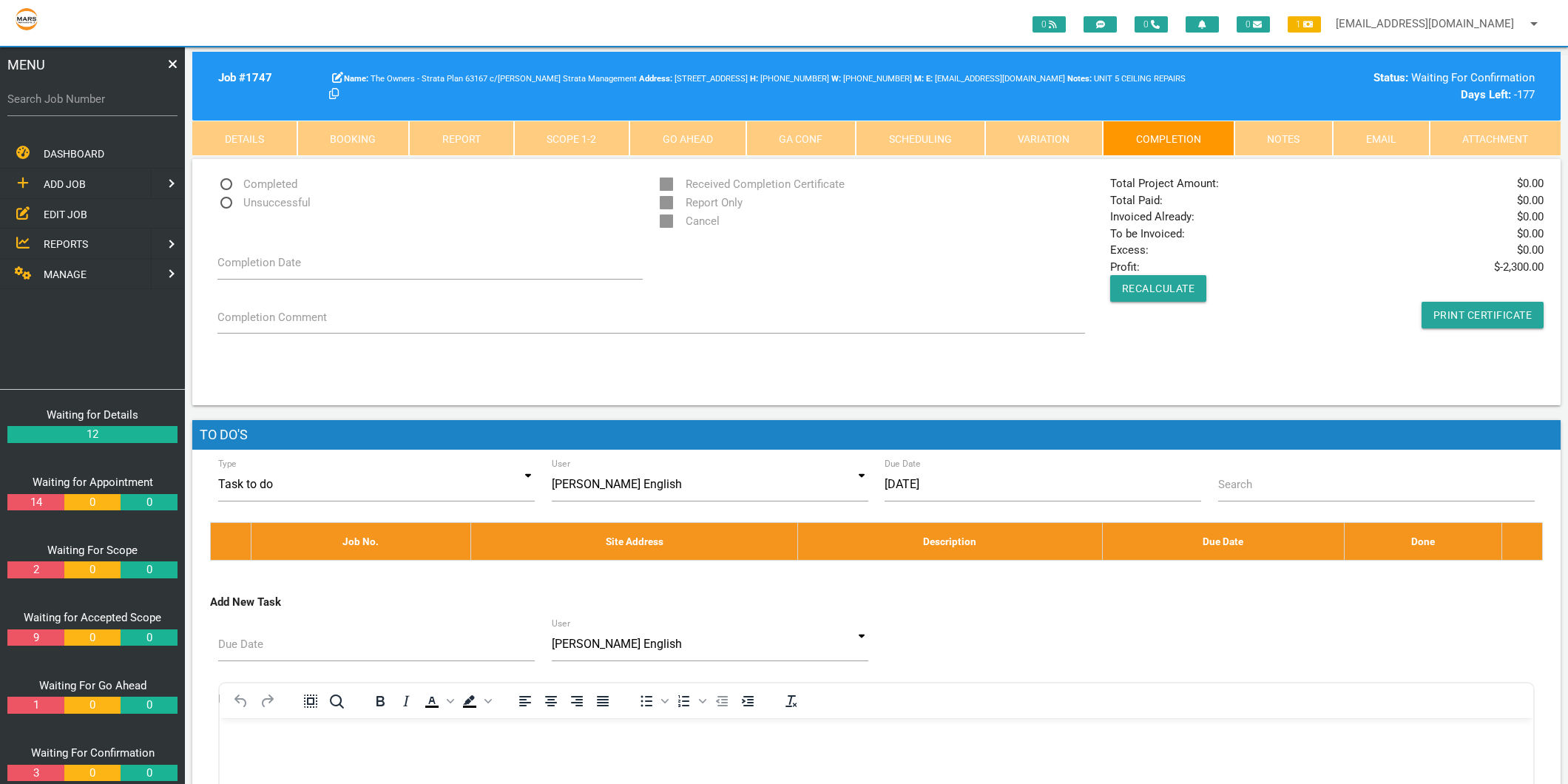
click at [552, 145] on link "Scope 1 - 2" at bounding box center [572, 138] width 116 height 35
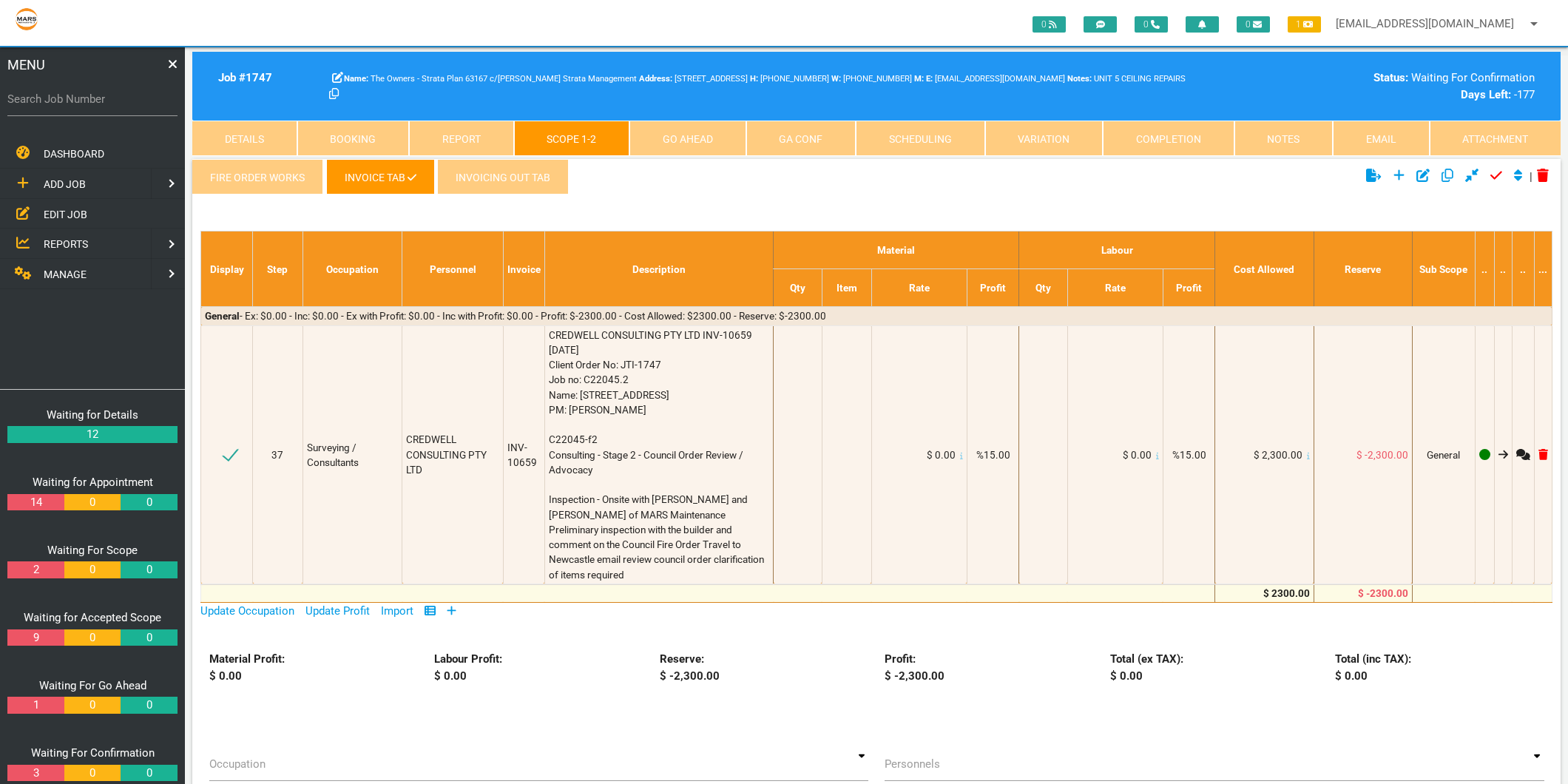
click at [63, 100] on label "Search Job Number" at bounding box center [92, 99] width 170 height 17
click at [63, 100] on input "Search Job Number" at bounding box center [92, 99] width 170 height 34
type input "1743"
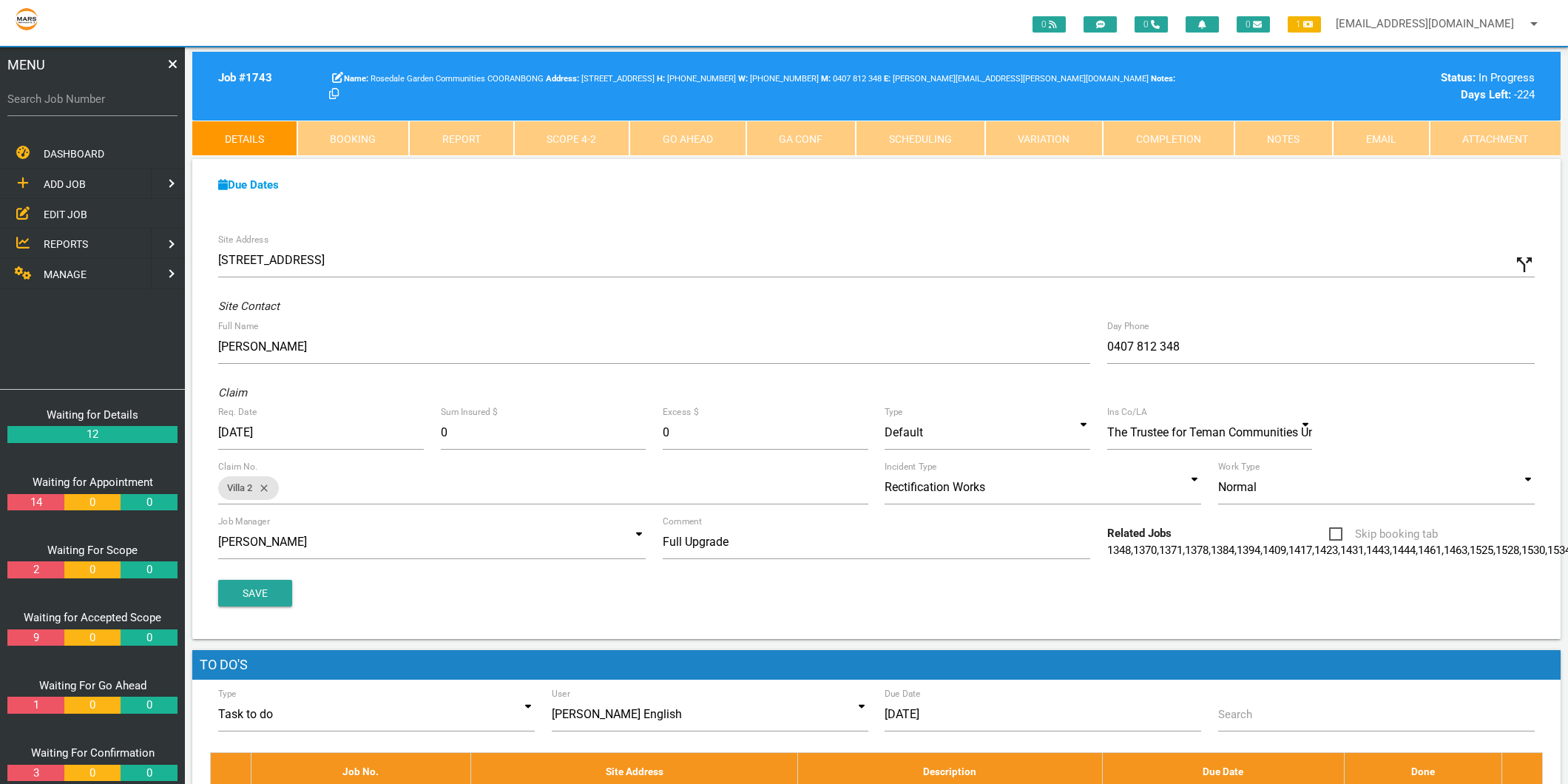
click at [617, 144] on link "Scope 4 - 2" at bounding box center [572, 138] width 116 height 35
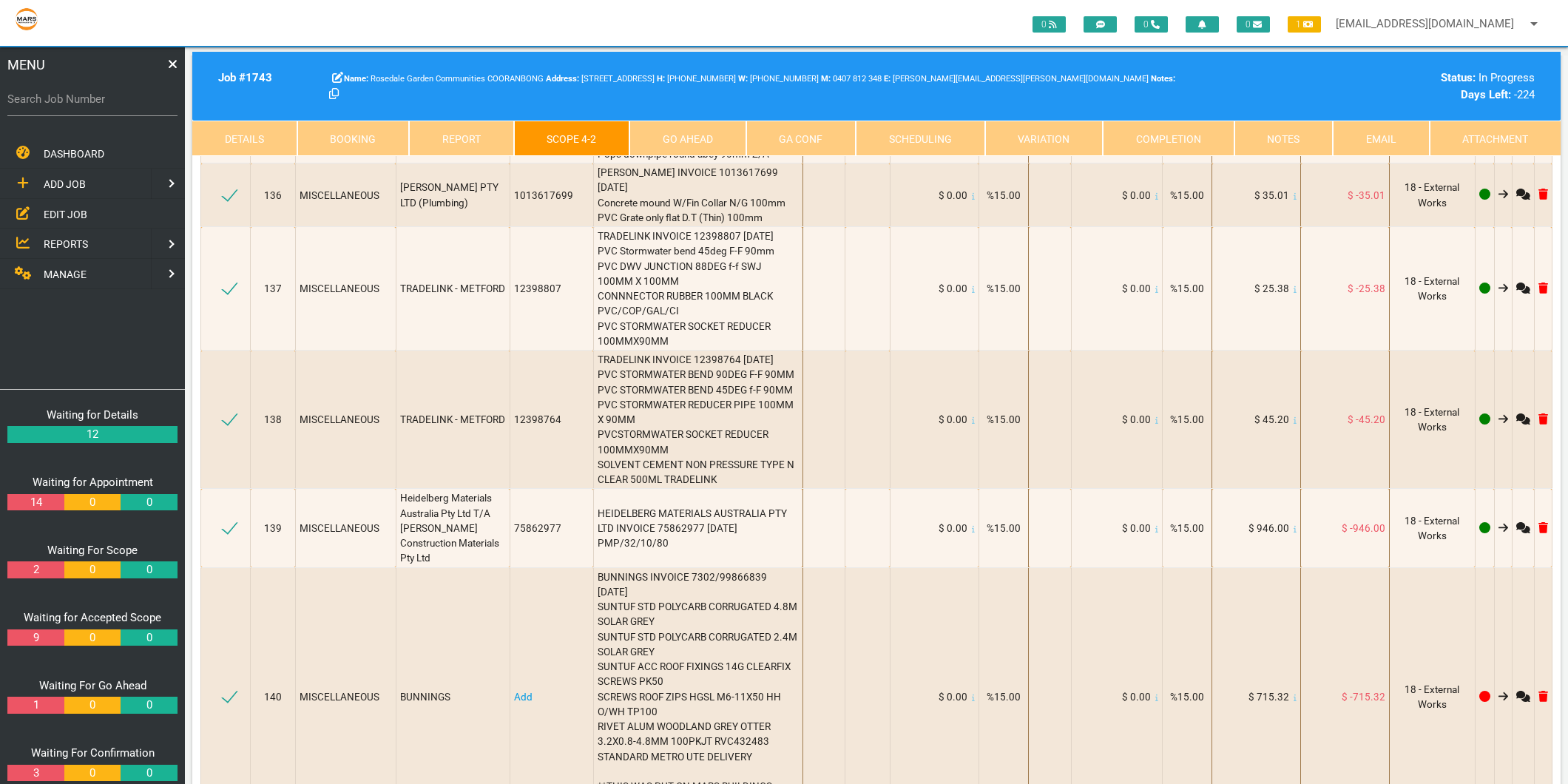
scroll to position [16356, 0]
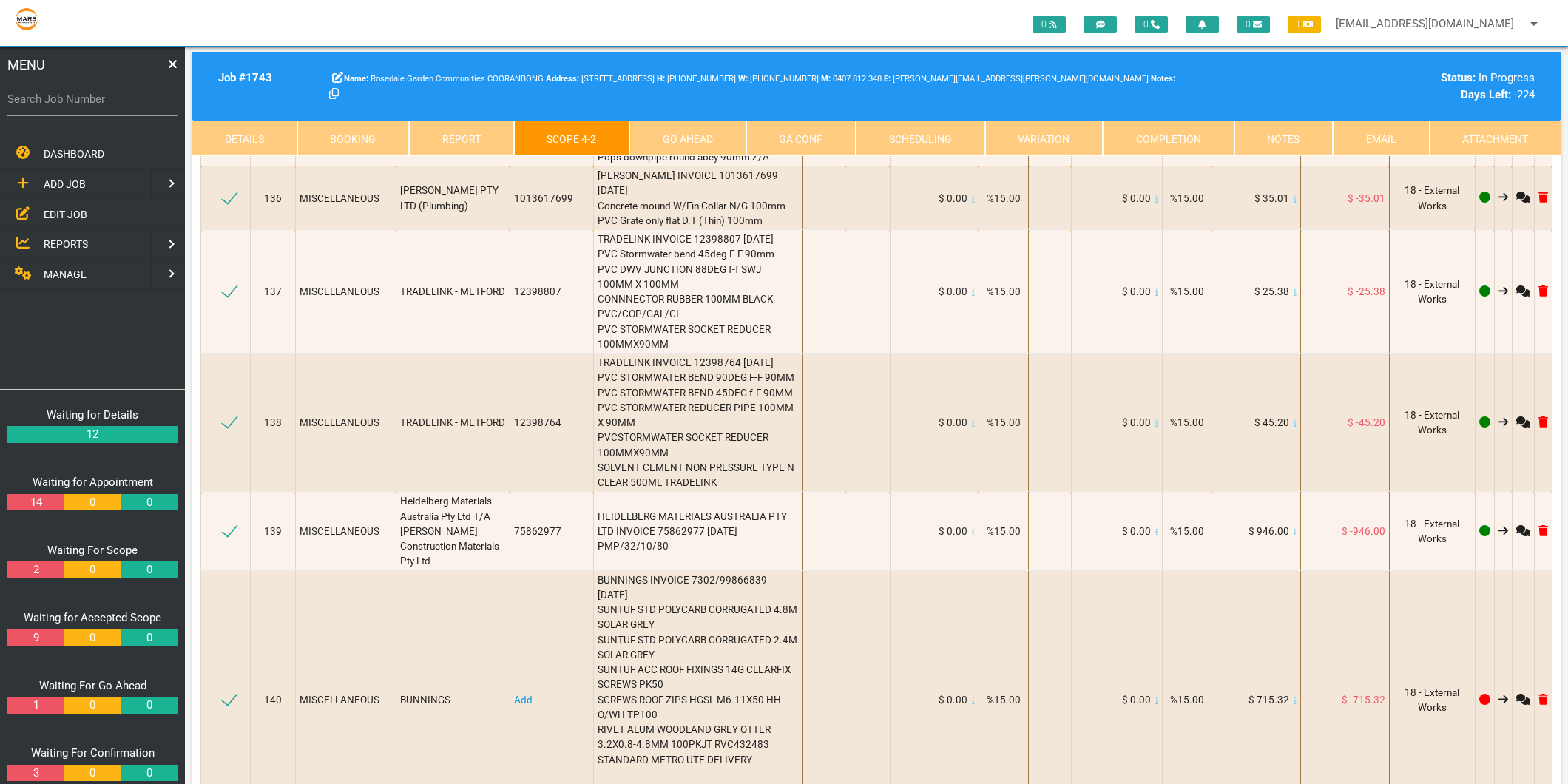
drag, startPoint x: 699, startPoint y: 371, endPoint x: 568, endPoint y: 364, distance: 131.2
type textarea "BUNNINGS INVOICE 7302/00767349 3/7/2025 Blade circular saw makita 165mm 40T Blu…"
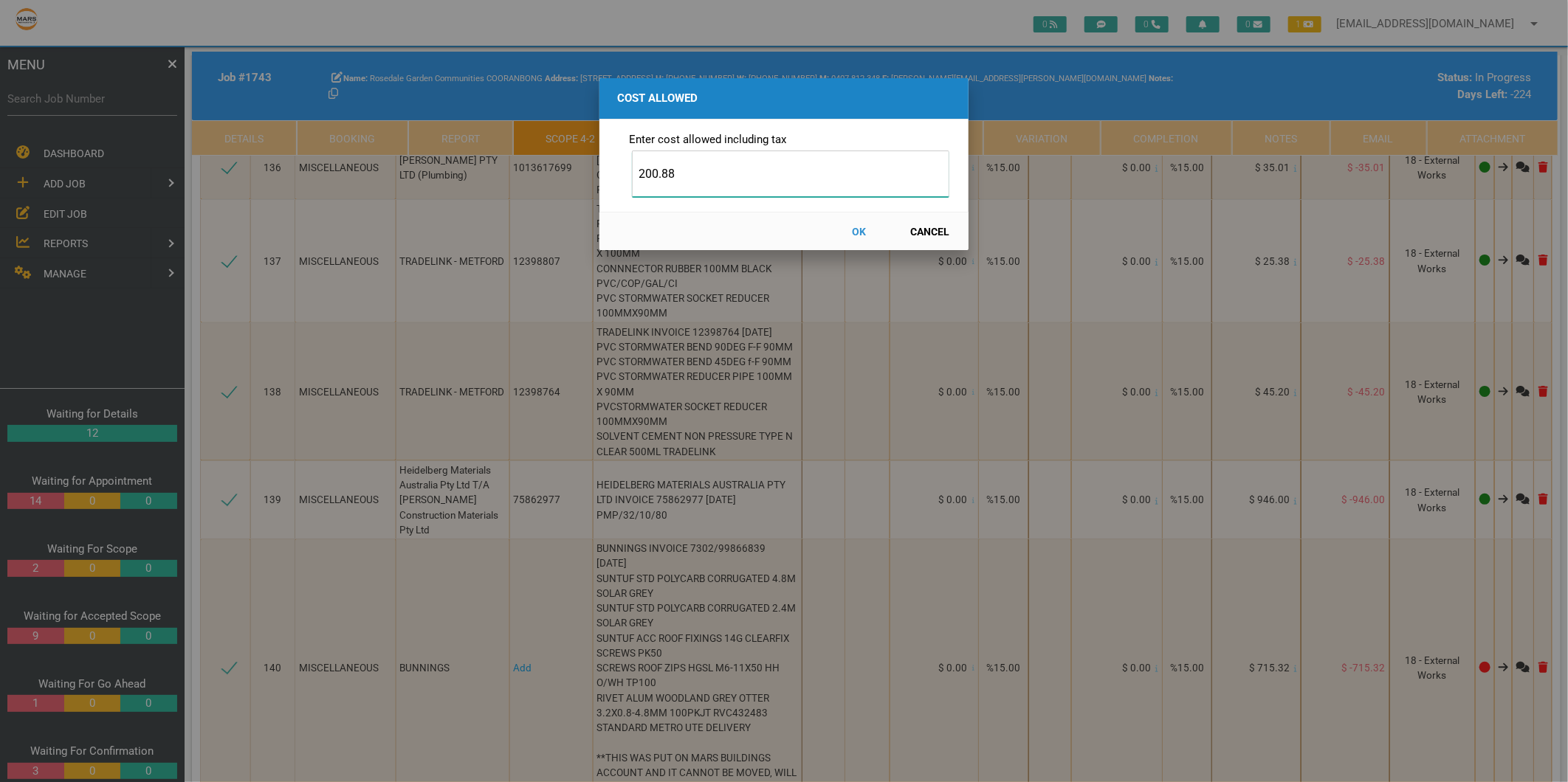
type input "200.88"
click at [855, 232] on button "OK" at bounding box center [860, 231] width 65 height 25
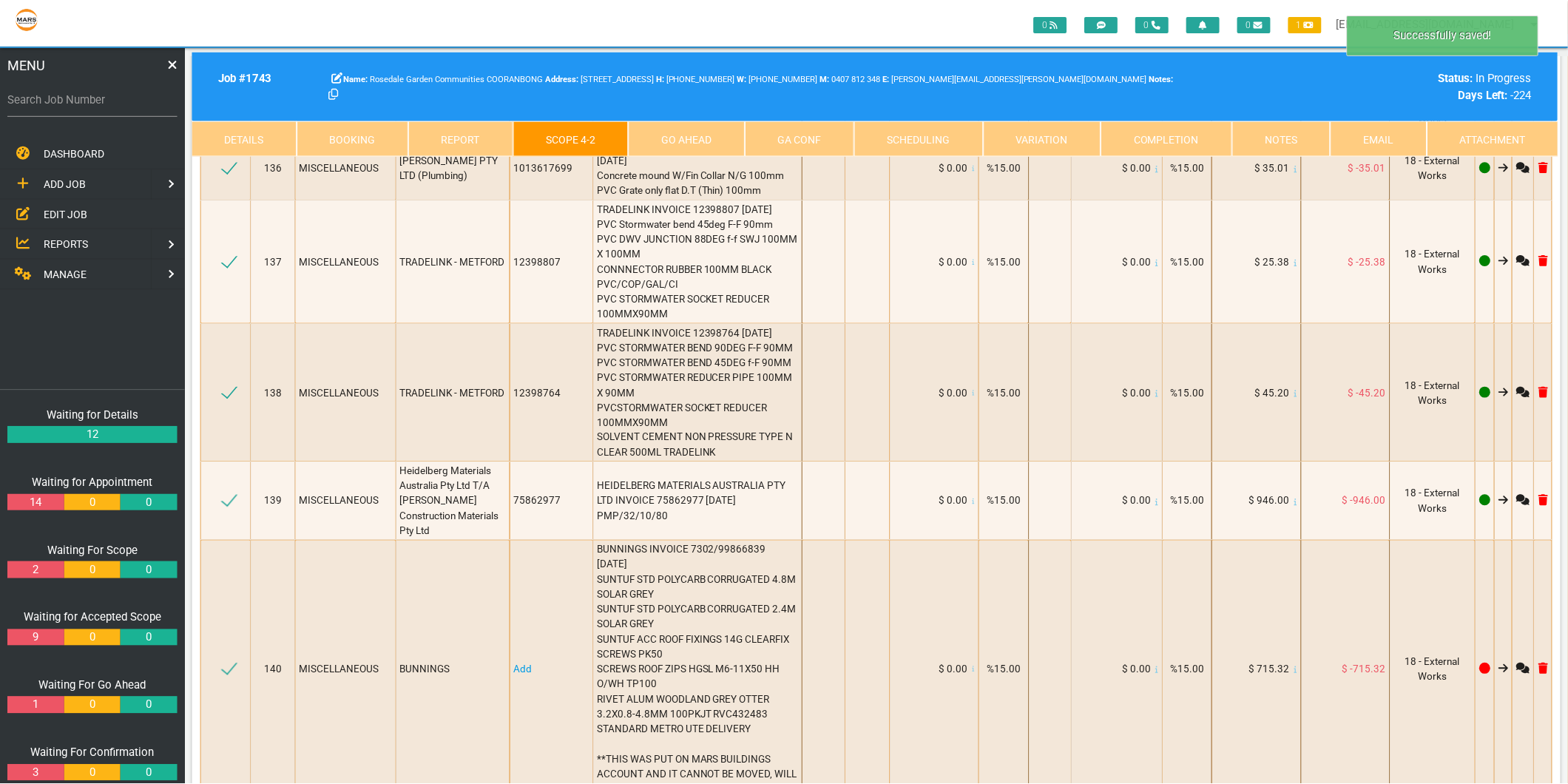
scroll to position [16386, 0]
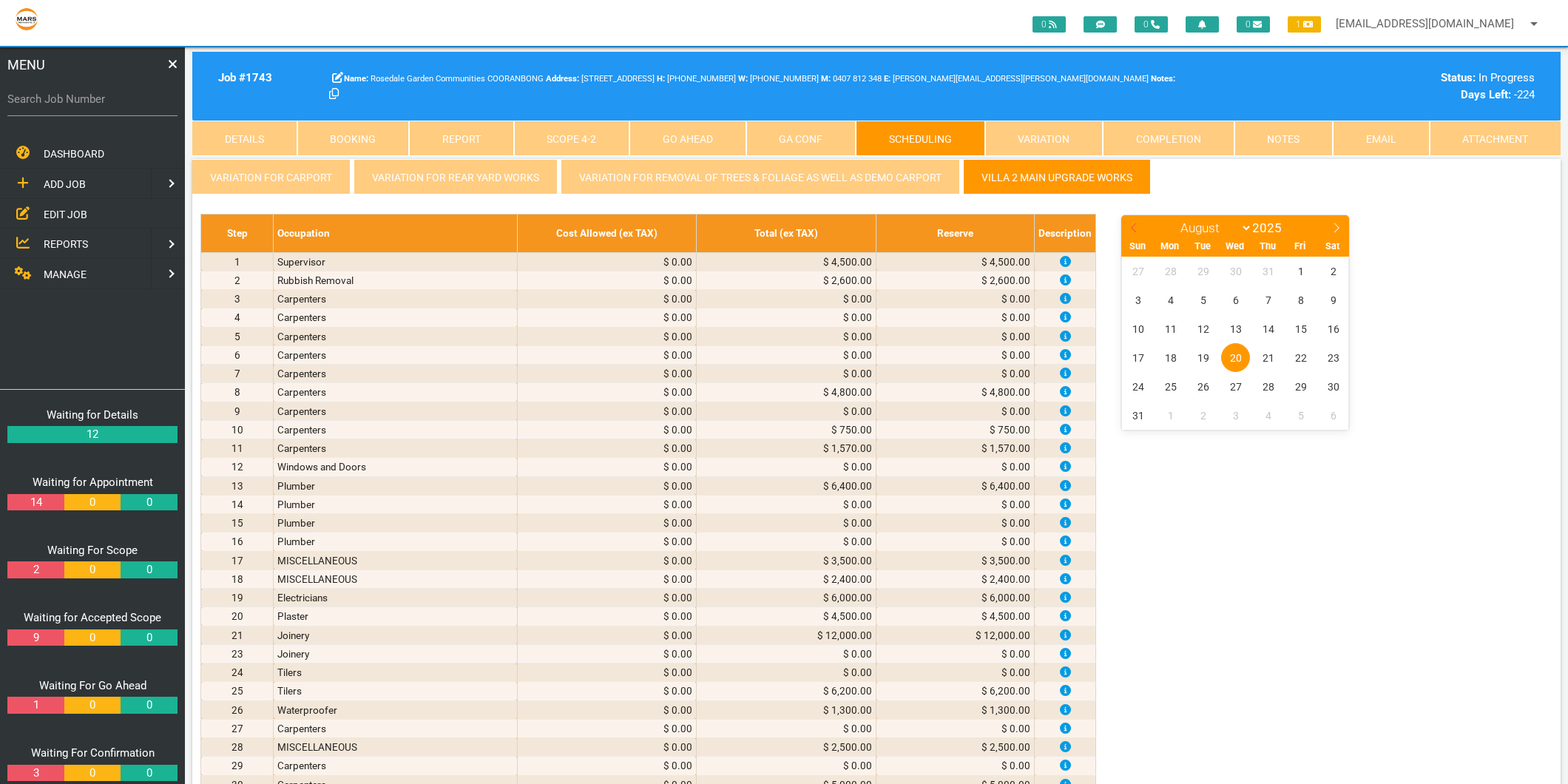
click at [1136, 229] on icon at bounding box center [1134, 228] width 10 height 10
select select "6"
click at [1273, 270] on span "3" at bounding box center [1268, 271] width 29 height 29
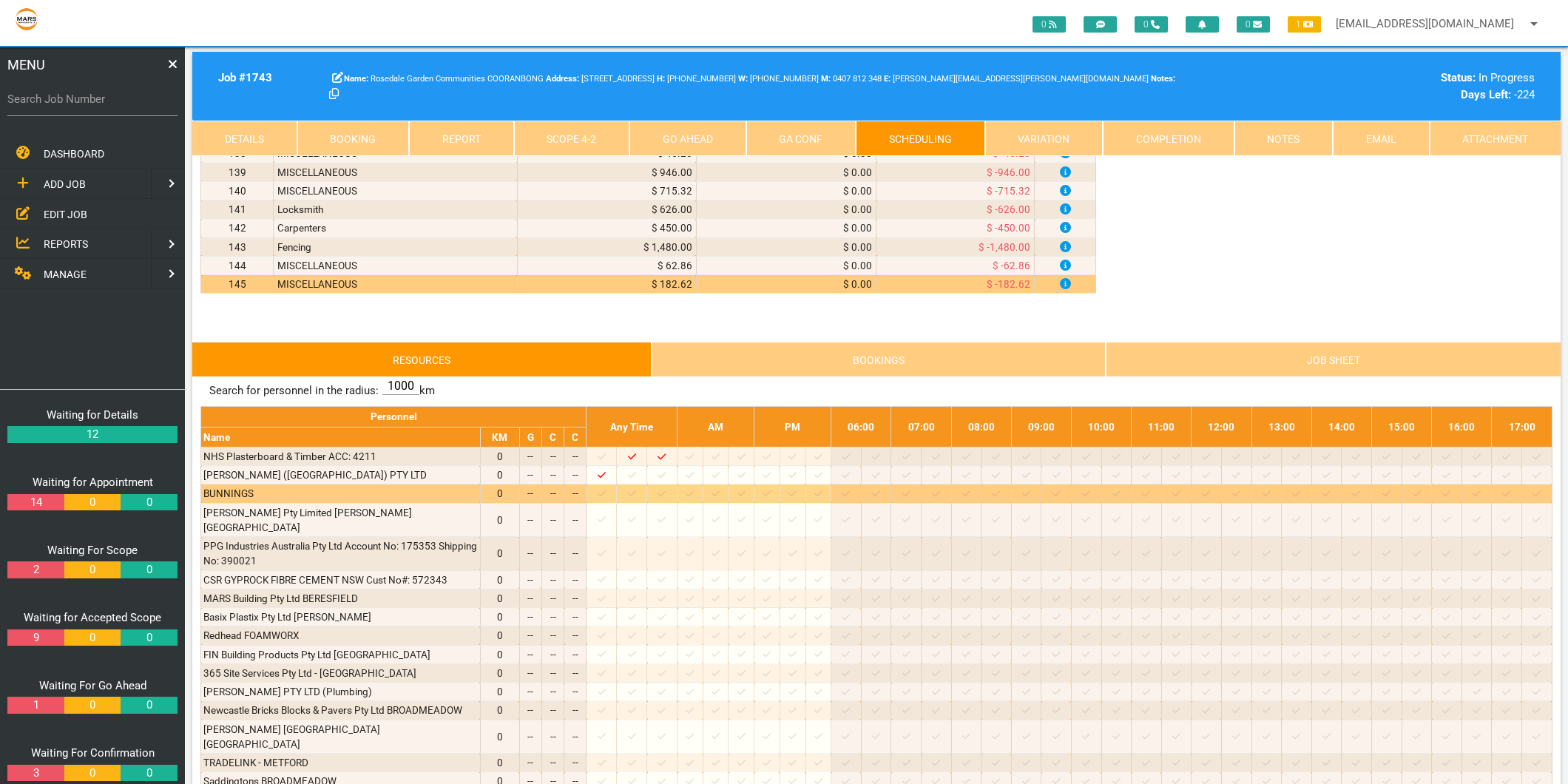
click at [694, 498] on icon at bounding box center [690, 493] width 8 height 10
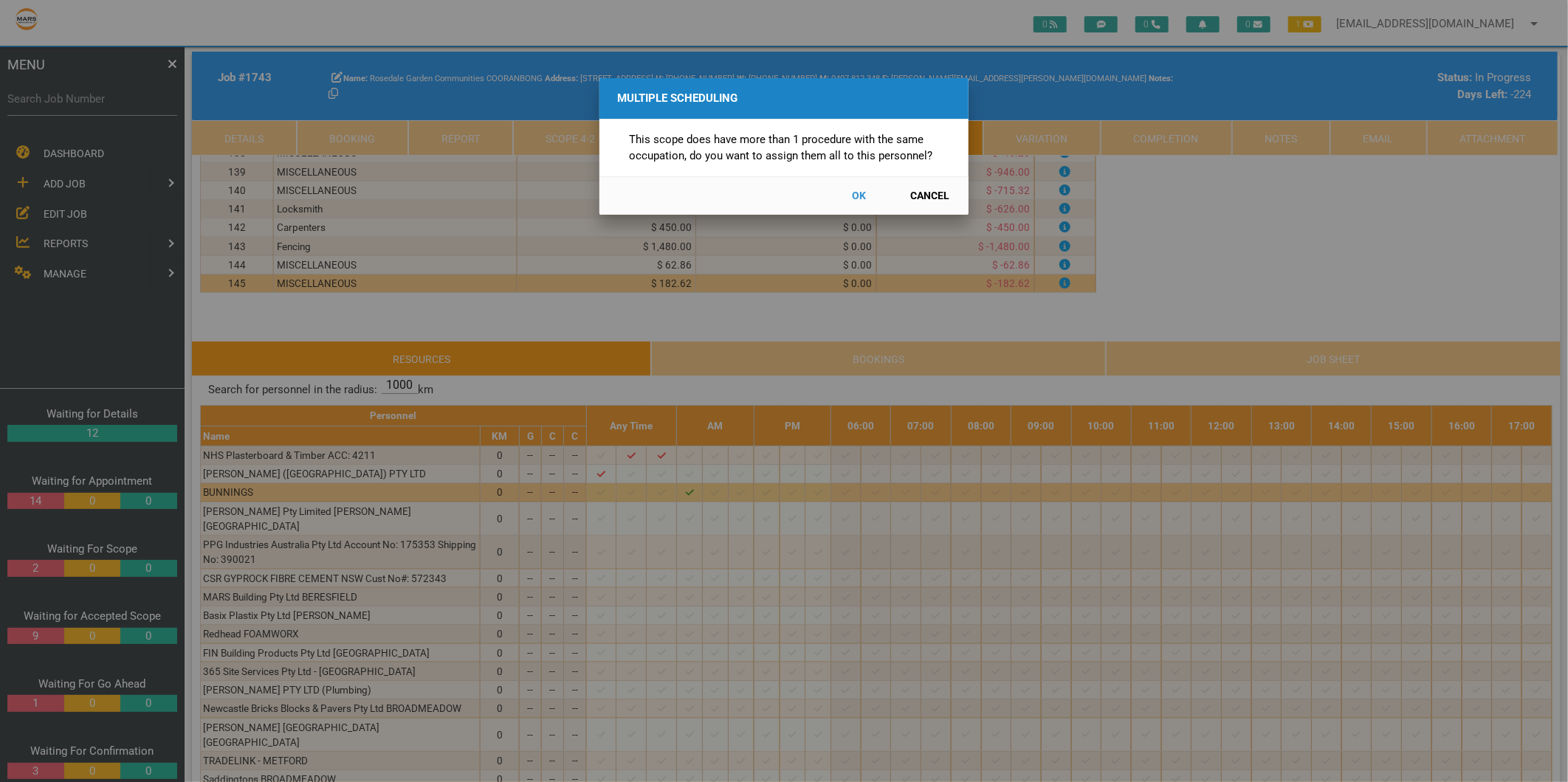
click at [923, 192] on button "Cancel" at bounding box center [931, 196] width 65 height 25
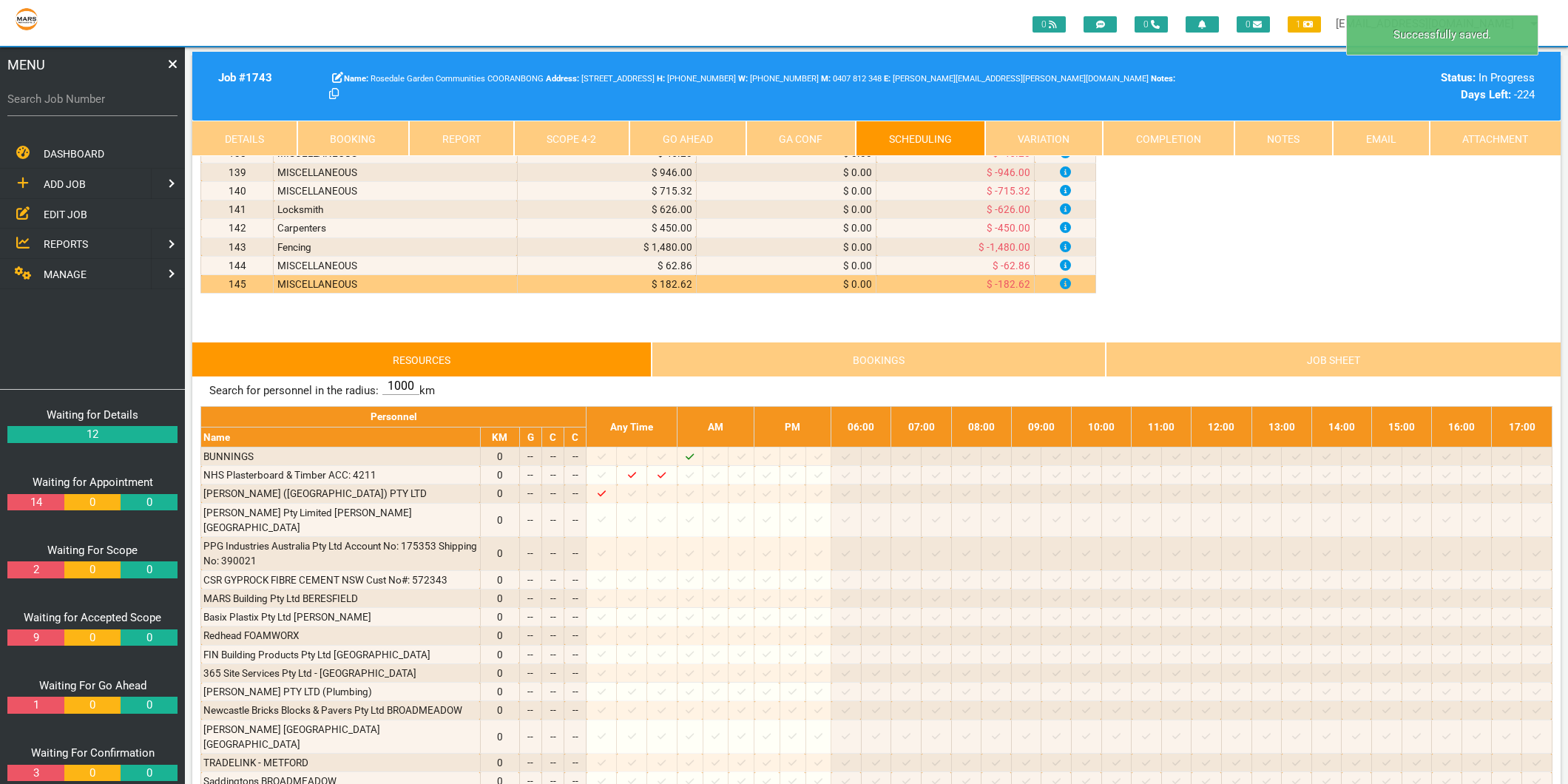
click at [540, 126] on link "Scope 4 - 2" at bounding box center [572, 138] width 116 height 35
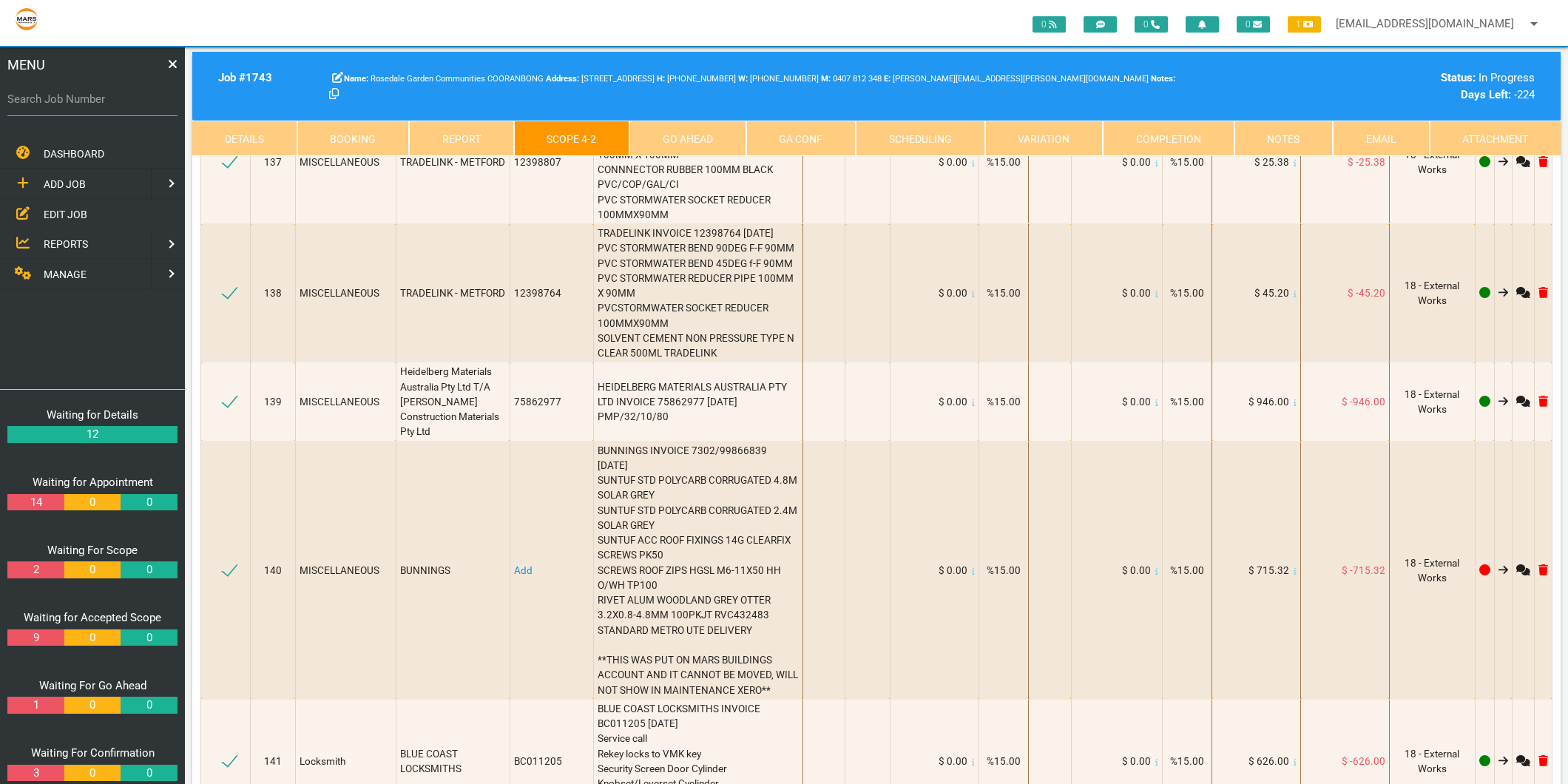
scroll to position [16475, 0]
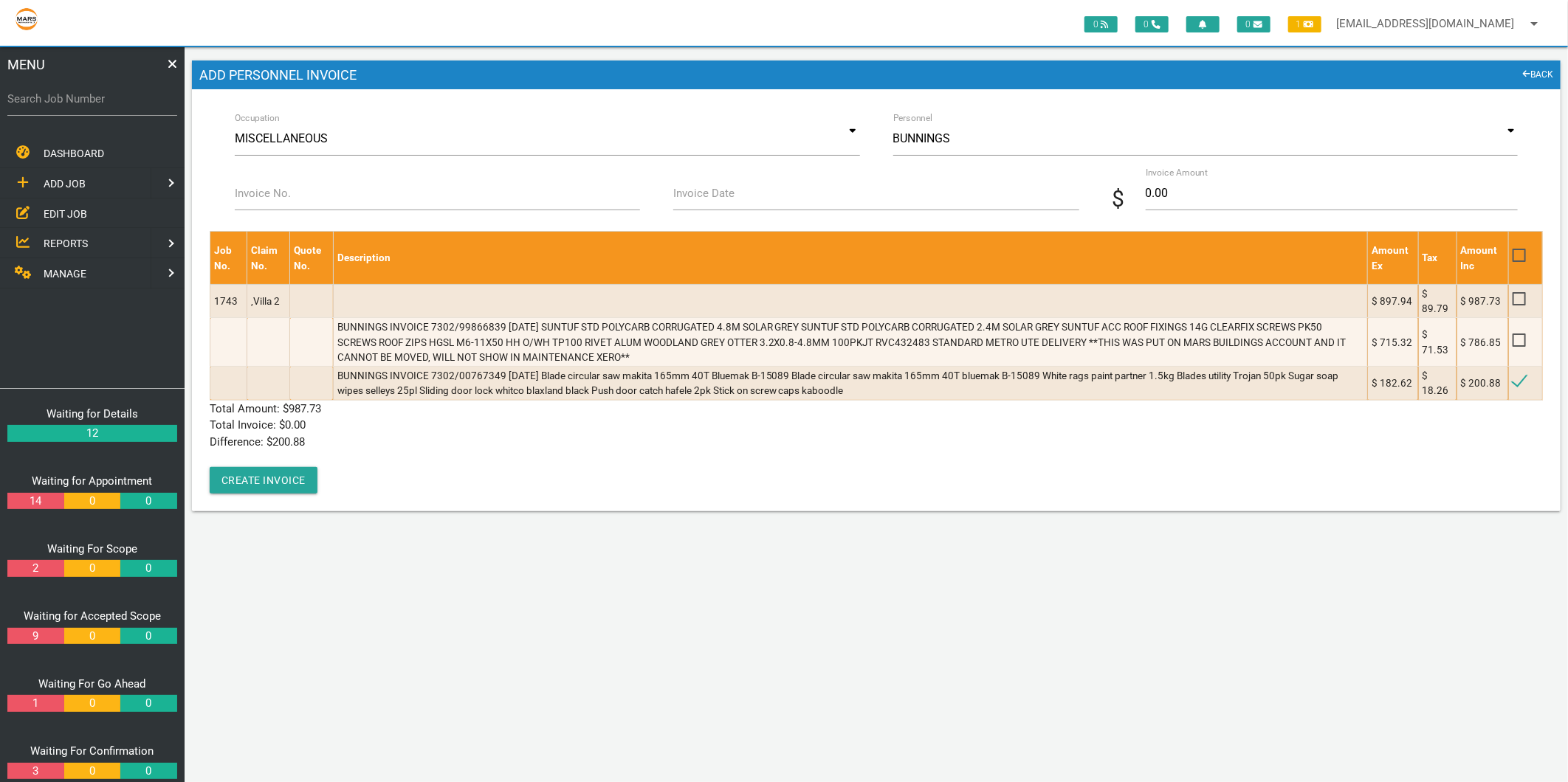
click at [257, 196] on label "Invoice No." at bounding box center [263, 194] width 56 height 17
click at [257, 196] on input "Invoice No." at bounding box center [437, 193] width 406 height 34
drag, startPoint x: 362, startPoint y: 192, endPoint x: 225, endPoint y: 186, distance: 137.1
click at [225, 186] on div "Invoice No. 7302/0077349" at bounding box center [437, 203] width 438 height 55
type input "7302/00767349"
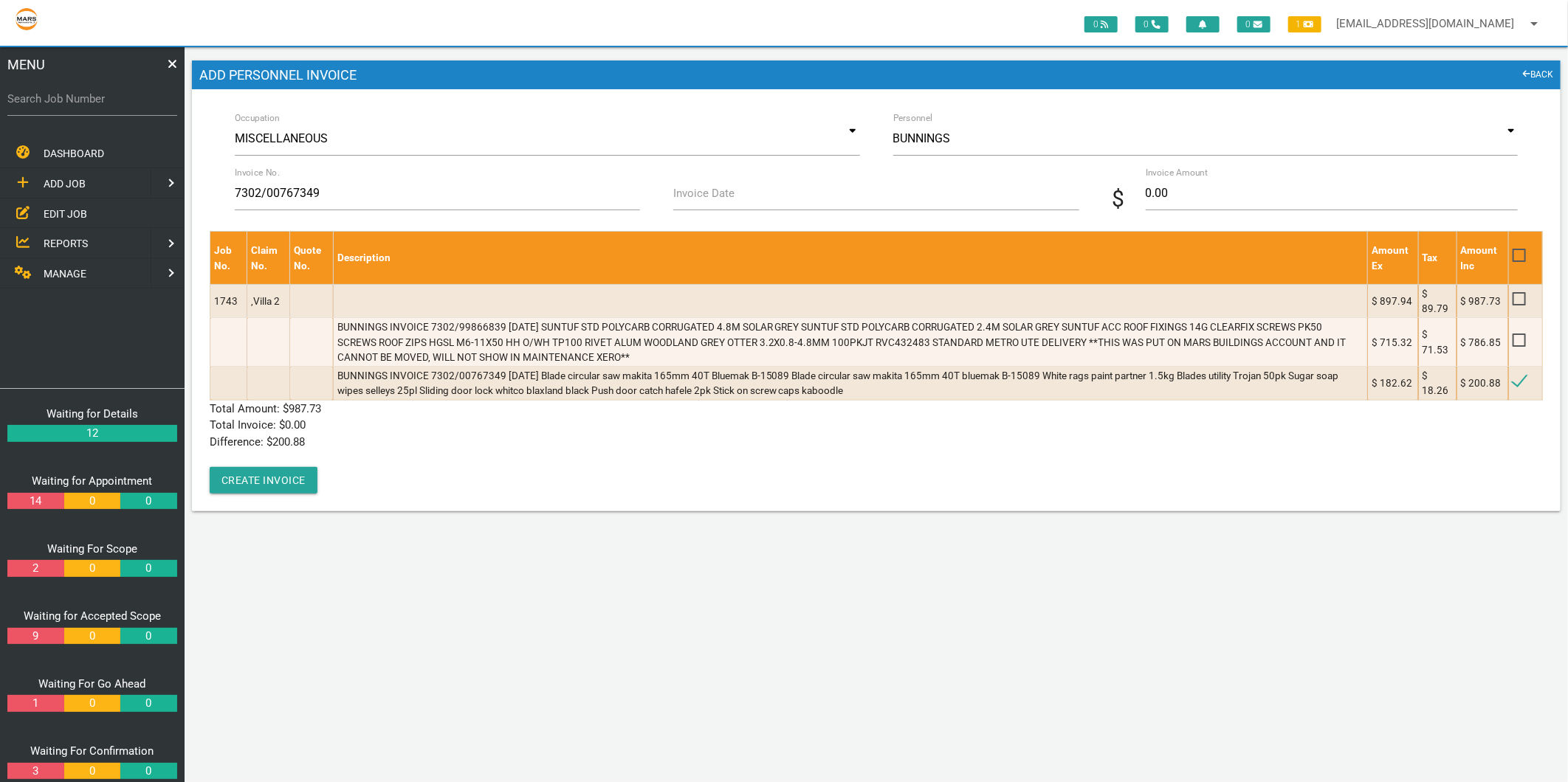
click at [691, 190] on label "Invoice Date" at bounding box center [704, 194] width 61 height 17
click at [691, 190] on input "Invoice Date" at bounding box center [876, 193] width 406 height 34
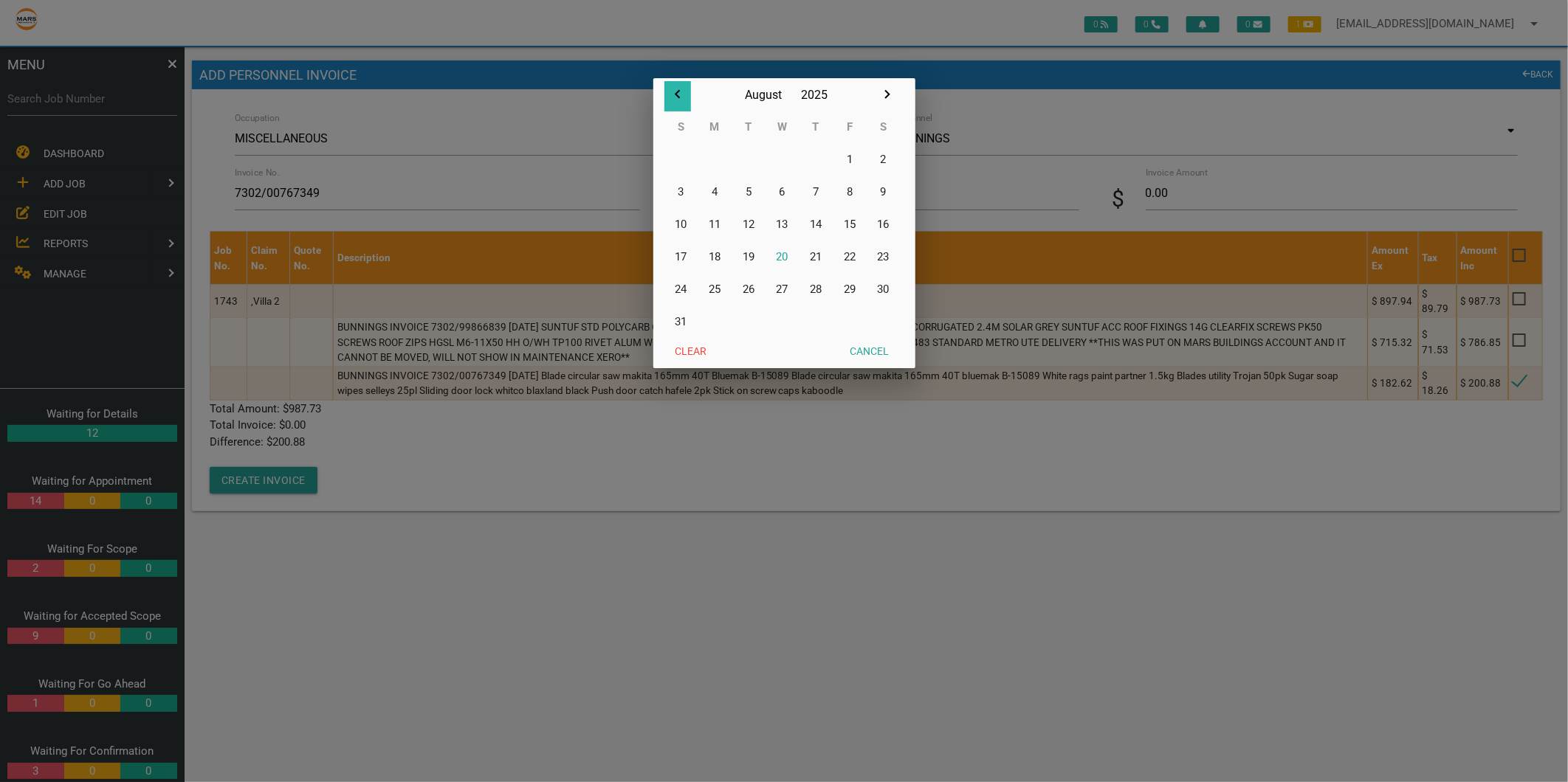
click at [672, 92] on icon "button" at bounding box center [677, 94] width 18 height 18
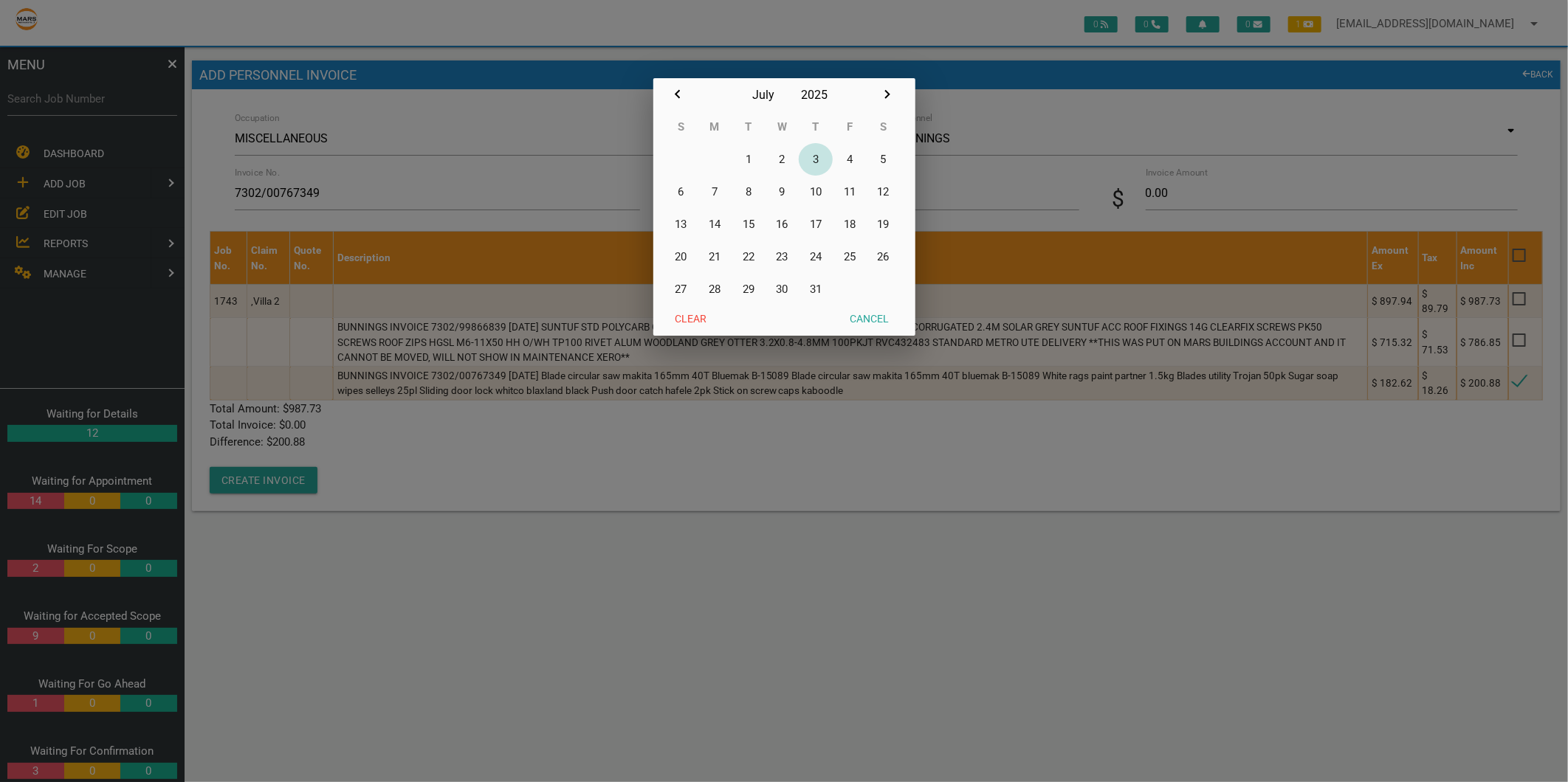
click at [820, 153] on button "3" at bounding box center [816, 159] width 34 height 33
type input "03/07/2025"
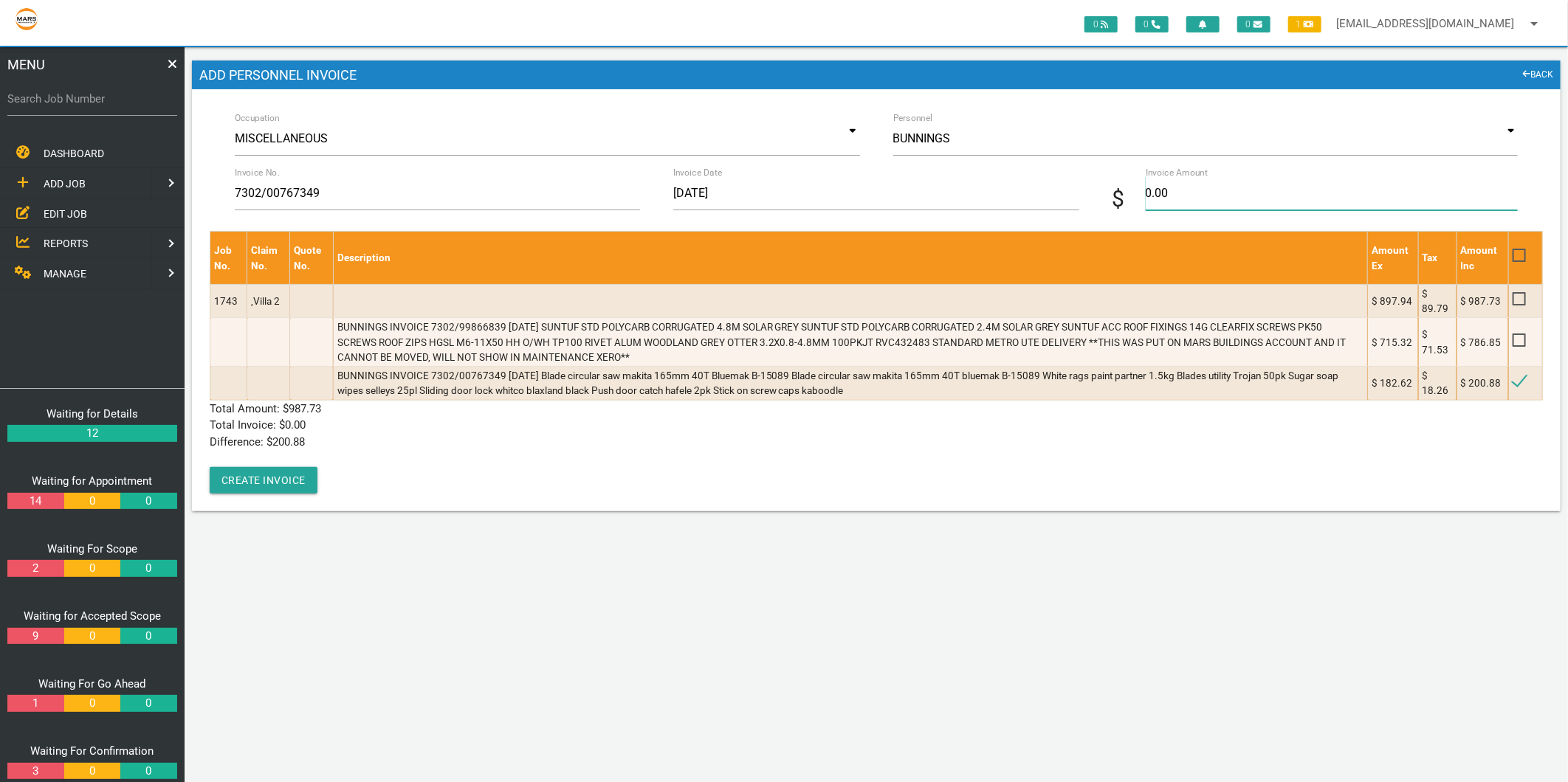
click at [1203, 206] on input "0.00" at bounding box center [1331, 193] width 372 height 34
type input "200."
click at [1539, 72] on link "BACK" at bounding box center [1538, 75] width 31 height 15
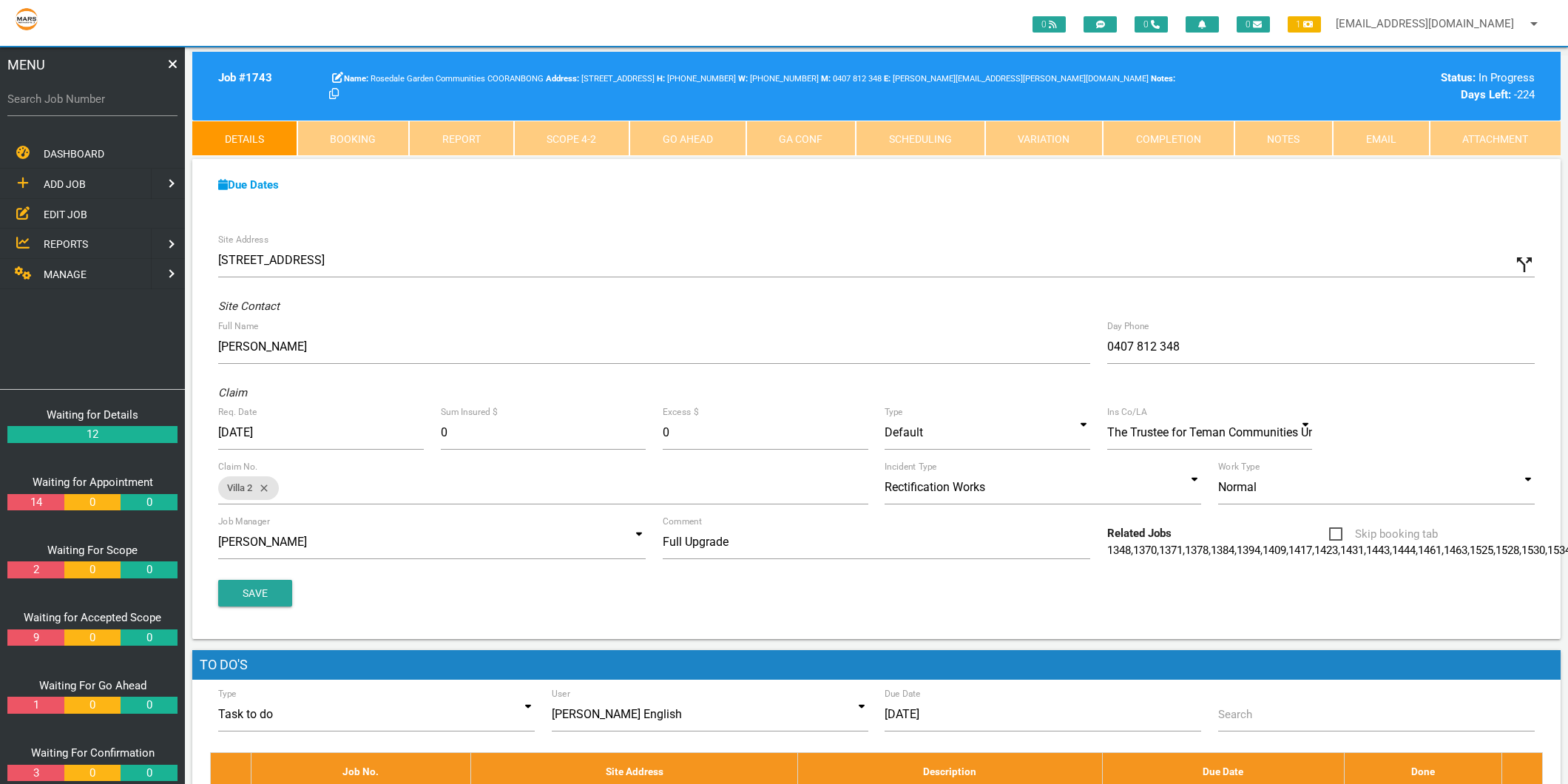
click at [588, 134] on link "Scope 4 - 2" at bounding box center [572, 138] width 116 height 35
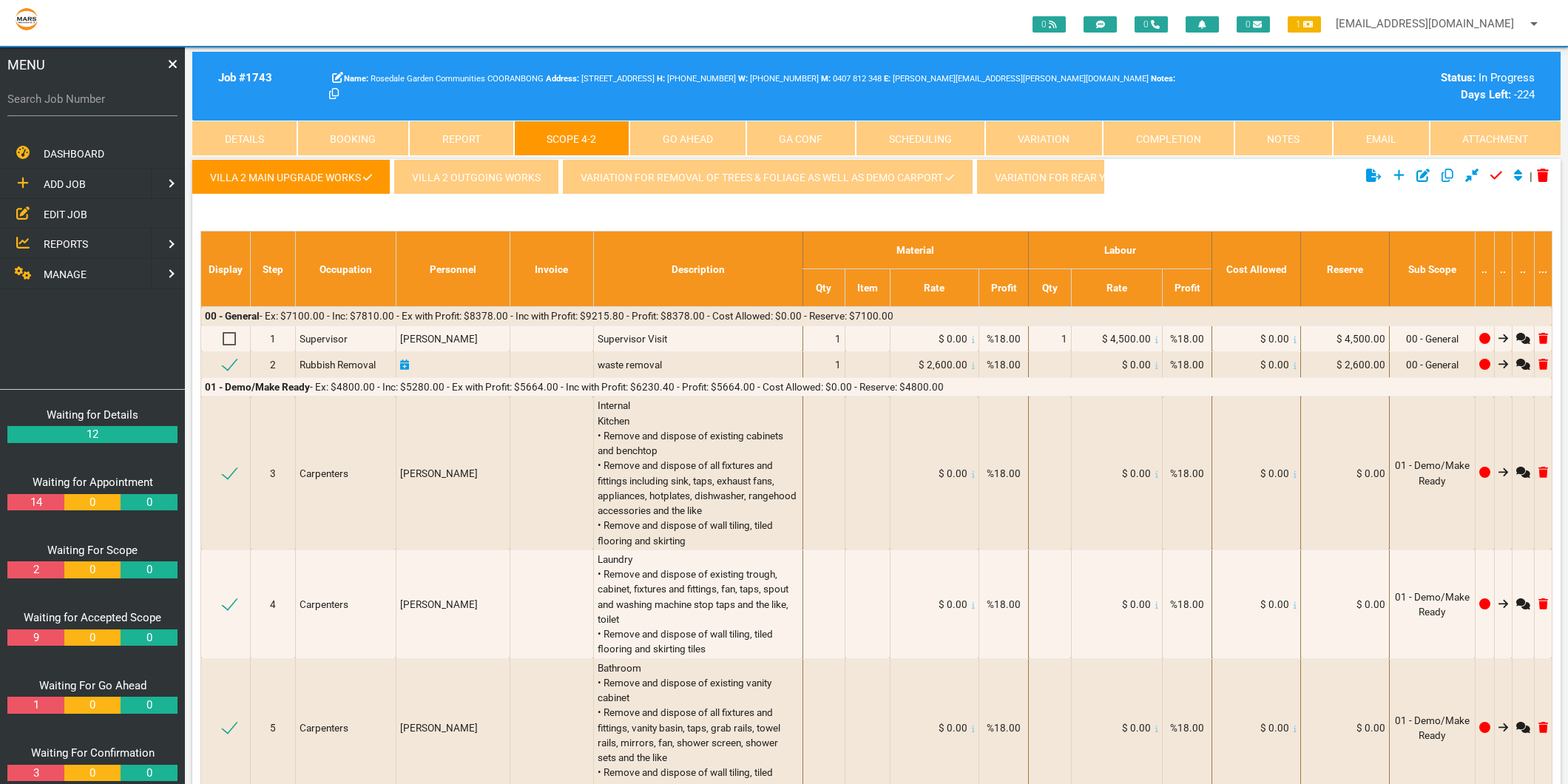
click at [750, 182] on link "Variation for removal of Trees & Foliage as well as Demo Carport" at bounding box center [767, 176] width 410 height 35
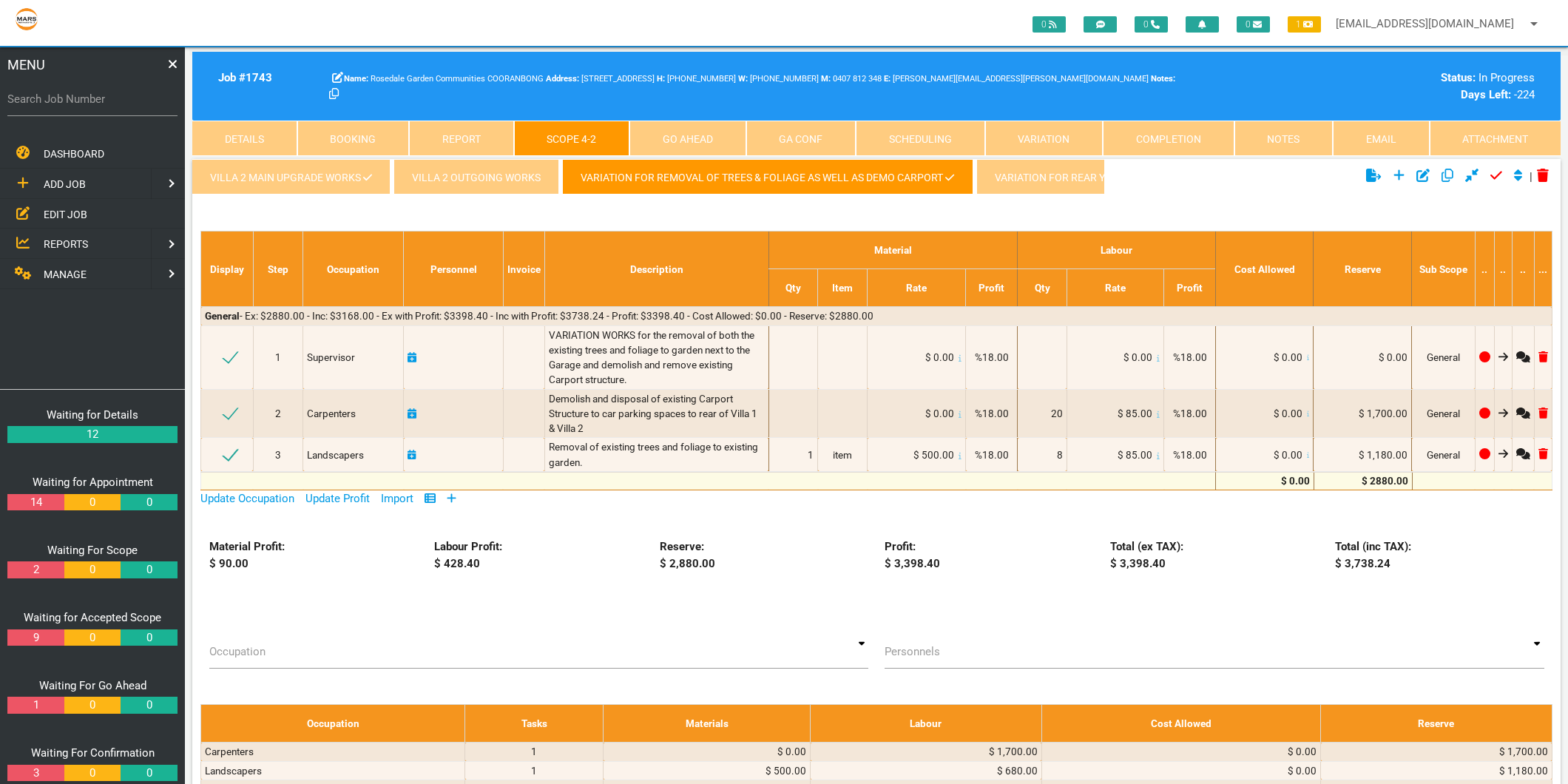
click at [316, 180] on link "Villa 2 Main Upgrade works" at bounding box center [291, 176] width 198 height 35
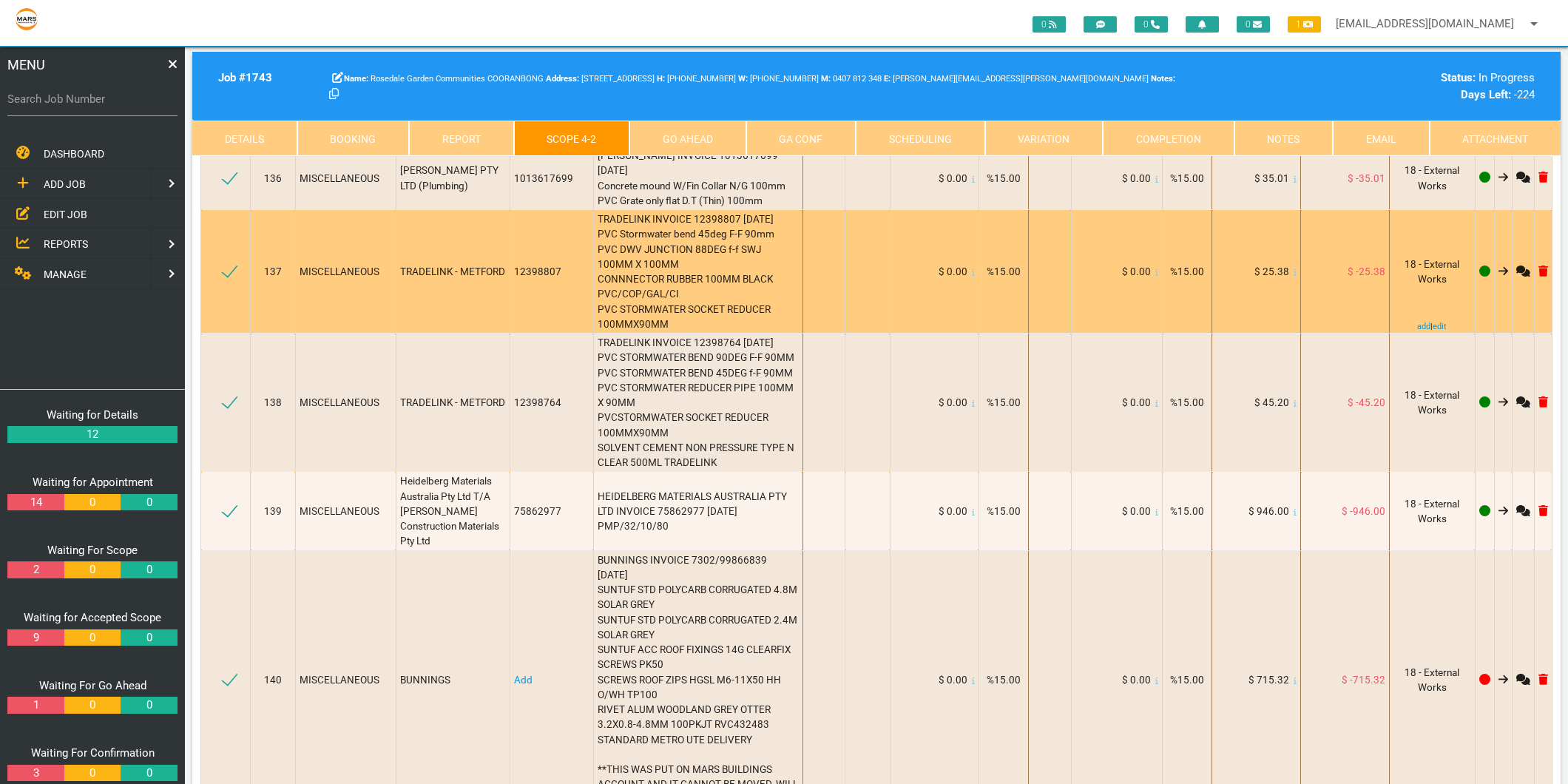
scroll to position [16356, 0]
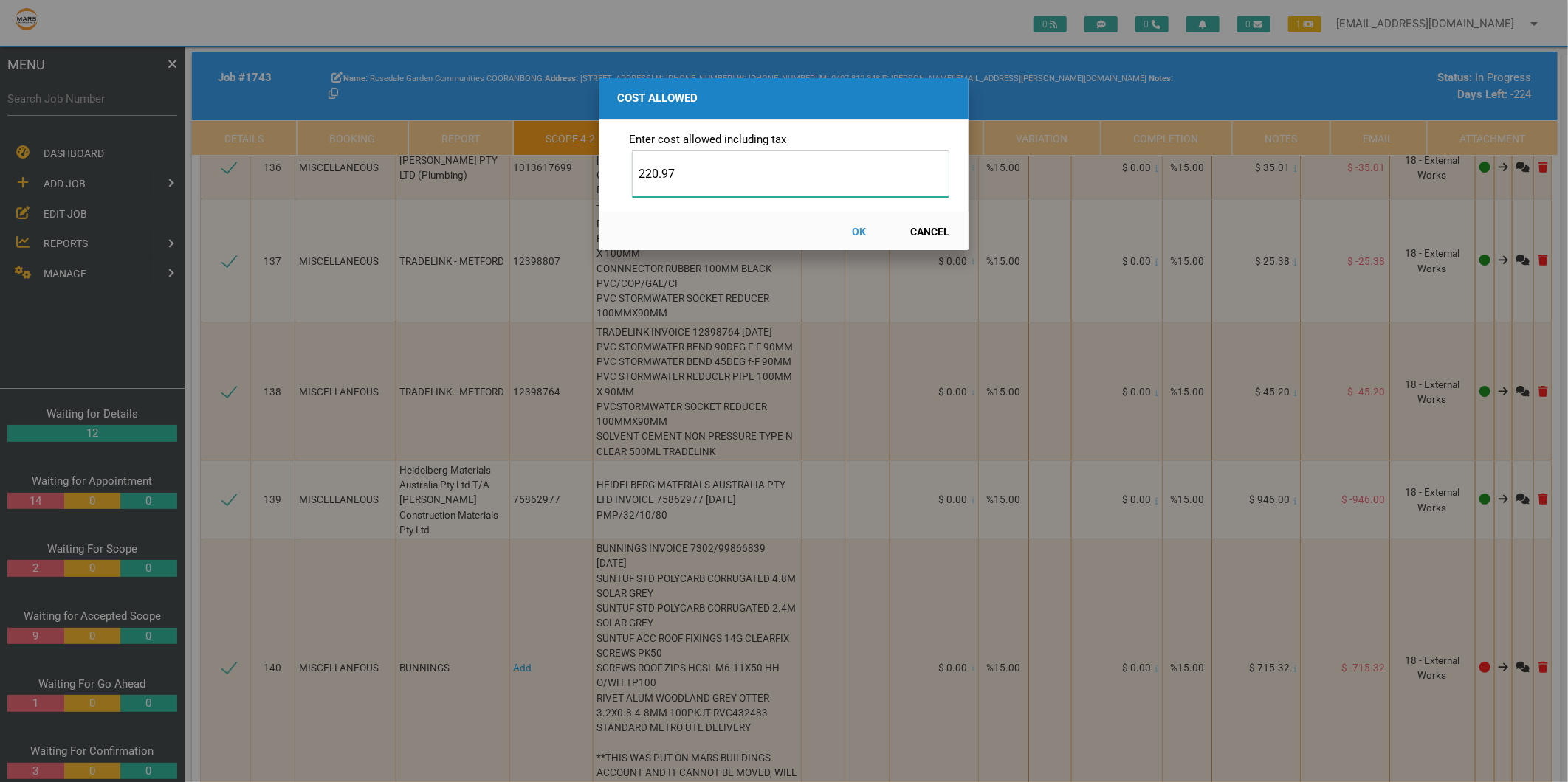
type input "220.97"
click at [861, 231] on button "OK" at bounding box center [860, 231] width 65 height 25
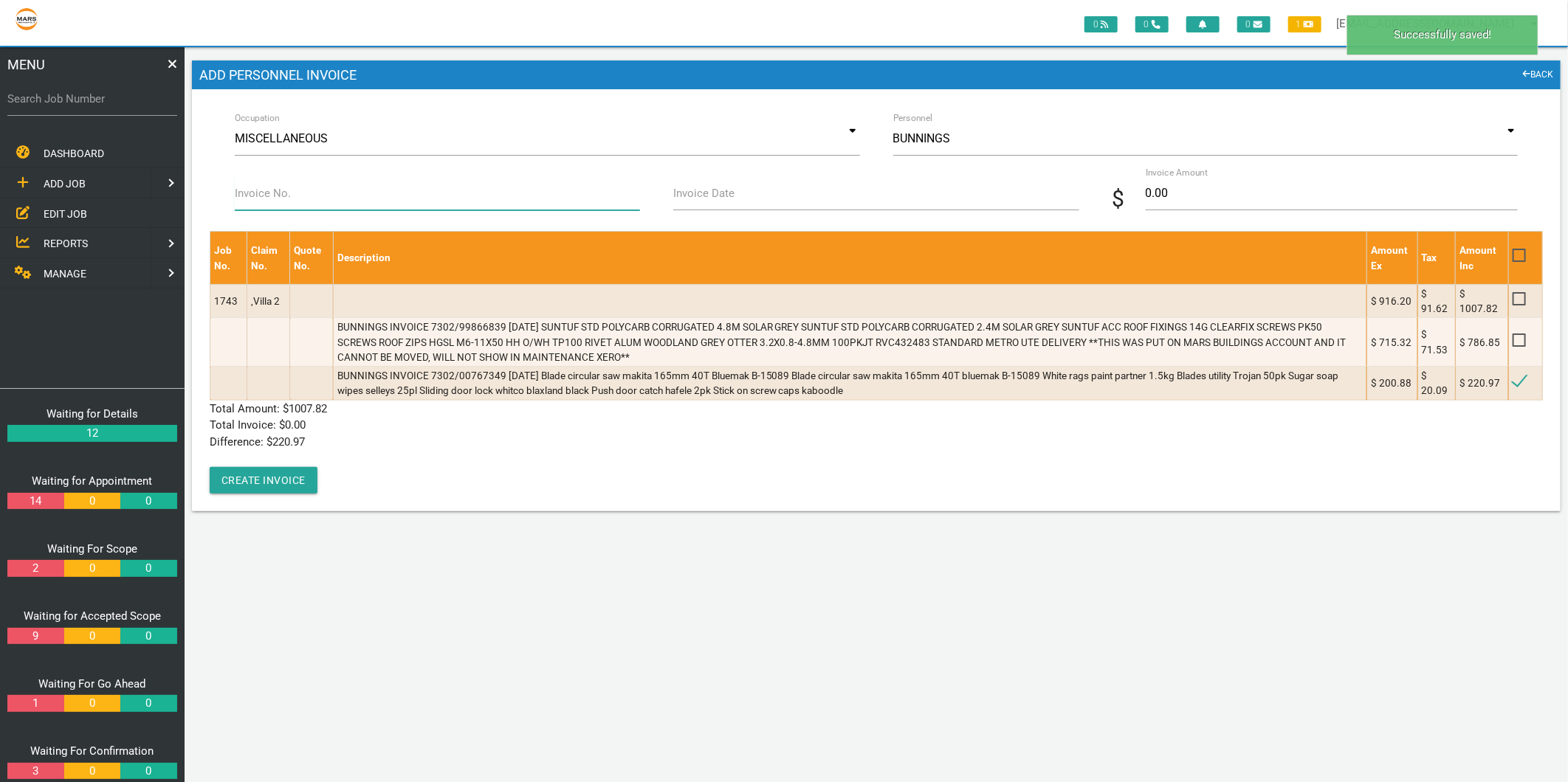
click at [334, 193] on input "Invoice No." at bounding box center [437, 193] width 406 height 34
type input "7302/00767349"
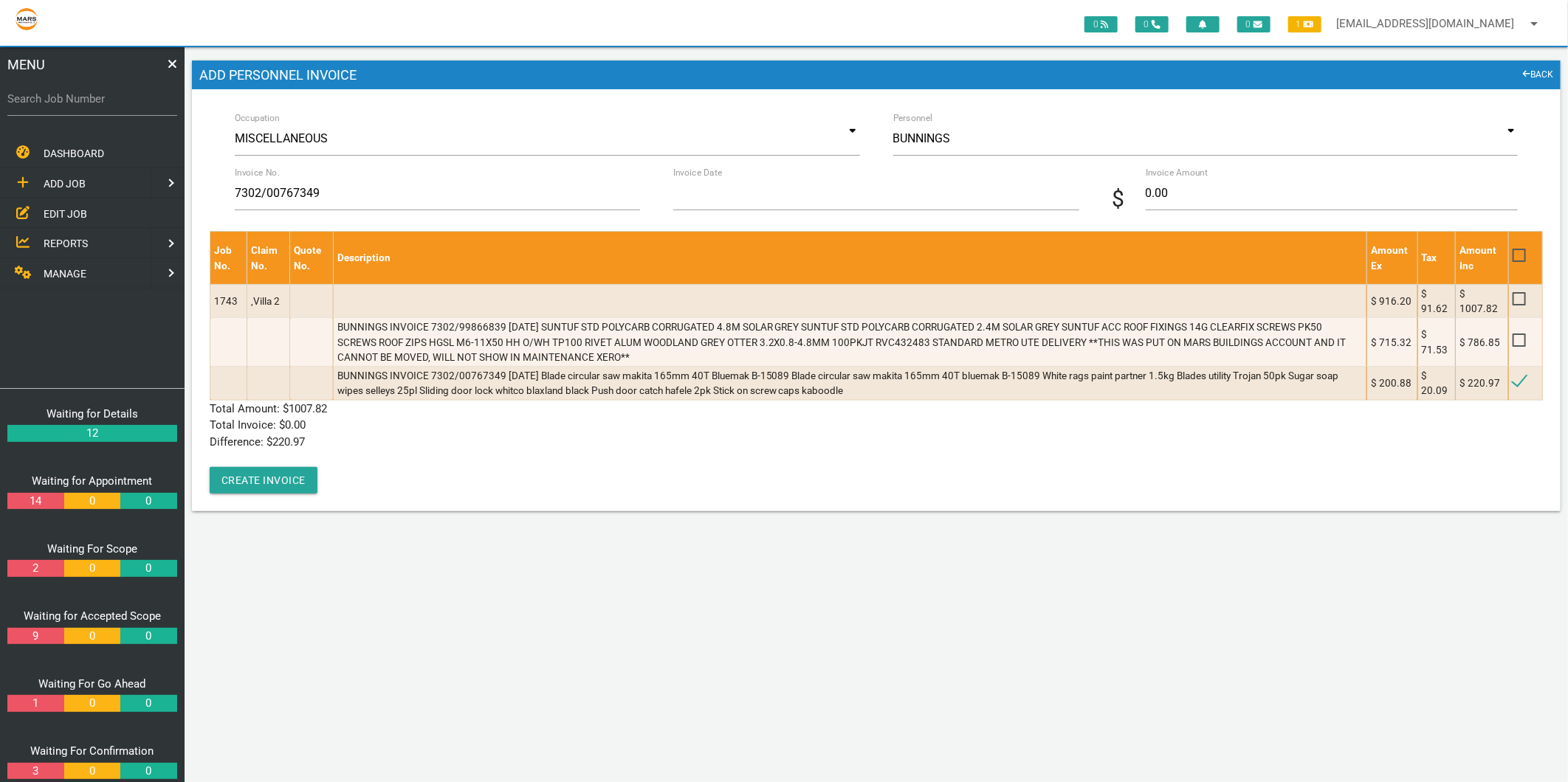
click at [684, 204] on input "Invoice Date" at bounding box center [876, 193] width 406 height 34
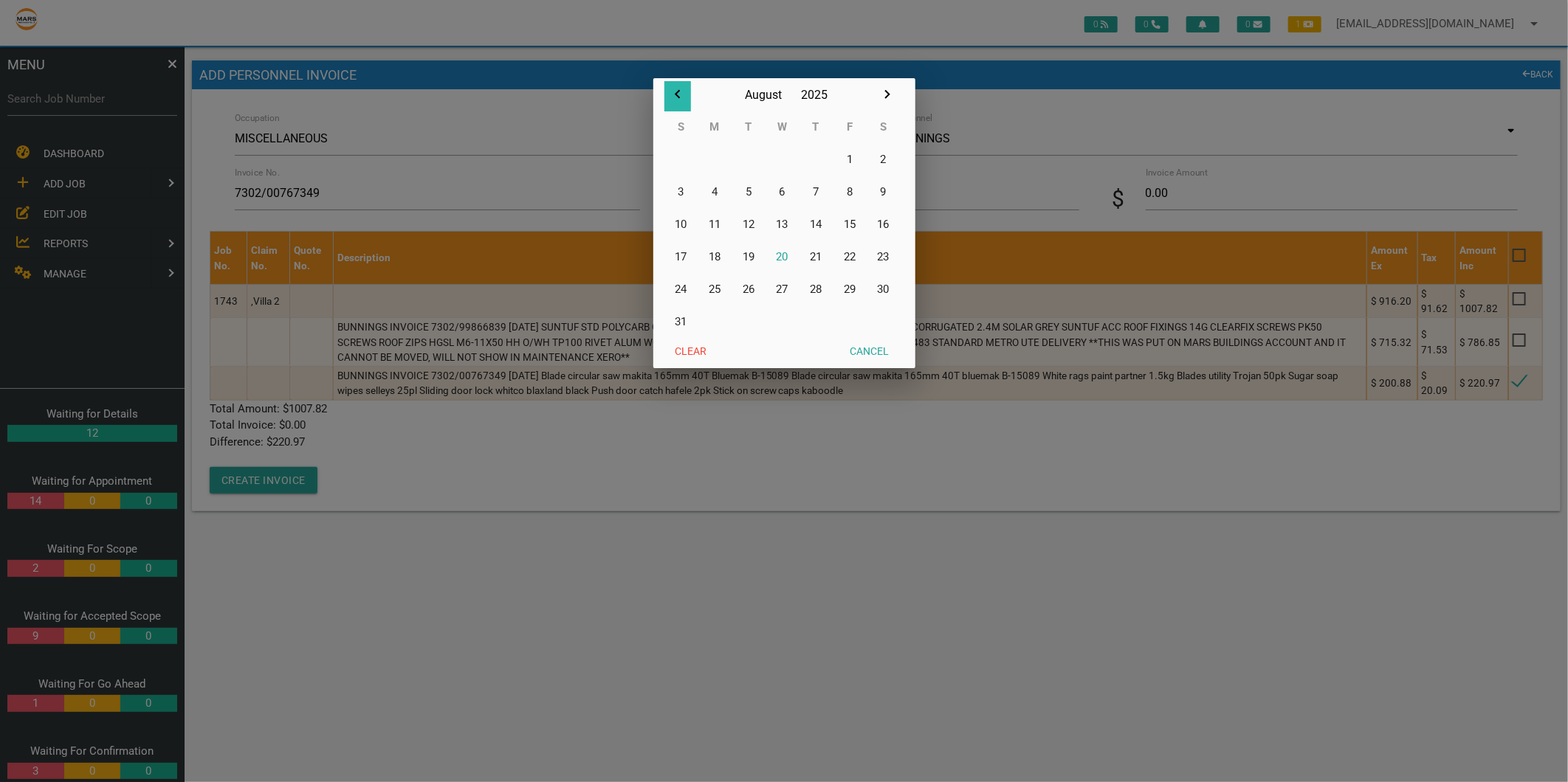
click at [676, 96] on icon "button" at bounding box center [677, 94] width 5 height 9
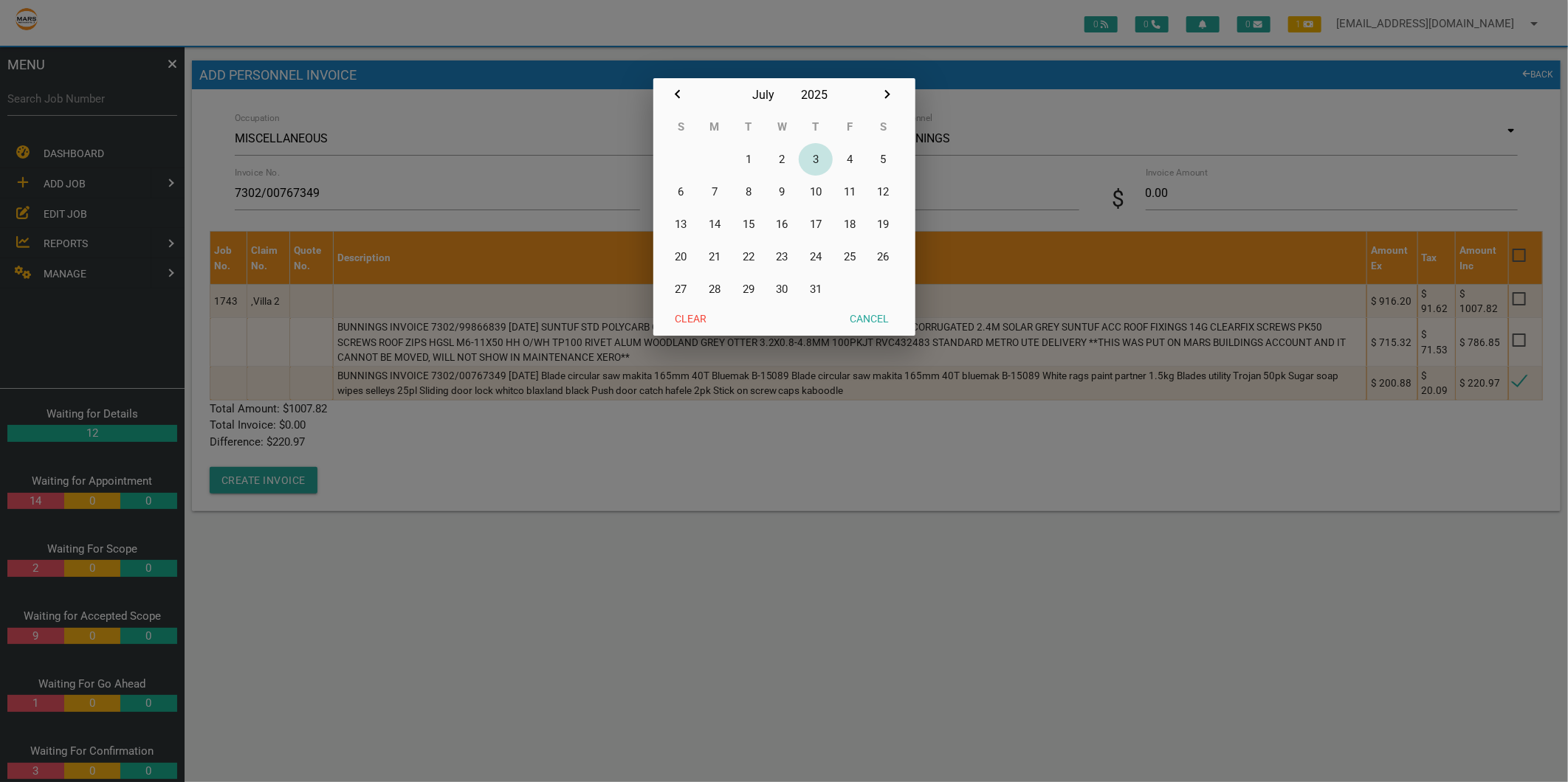
click at [813, 158] on button "3" at bounding box center [816, 159] width 34 height 33
type input "03/07/2025"
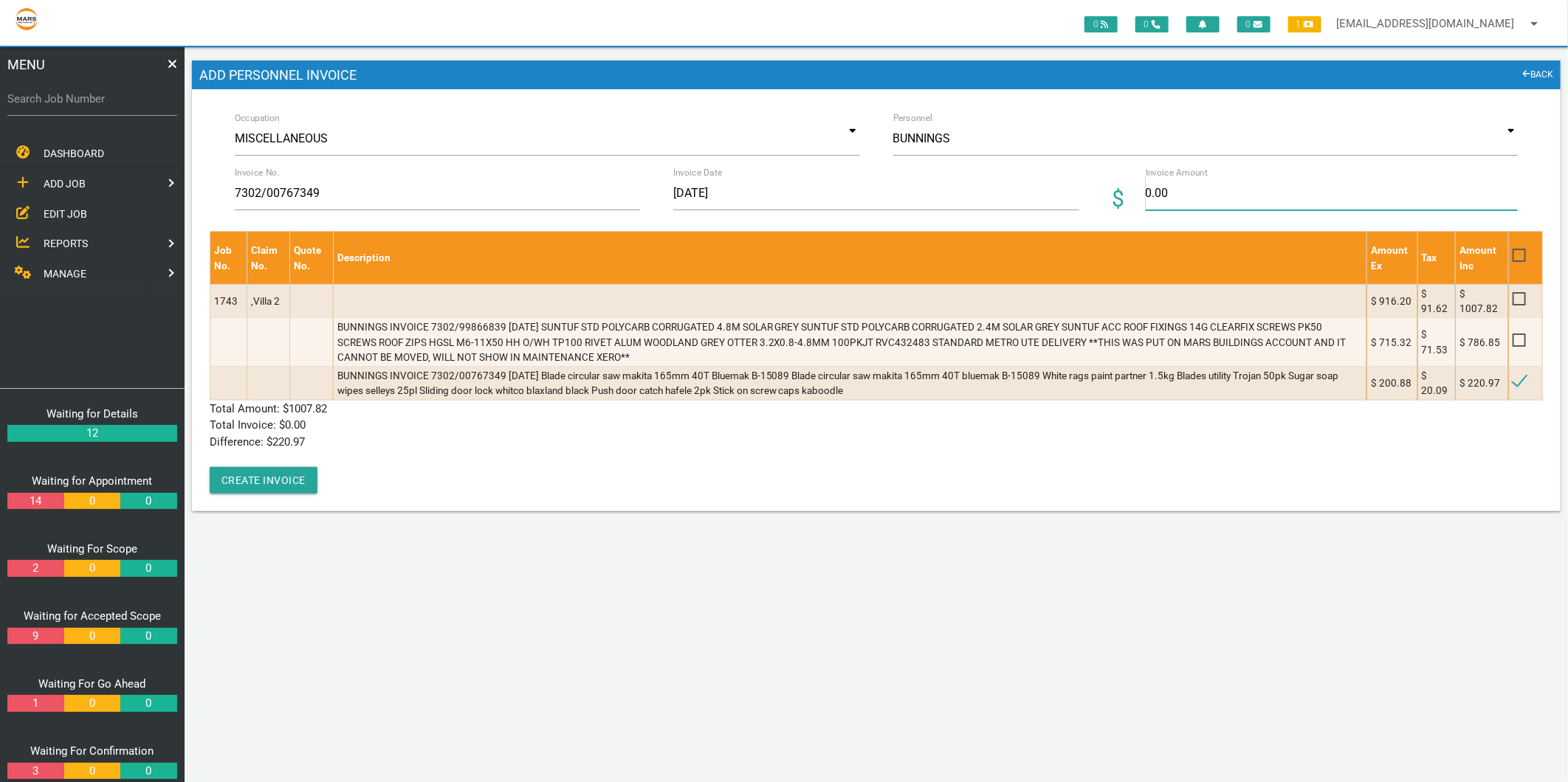
click at [1157, 208] on input "0.00" at bounding box center [1331, 193] width 372 height 34
type input "220.97"
drag, startPoint x: 534, startPoint y: 469, endPoint x: 378, endPoint y: 459, distance: 156.3
click at [533, 469] on div "Job No. Claim No. Quote No. Description Amount Ex Tax Amount Inc 1743 ,Villa 2 …" at bounding box center [876, 362] width 1333 height 262
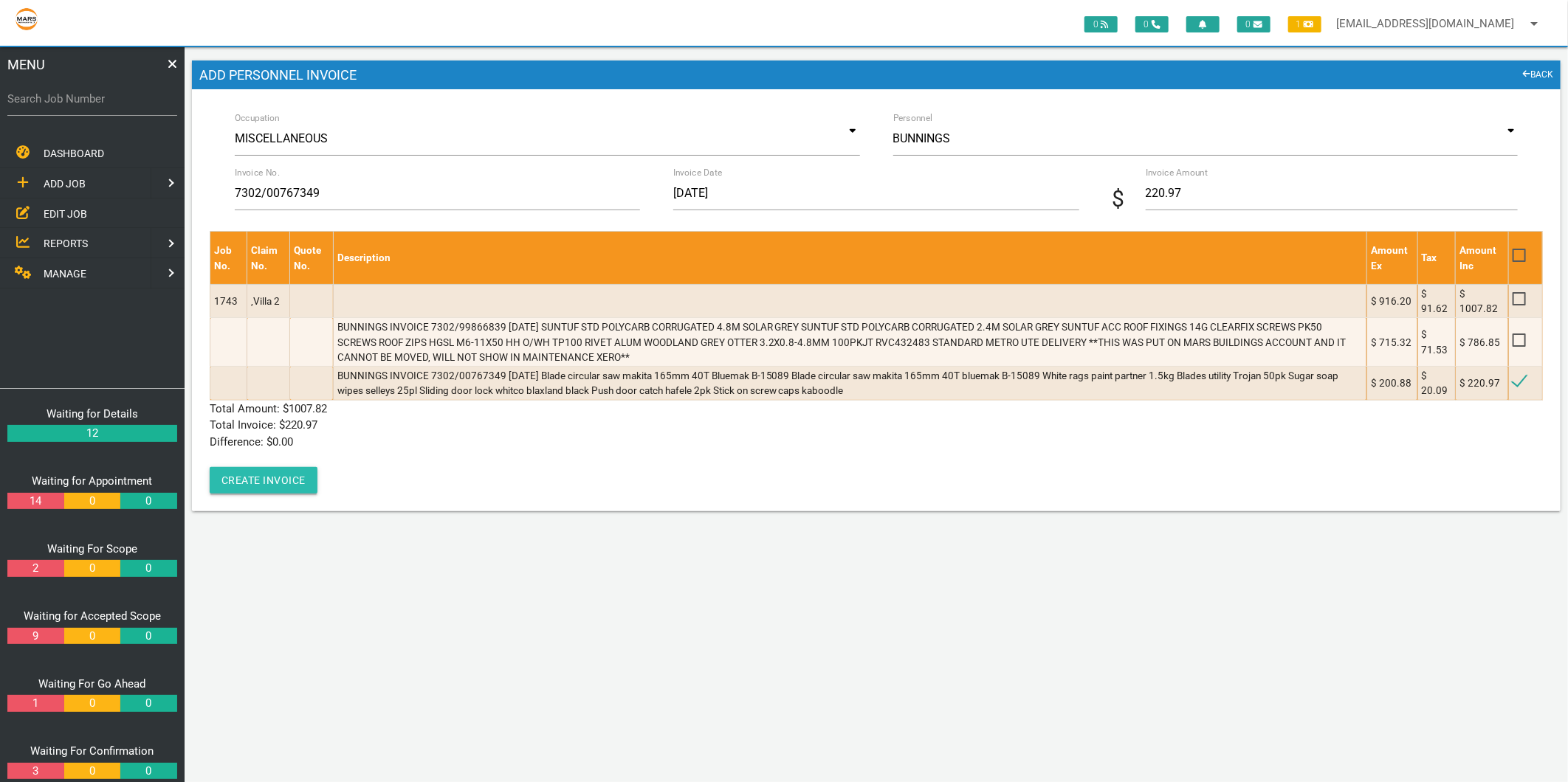
click at [279, 483] on button "Create Invoice" at bounding box center [263, 479] width 108 height 26
